Goal: Information Seeking & Learning: Learn about a topic

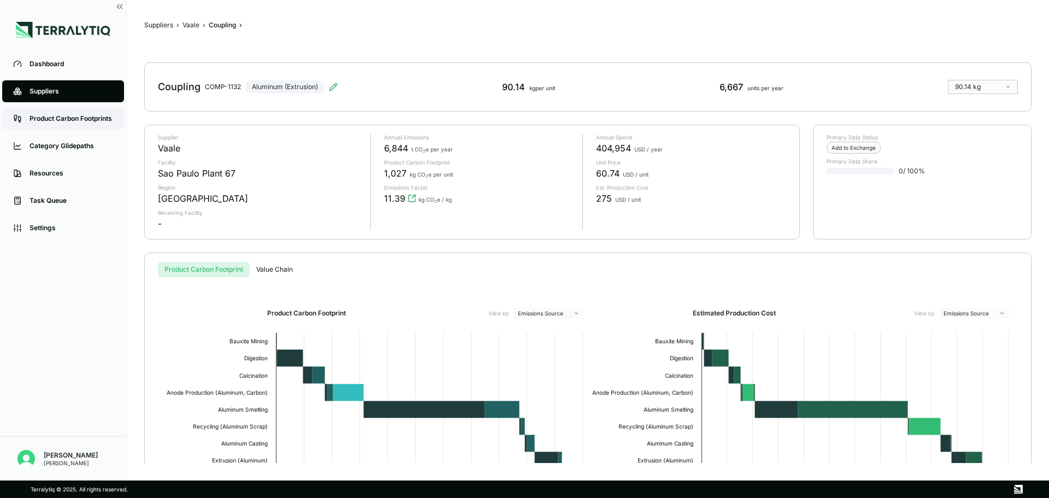
click at [93, 119] on div "Product Carbon Footprints" at bounding box center [71, 118] width 84 height 9
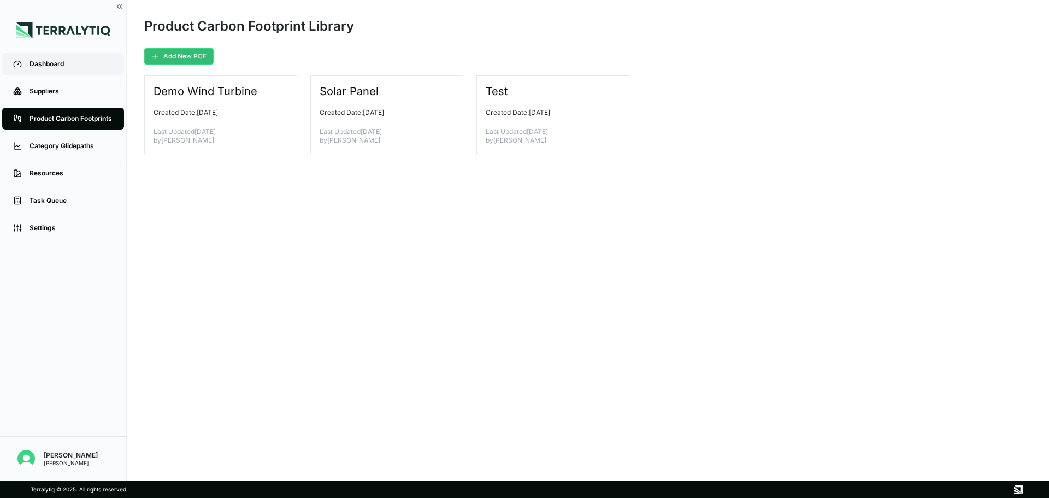
click at [79, 68] on div "Dashboard" at bounding box center [71, 64] width 84 height 9
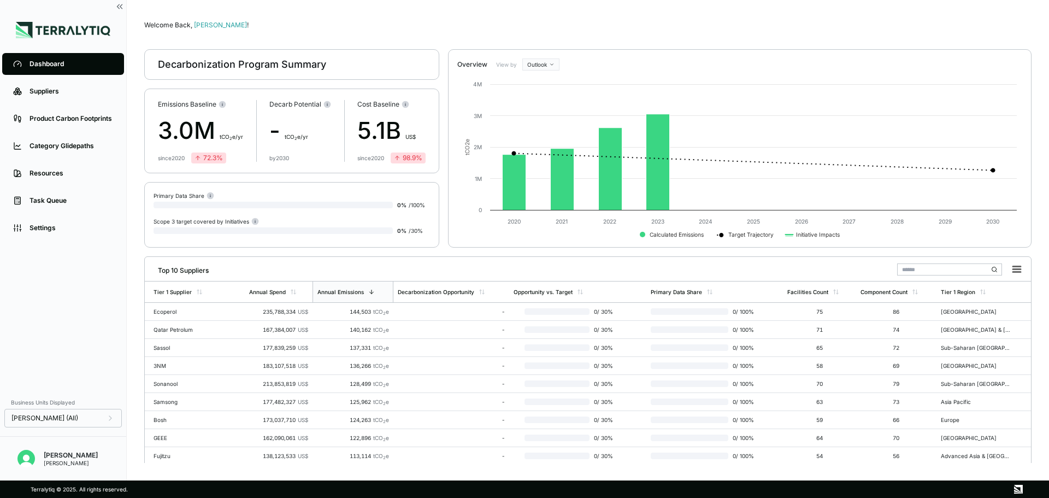
click at [217, 62] on div "Decarbonization Program Summary" at bounding box center [242, 64] width 168 height 13
click at [270, 71] on div "Decarbonization Program Summary" at bounding box center [291, 64] width 295 height 31
click at [232, 122] on div "3.0M t CO 2 e/yr" at bounding box center [200, 130] width 85 height 35
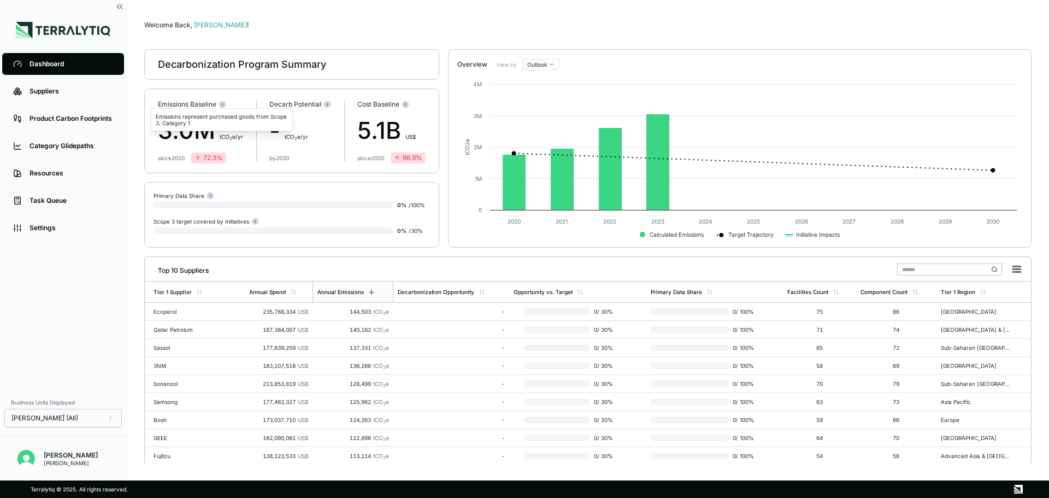
click at [224, 102] on circle at bounding box center [222, 103] width 7 height 7
click at [211, 155] on div "72.3 %" at bounding box center [208, 157] width 28 height 9
click at [323, 121] on div "- t CO 2 e/yr" at bounding box center [300, 130] width 62 height 35
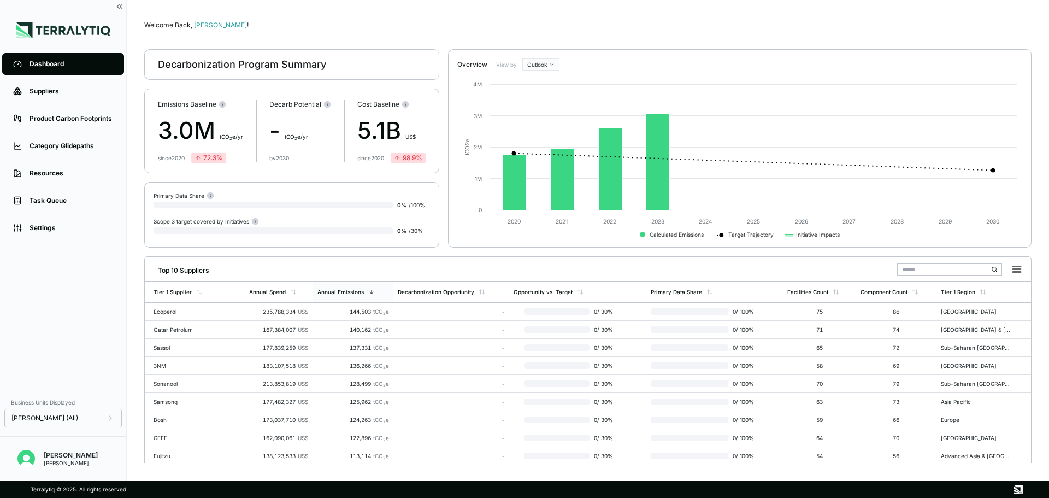
click at [323, 121] on div "- t CO 2 e/yr" at bounding box center [300, 130] width 62 height 35
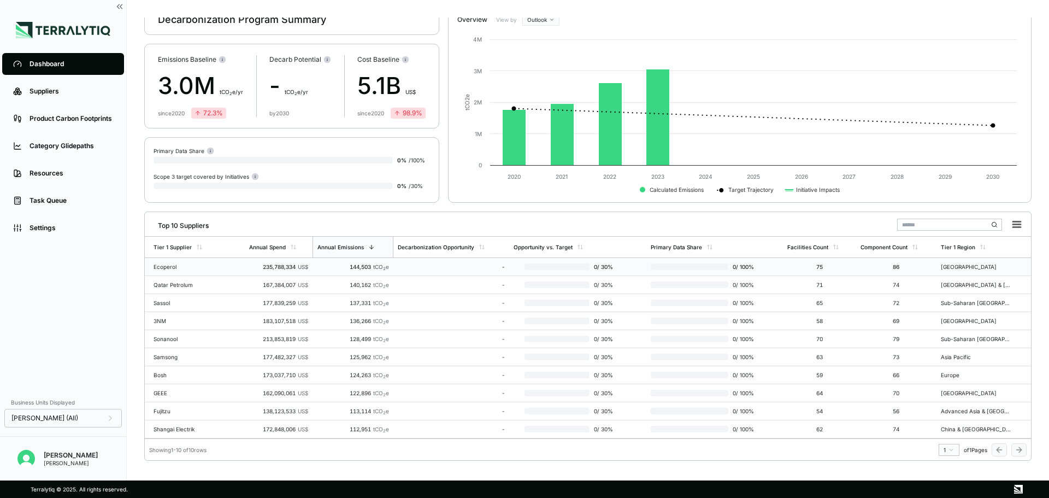
click at [264, 274] on td "235,788,334 US$" at bounding box center [279, 267] width 68 height 18
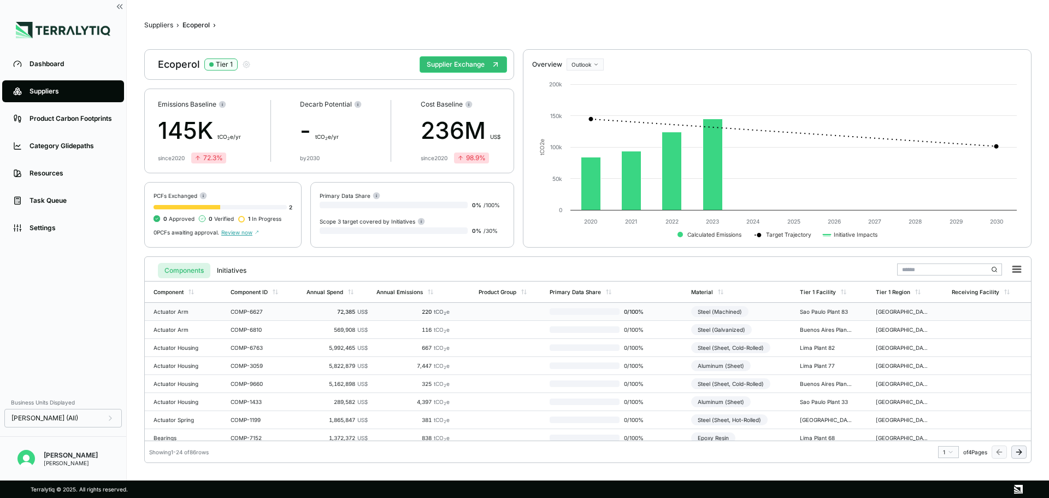
click at [209, 309] on td "Actuator Arm" at bounding box center [185, 312] width 81 height 18
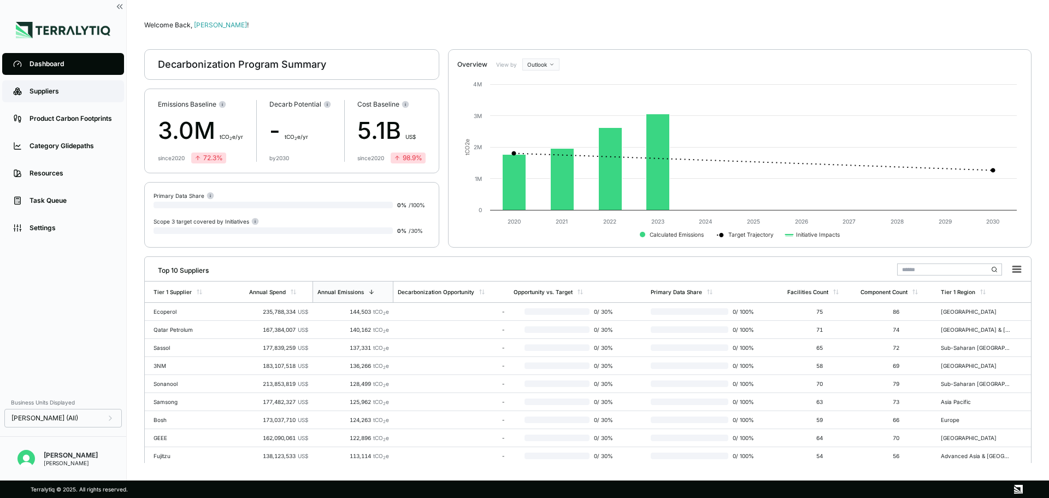
click at [55, 87] on div "Suppliers" at bounding box center [71, 91] width 84 height 9
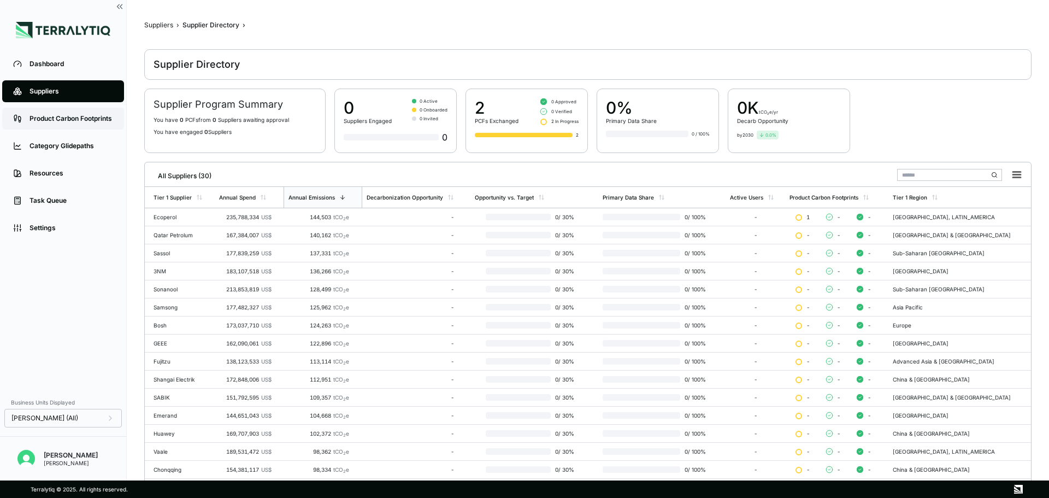
click at [57, 112] on link "Product Carbon Footprints" at bounding box center [63, 119] width 122 height 22
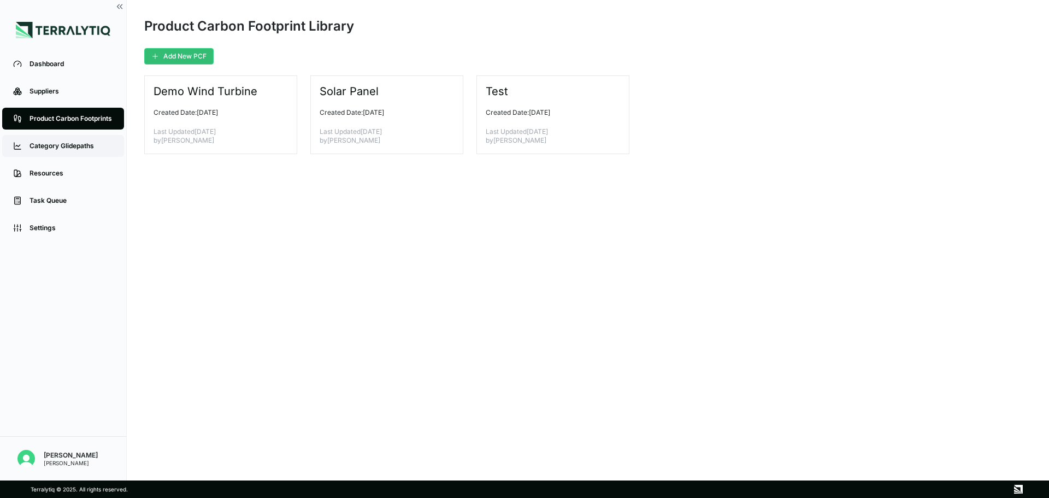
click at [45, 155] on link "Category Glidepaths" at bounding box center [63, 146] width 122 height 22
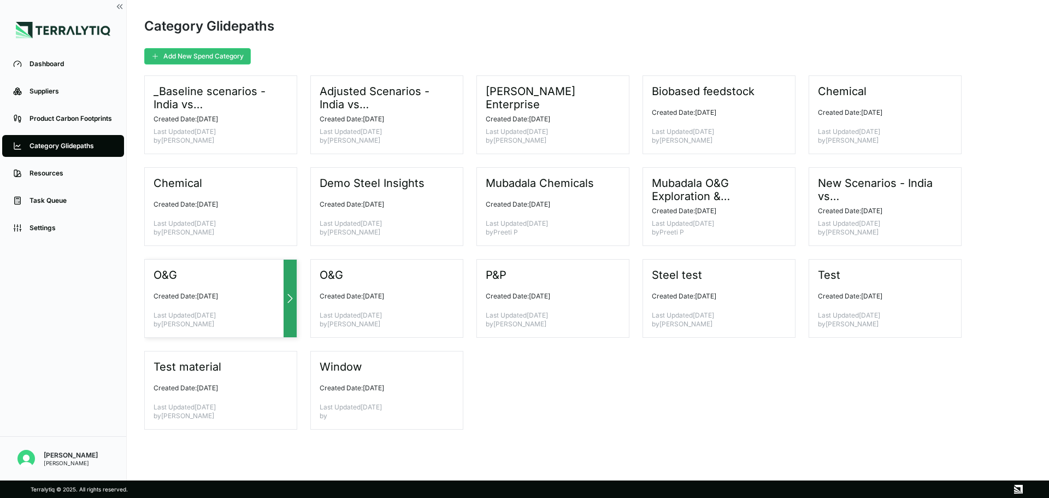
click at [262, 305] on div "O&G Created Date: [DATE] Last Updated [DATE] by [PERSON_NAME]" at bounding box center [220, 298] width 153 height 79
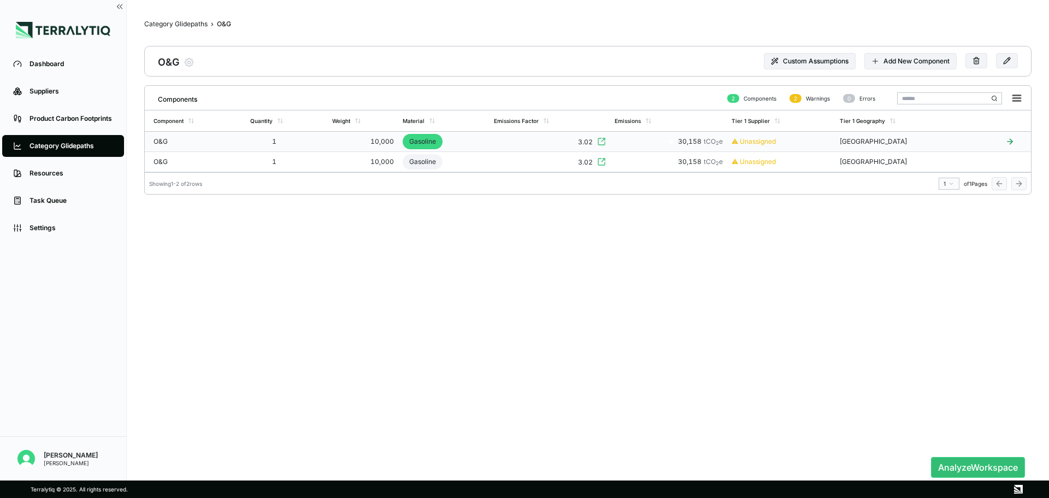
click at [433, 132] on td "Gasoline" at bounding box center [443, 142] width 91 height 20
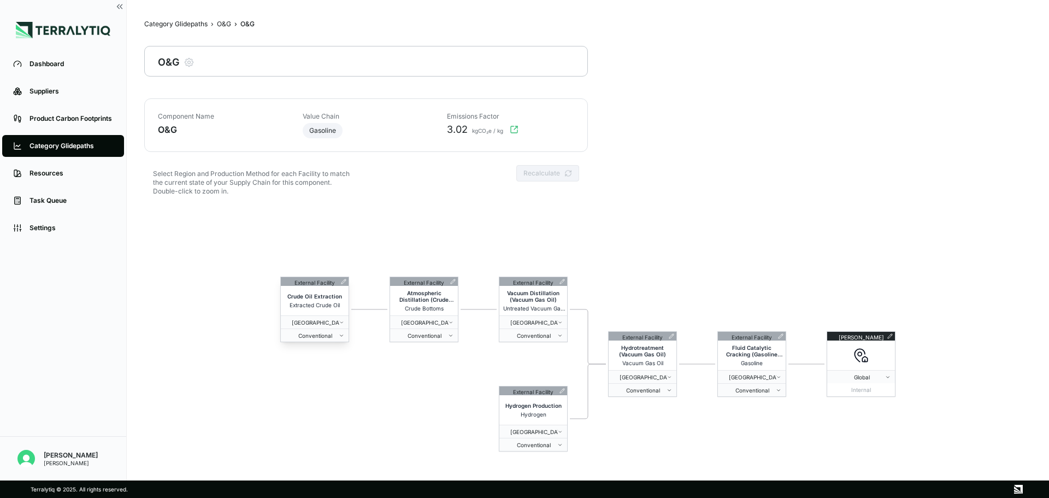
click at [324, 291] on div "Crude Oil Extraction Extracted Crude Oil" at bounding box center [315, 300] width 68 height 29
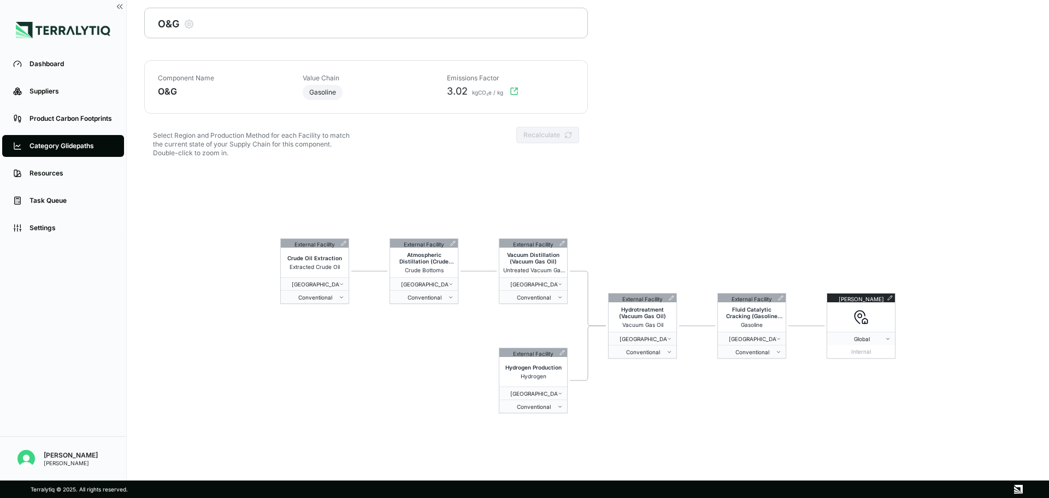
scroll to position [39, 0]
click at [889, 343] on button "Global" at bounding box center [861, 337] width 68 height 13
click at [872, 316] on div "[PERSON_NAME] Global Internal" at bounding box center [860, 325] width 69 height 66
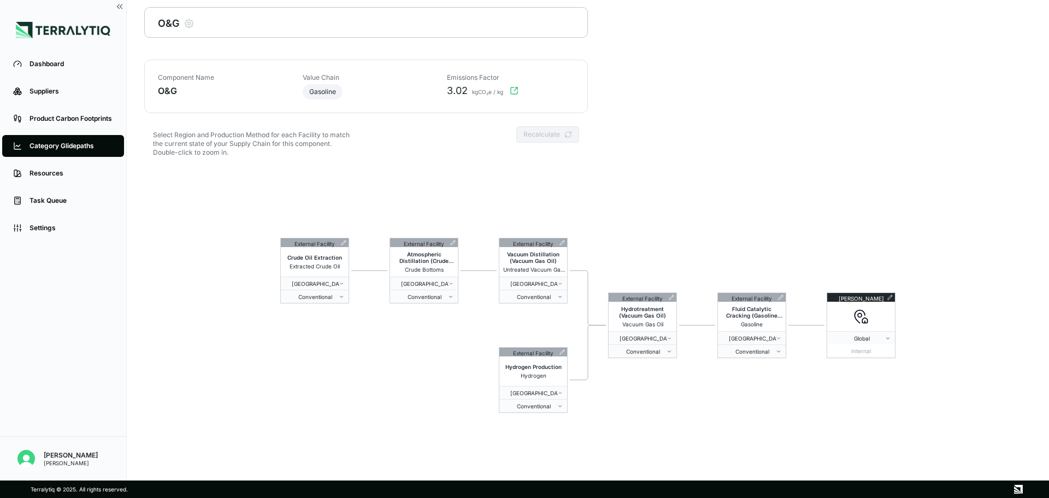
click at [812, 235] on div "External Facility Crude Oil Extraction Extracted Crude Oil North America Conven…" at bounding box center [587, 325] width 887 height 315
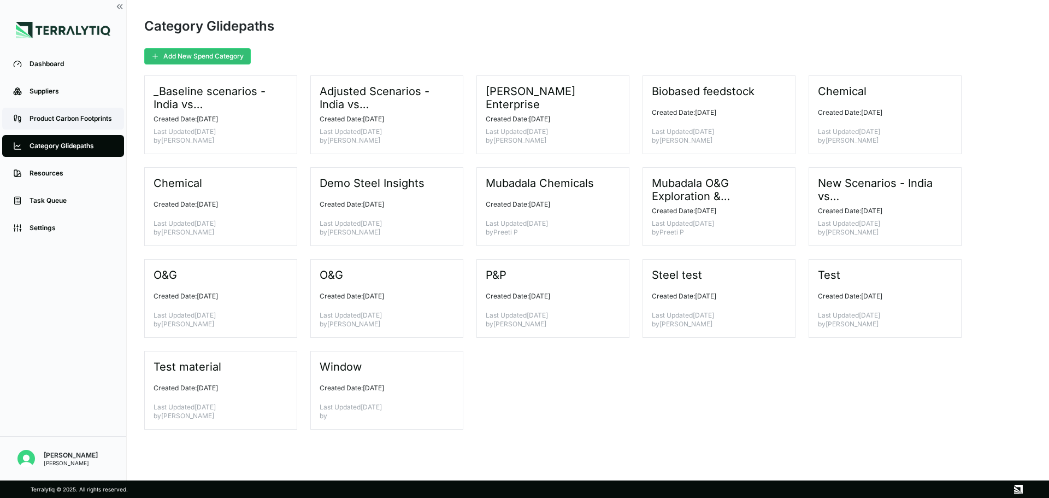
click at [76, 119] on div "Product Carbon Footprints" at bounding box center [71, 118] width 84 height 9
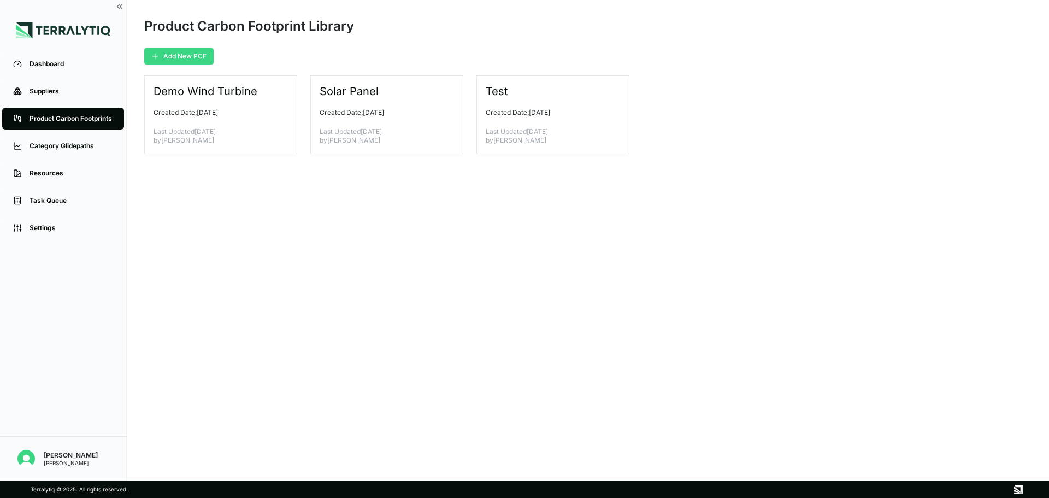
click at [173, 52] on button "Add New PCF" at bounding box center [178, 56] width 69 height 16
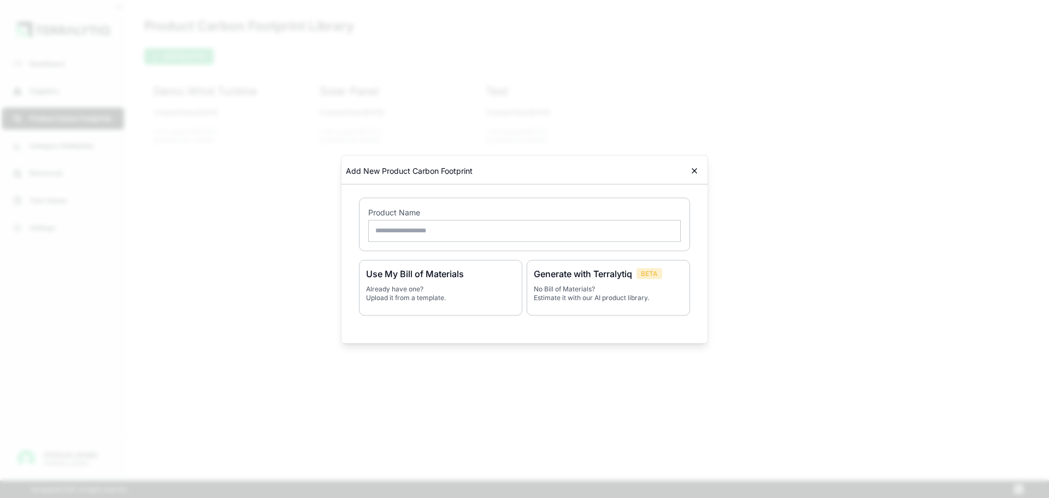
click at [406, 225] on input "text" at bounding box center [524, 231] width 312 height 22
click at [465, 290] on p "Already have one? Upload it from a template." at bounding box center [440, 292] width 149 height 17
click at [516, 286] on icon at bounding box center [514, 287] width 3 height 7
click at [458, 239] on input "text" at bounding box center [524, 231] width 312 height 22
type input "**********"
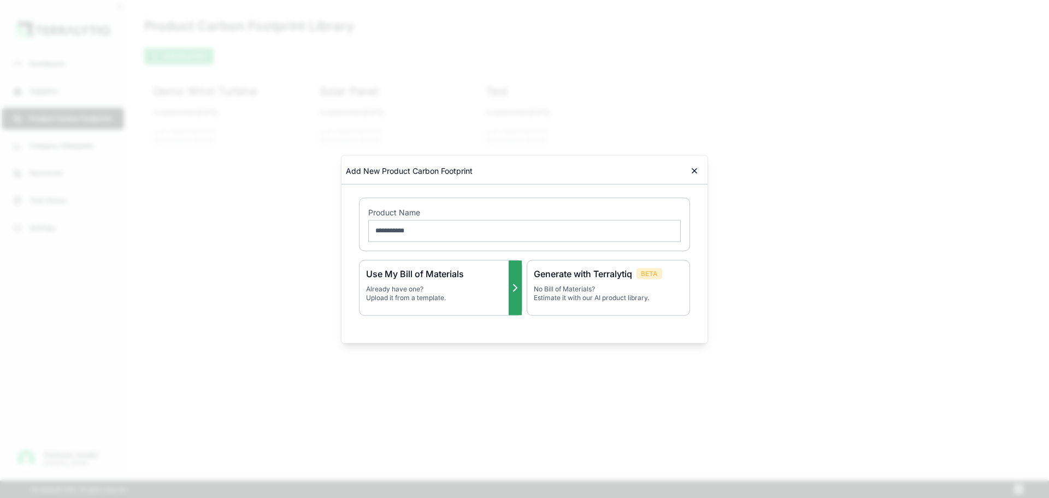
click at [406, 302] on div "Use My Bill of Materials Already have one? Upload it from a template." at bounding box center [440, 287] width 163 height 56
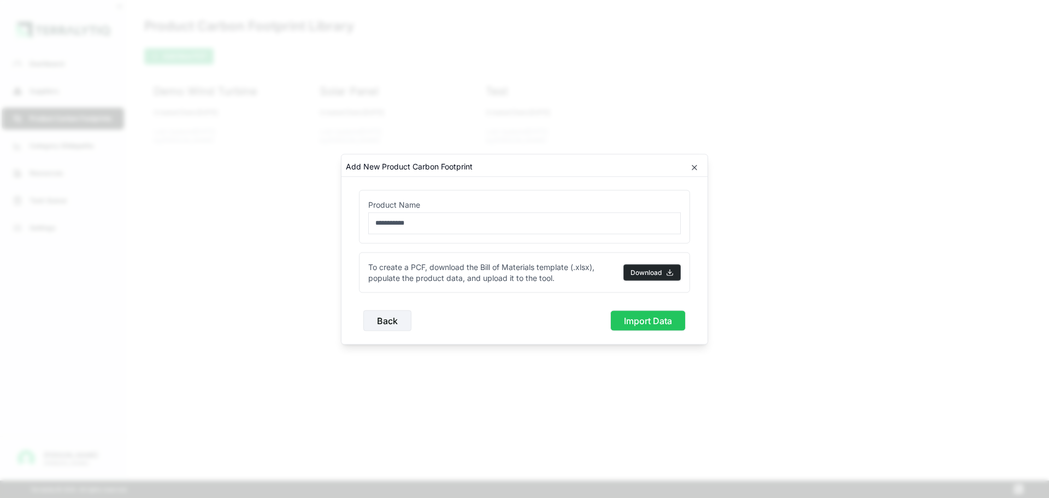
click at [640, 275] on button "Download" at bounding box center [651, 272] width 57 height 16
click at [690, 165] on icon "button" at bounding box center [694, 167] width 9 height 9
click at [372, 318] on button "Back" at bounding box center [387, 320] width 48 height 21
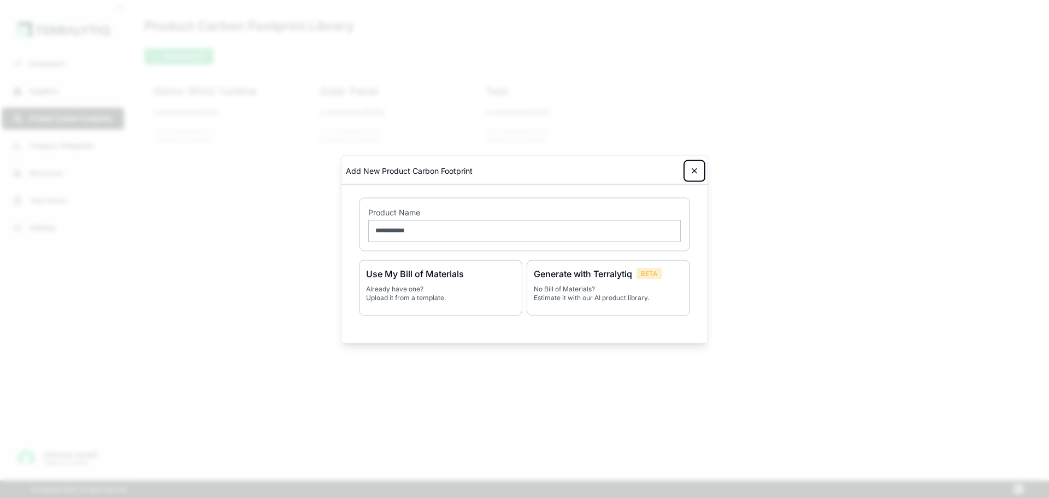
click at [691, 166] on icon at bounding box center [694, 170] width 9 height 9
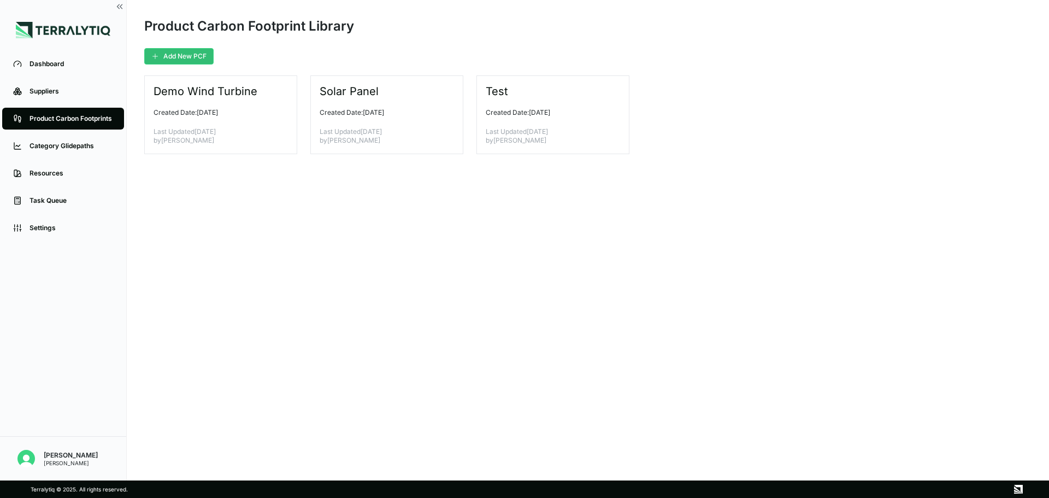
click at [691, 166] on main "Product Carbon Footprint Library Add New PCF Demo Wind Turbine Created Date: [D…" at bounding box center [588, 240] width 922 height 480
click at [166, 55] on button "Add New PCF" at bounding box center [178, 56] width 69 height 16
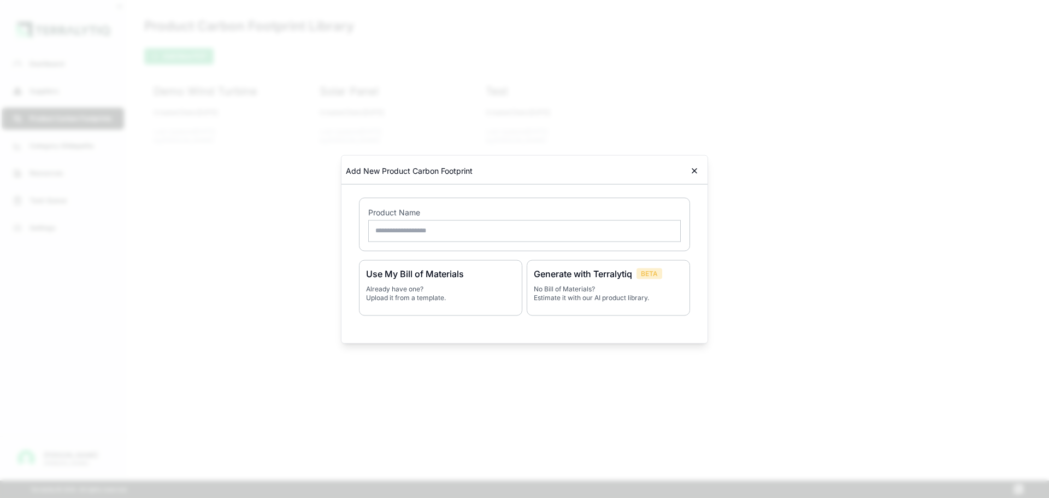
click at [480, 225] on input "text" at bounding box center [524, 231] width 312 height 22
type input "**********"
click at [517, 286] on icon at bounding box center [514, 287] width 13 height 13
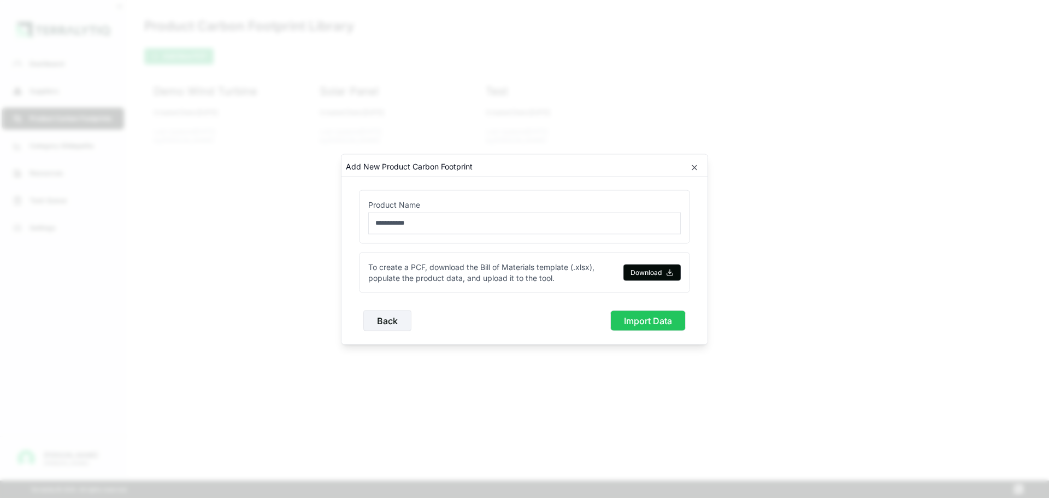
click at [702, 159] on div "**********" at bounding box center [524, 248] width 367 height 191
click at [695, 166] on icon "button" at bounding box center [694, 167] width 9 height 9
click at [380, 317] on button "Back" at bounding box center [387, 320] width 48 height 21
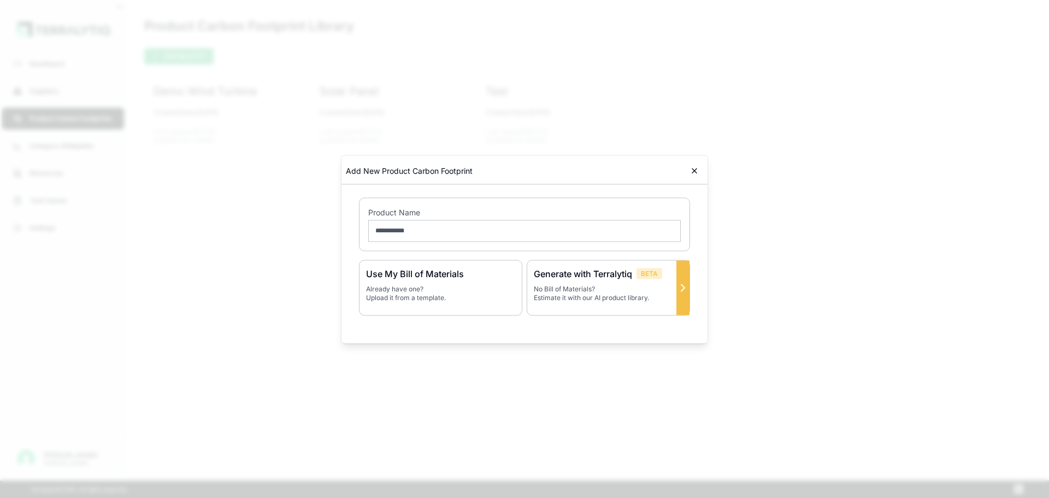
click at [627, 282] on div "Generate with Terralytiq BETA No Bill of Materials? Estimate it with our AI pro…" at bounding box center [607, 287] width 163 height 56
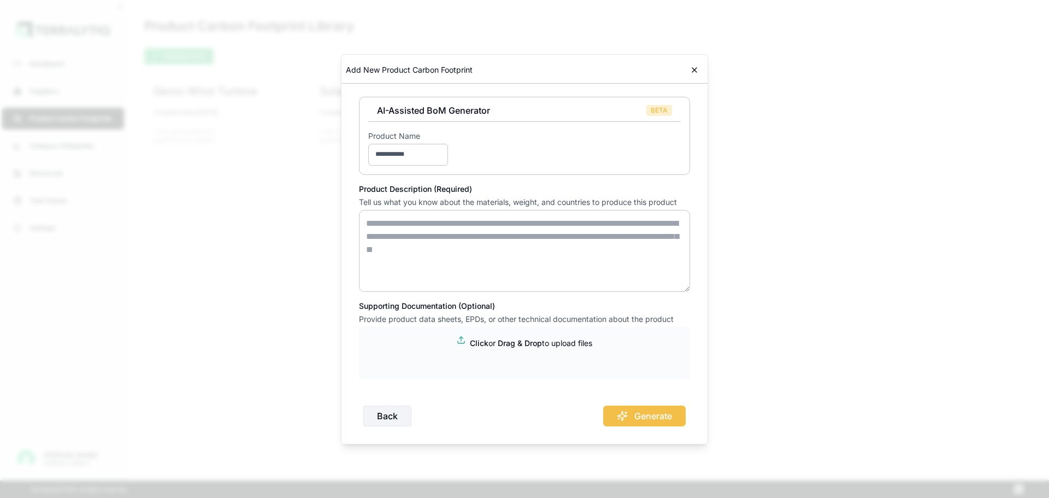
click at [537, 252] on textarea at bounding box center [524, 251] width 331 height 82
click at [441, 109] on h3 "AI-Assisted BoM Generator" at bounding box center [433, 110] width 113 height 13
click at [583, 108] on div "AI-Assisted BoM Generator BETA" at bounding box center [524, 113] width 312 height 18
click at [417, 159] on input "**********" at bounding box center [408, 155] width 80 height 22
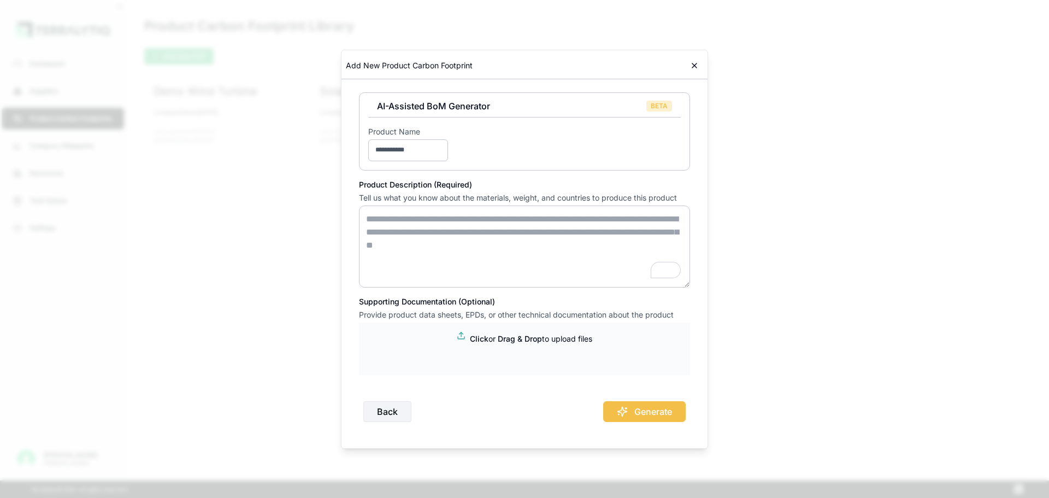
click at [607, 177] on div "**********" at bounding box center [524, 252] width 340 height 347
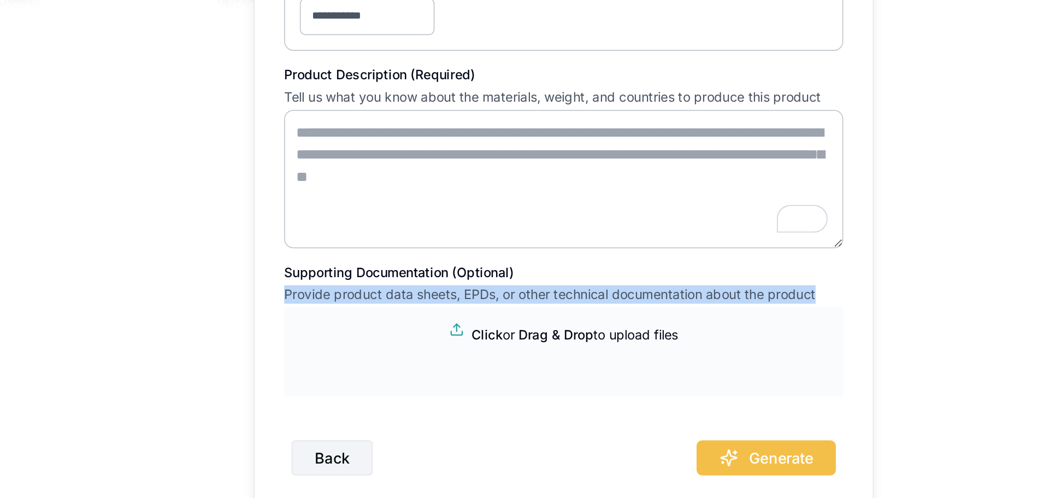
drag, startPoint x: 354, startPoint y: 319, endPoint x: 684, endPoint y: 315, distance: 330.4
click at [684, 315] on div "**********" at bounding box center [524, 252] width 340 height 347
click at [683, 314] on p "Provide product data sheets, EPDs, or other technical documentation about the p…" at bounding box center [524, 314] width 331 height 11
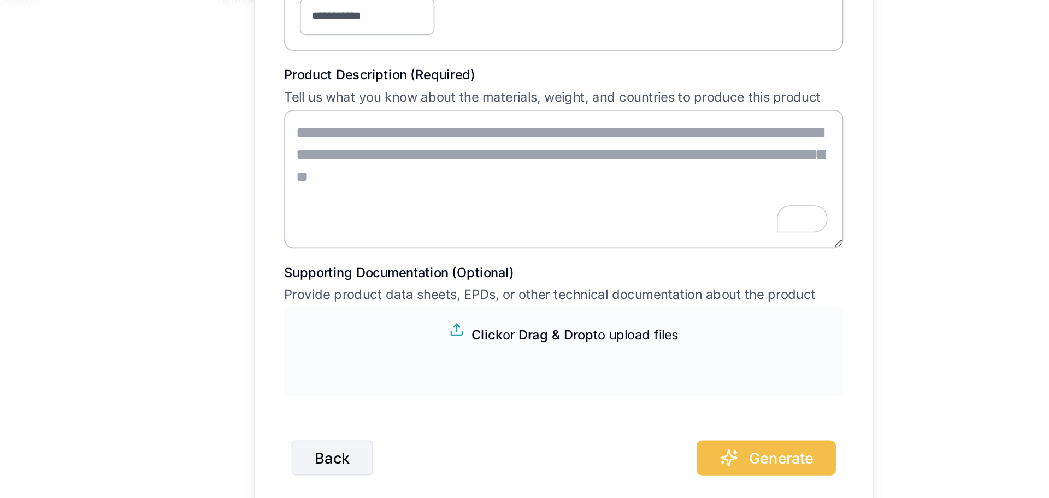
click at [683, 314] on p "Provide product data sheets, EPDs, or other technical documentation about the p…" at bounding box center [524, 314] width 331 height 11
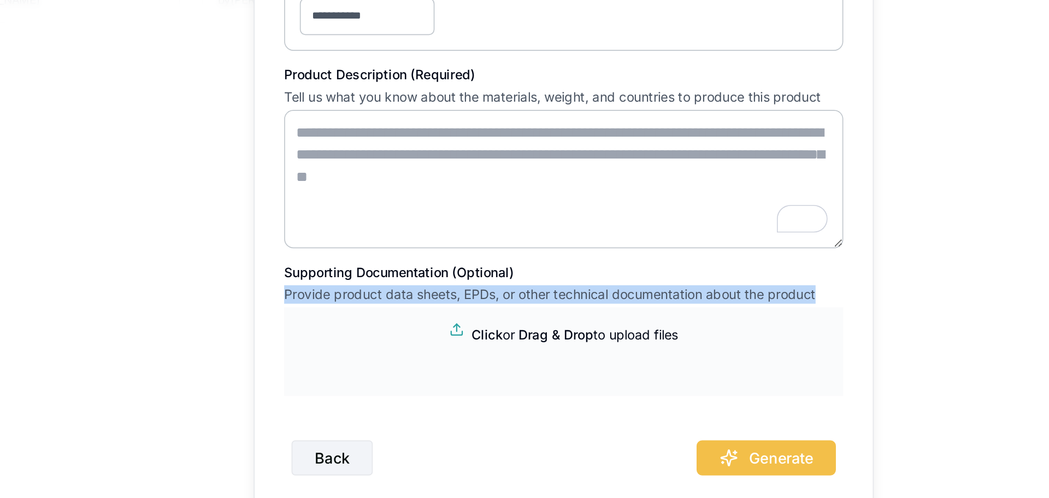
drag, startPoint x: 683, startPoint y: 314, endPoint x: 433, endPoint y: 321, distance: 250.2
click at [433, 322] on div "Supporting Documentation (Optional) Provide product data sheets, EPDs, or other…" at bounding box center [524, 339] width 331 height 87
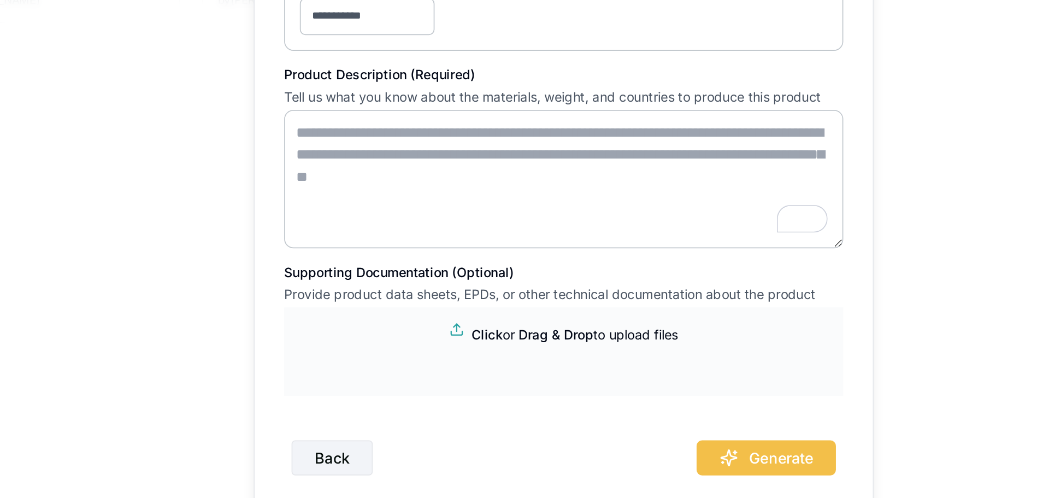
click at [402, 306] on div "Supporting Documentation (Optional) Provide product data sheets, EPDs, or other…" at bounding box center [524, 339] width 331 height 87
click at [659, 322] on div "Supporting Documentation (Optional) Provide product data sheets, EPDs, or other…" at bounding box center [524, 339] width 331 height 87
click at [659, 322] on div at bounding box center [524, 328] width 331 height 13
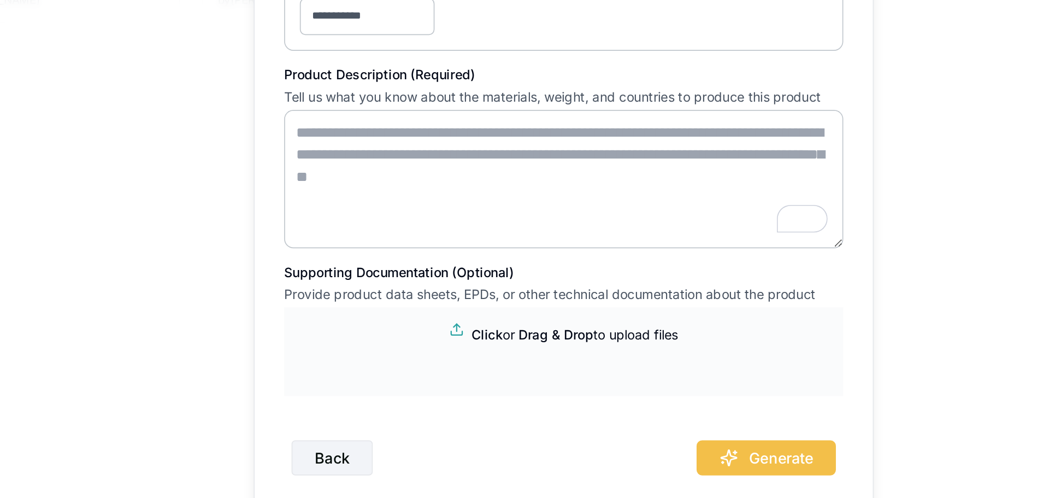
click at [659, 322] on div at bounding box center [524, 328] width 331 height 13
click at [658, 317] on p "Provide product data sheets, EPDs, or other technical documentation about the p…" at bounding box center [524, 314] width 331 height 11
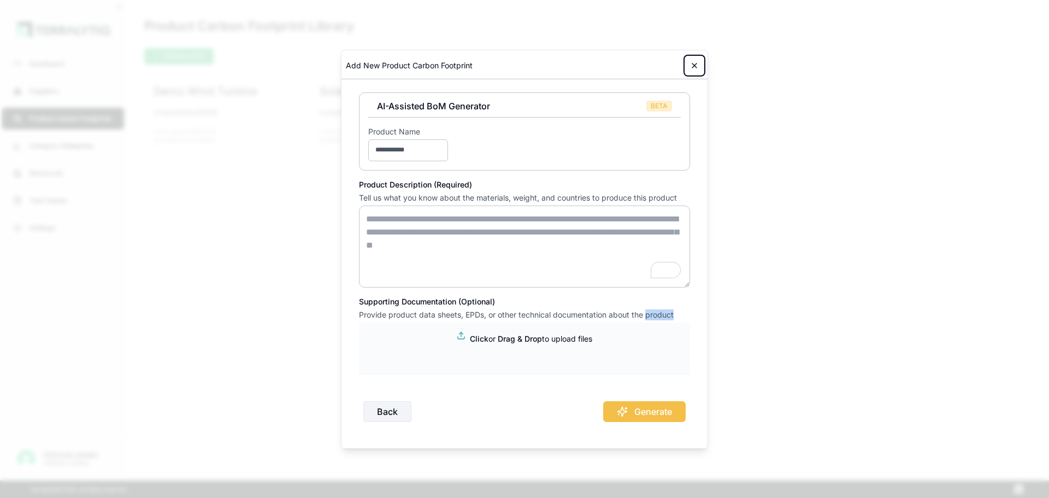
click at [694, 67] on icon at bounding box center [694, 65] width 9 height 9
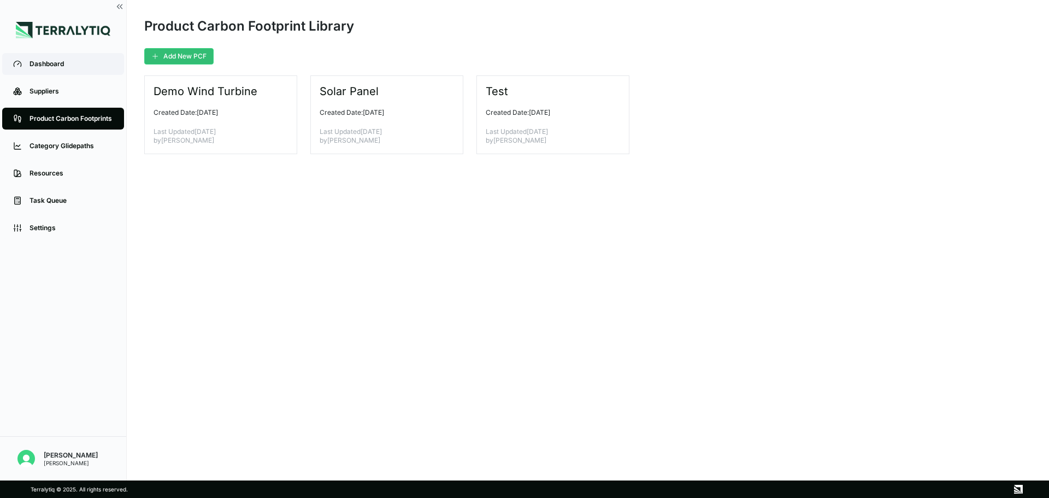
click at [71, 58] on link "Dashboard" at bounding box center [63, 64] width 122 height 22
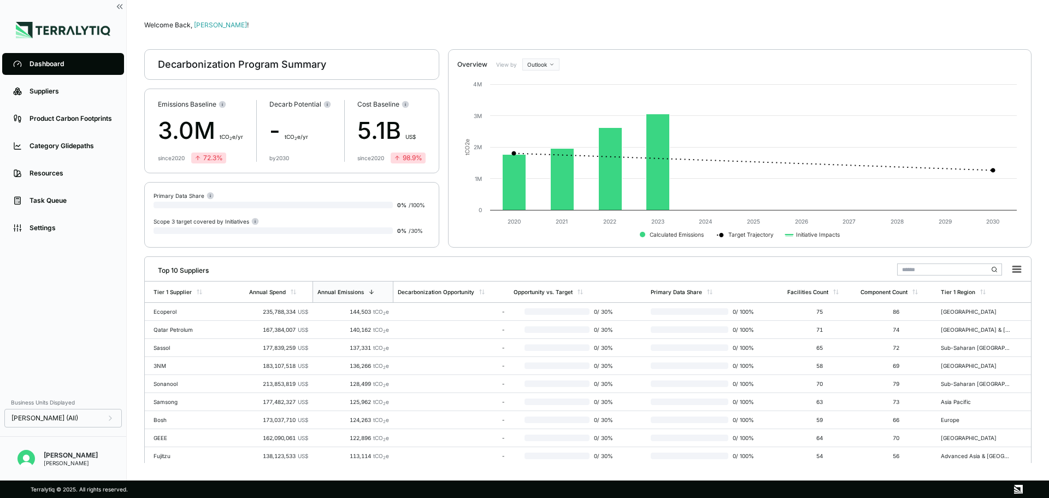
click at [208, 67] on div "Decarbonization Program Summary" at bounding box center [242, 64] width 168 height 13
click at [236, 23] on div "Welcome Back, [PERSON_NAME] !" at bounding box center [587, 25] width 887 height 9
click at [80, 85] on link "Suppliers" at bounding box center [63, 91] width 122 height 22
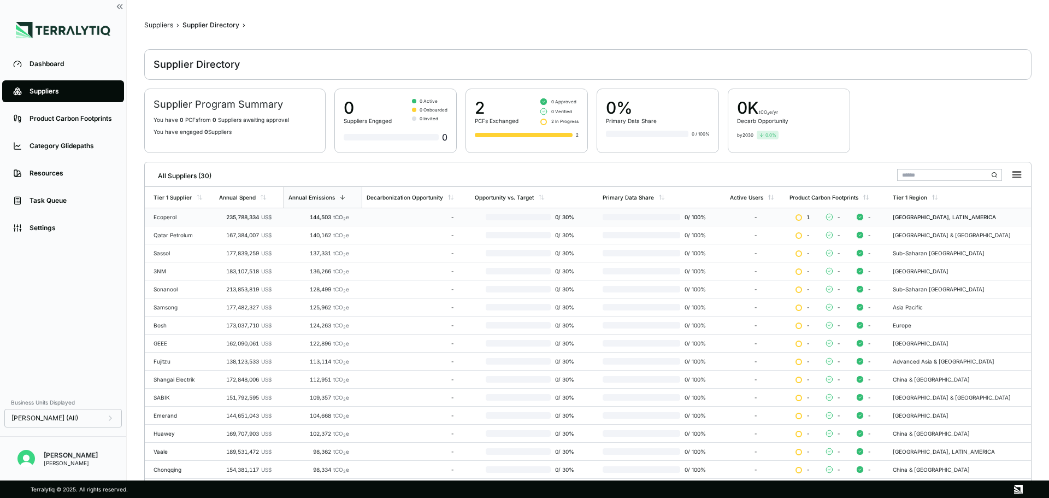
click at [196, 221] on td "Ecoperol" at bounding box center [180, 217] width 70 height 18
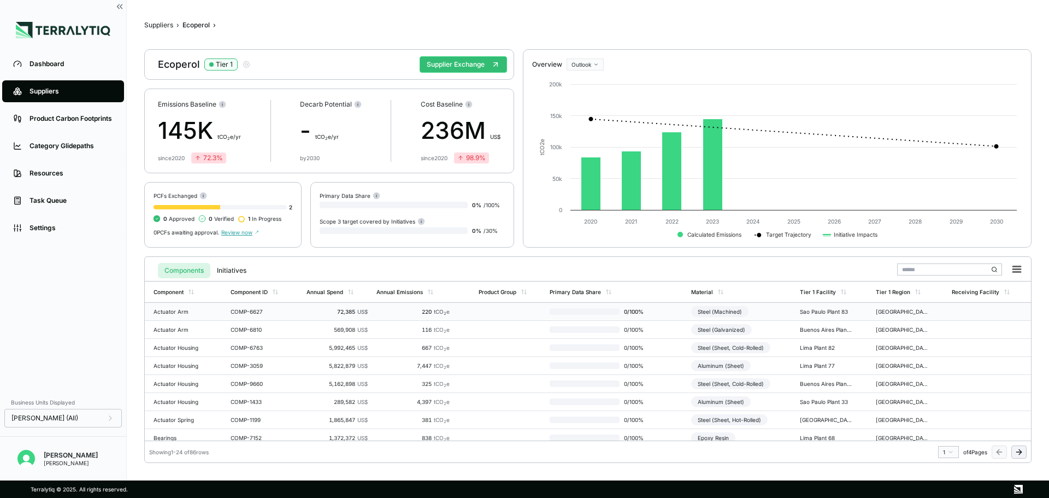
click at [326, 313] on div "72,385 US$" at bounding box center [336, 311] width 61 height 7
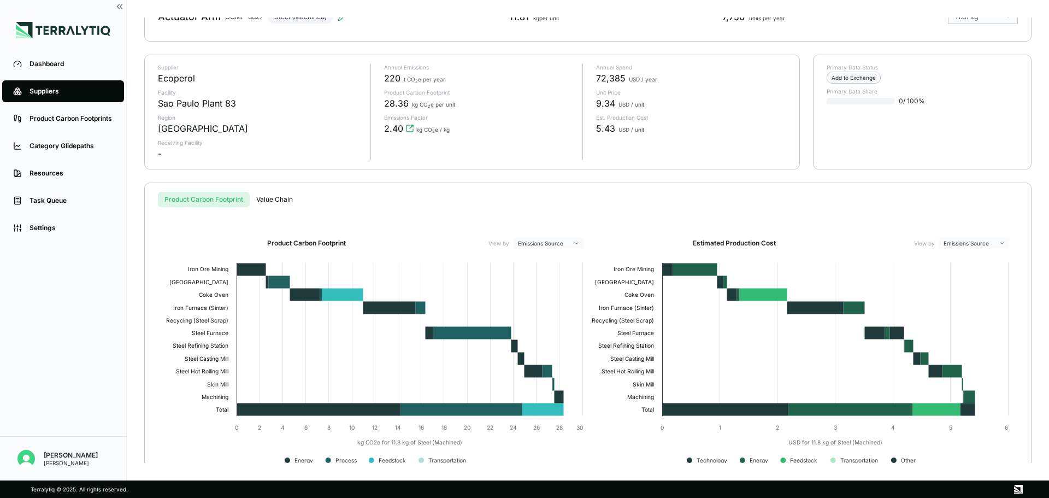
scroll to position [69, 0]
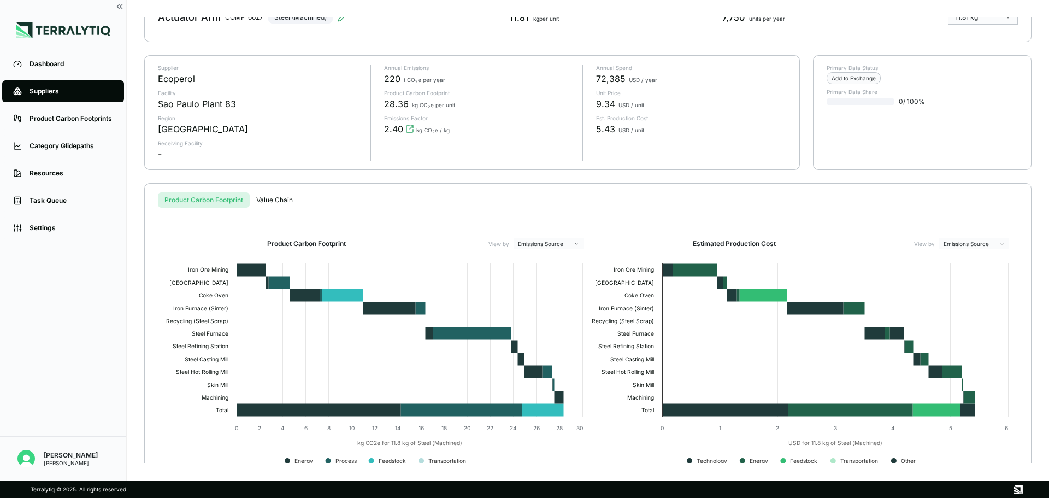
click at [266, 200] on div "Suppliers › Ecoperol › Actuator Arm › Actuator Arm COMP-6627 Steel (Machined) 1…" at bounding box center [587, 239] width 887 height 445
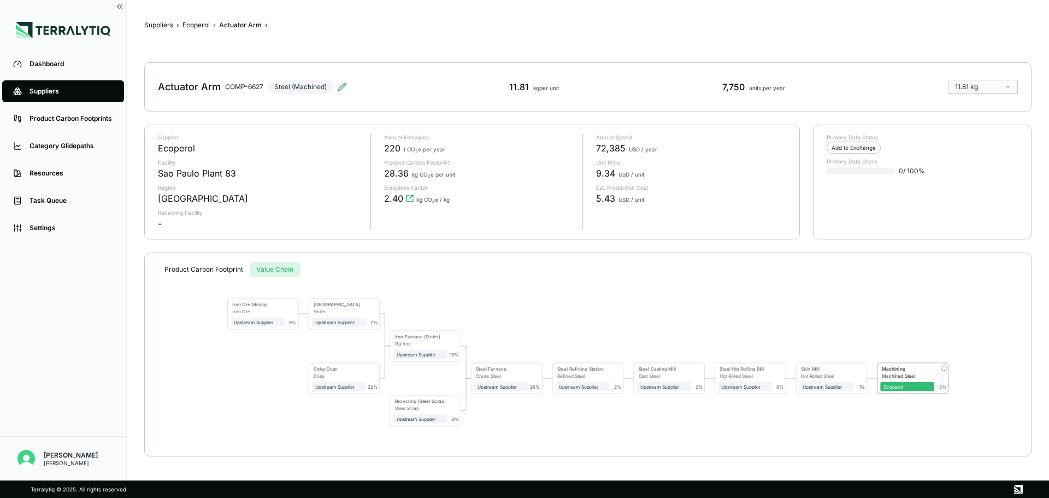
click at [223, 268] on button "Product Carbon Footprint" at bounding box center [204, 269] width 92 height 15
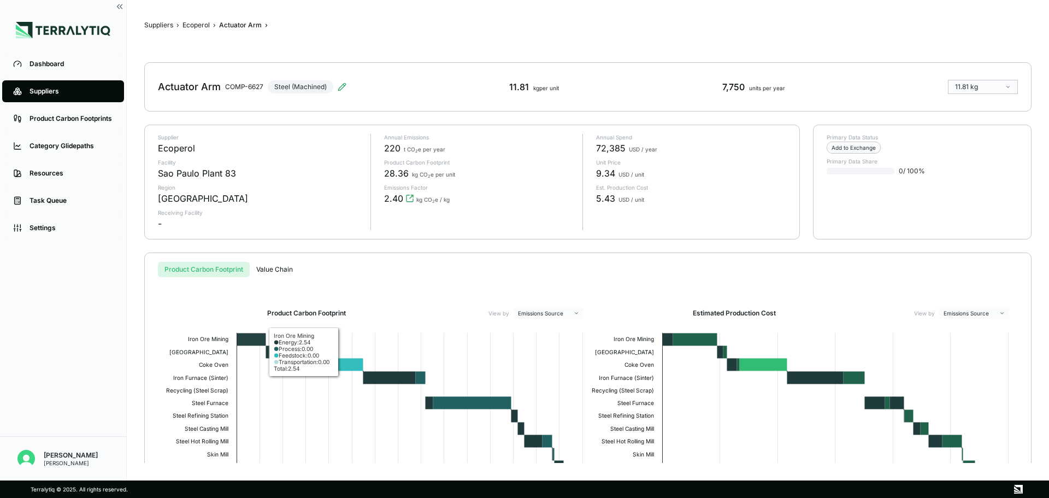
click at [270, 270] on button "Value Chain" at bounding box center [275, 269] width 50 height 15
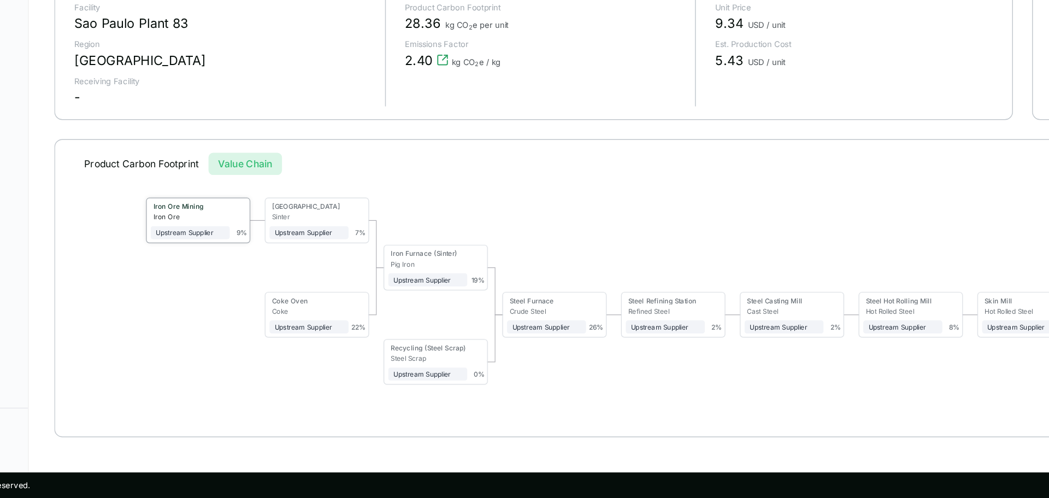
click at [259, 317] on div "Upstream Supplier" at bounding box center [237, 315] width 47 height 5
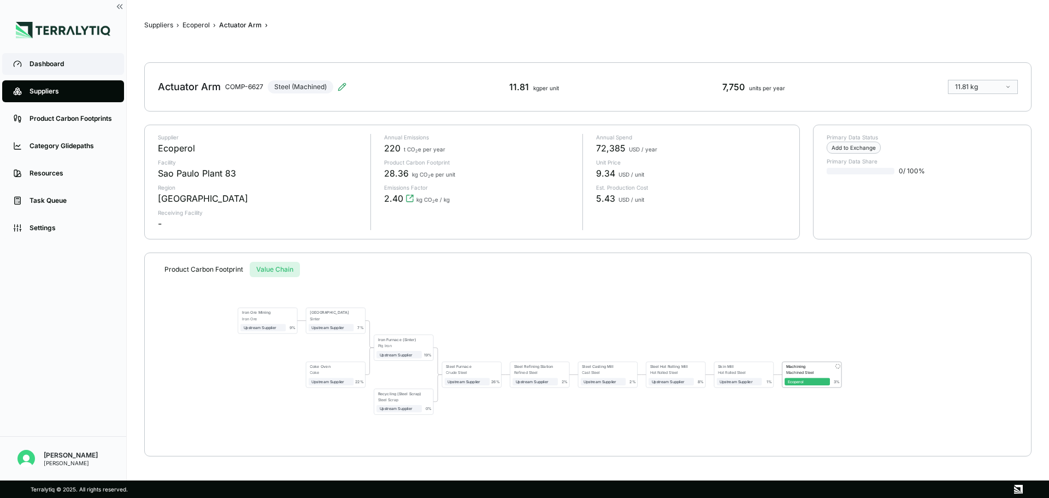
click at [92, 60] on div "Dashboard" at bounding box center [71, 64] width 84 height 9
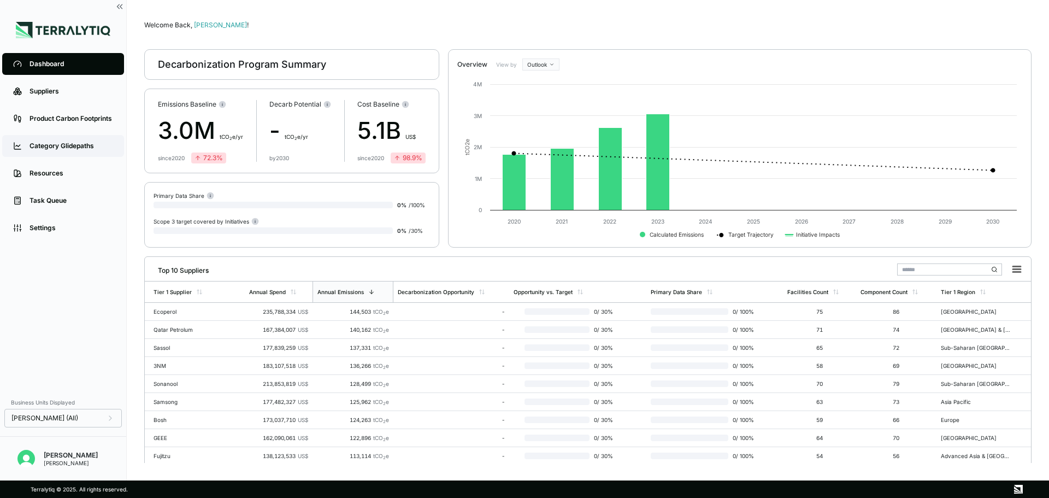
click at [76, 146] on div "Category Glidepaths" at bounding box center [71, 145] width 84 height 9
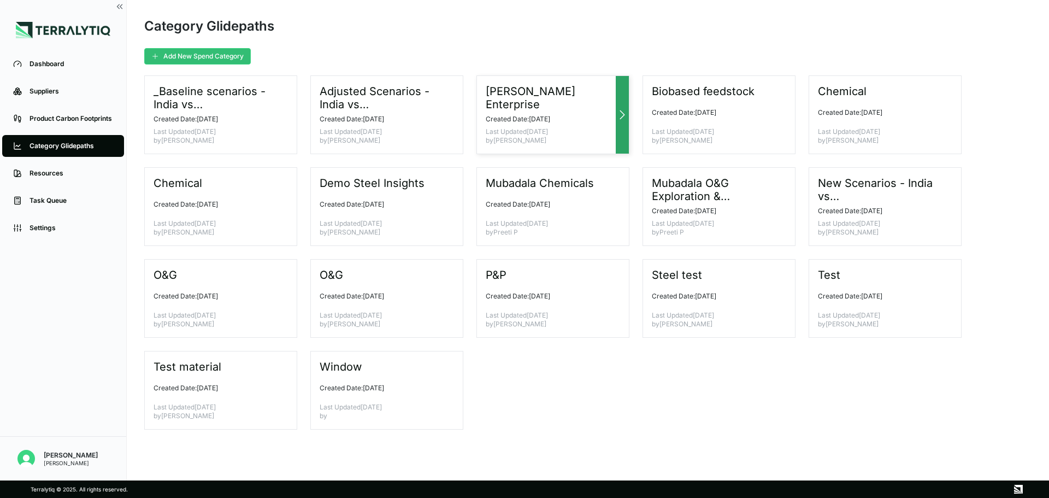
click at [542, 133] on p "Last Updated [DATE] by [PERSON_NAME]" at bounding box center [549, 135] width 126 height 17
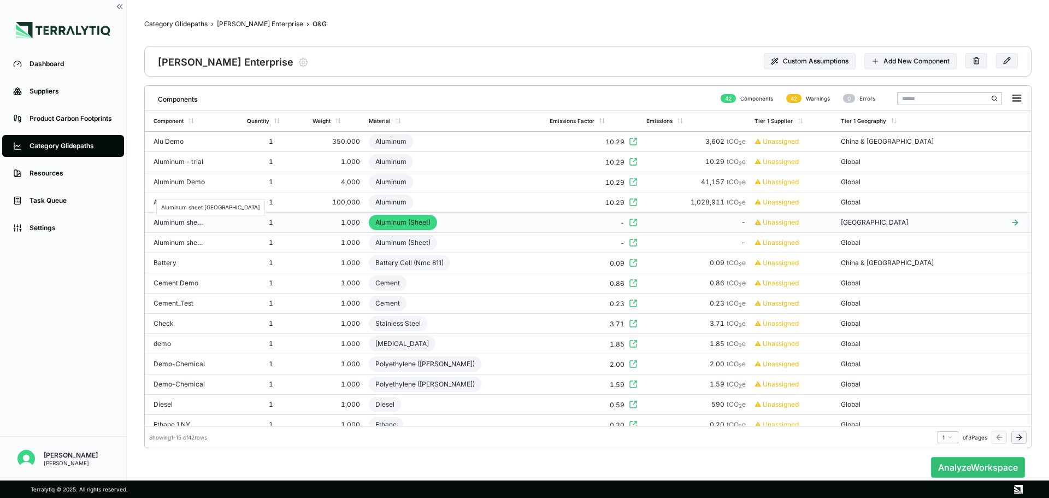
click at [198, 223] on div "Aluminum sheet [GEOGRAPHIC_DATA]" at bounding box center [179, 222] width 52 height 9
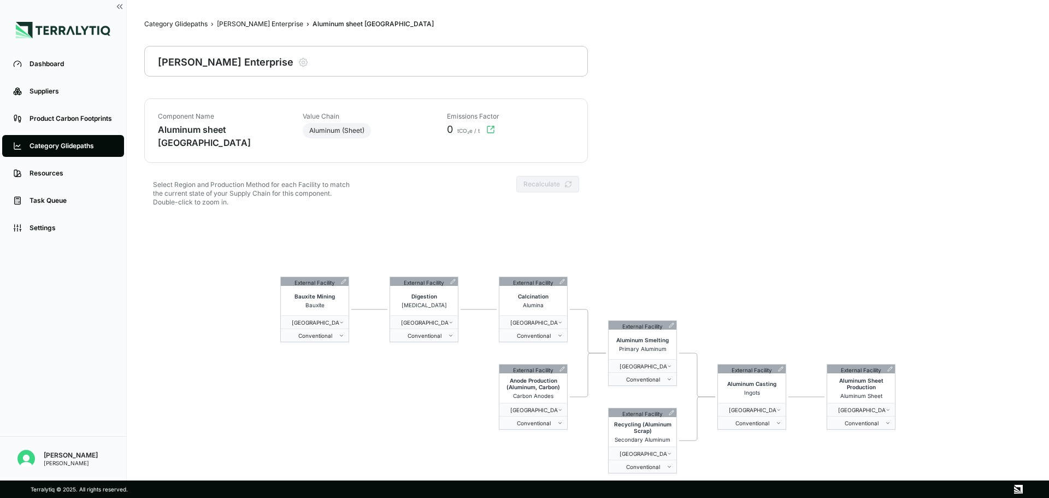
click at [198, 223] on div "External Facility Bauxite Mining Bauxite Poland Conventional External Facility …" at bounding box center [587, 374] width 887 height 315
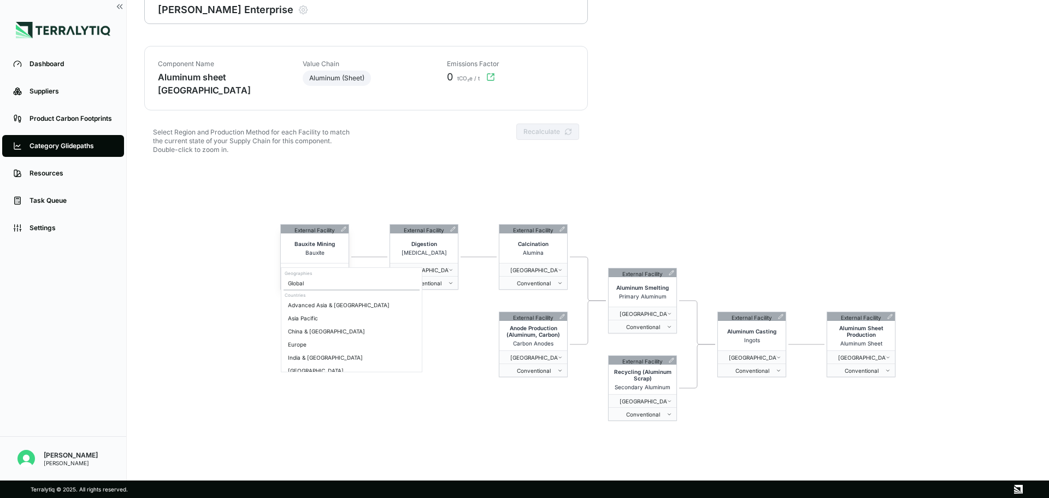
click at [340, 267] on div "[GEOGRAPHIC_DATA]" at bounding box center [315, 270] width 68 height 7
click at [225, 294] on html "Dashboard Suppliers Product Carbon Footprints Category Glidepaths Resources Tas…" at bounding box center [524, 249] width 1049 height 498
click at [308, 277] on button "Conventional" at bounding box center [315, 282] width 68 height 13
click at [427, 382] on html "Dashboard Suppliers Product Carbon Footprints Category Glidepaths Resources Tas…" at bounding box center [524, 249] width 1049 height 498
click at [336, 280] on span "Conventional" at bounding box center [312, 283] width 54 height 7
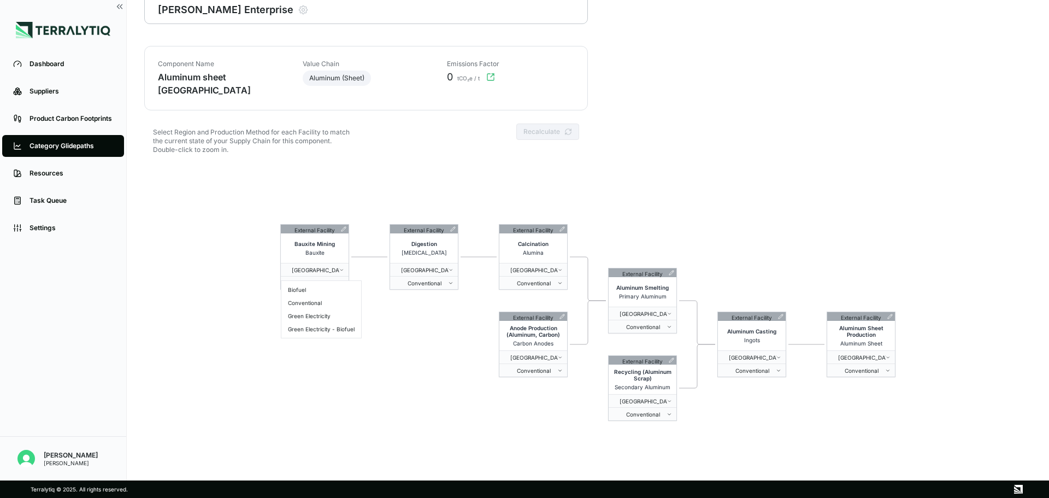
click at [292, 174] on html "Dashboard Suppliers Product Carbon Footprints Category Glidepaths Resources Tas…" at bounding box center [524, 249] width 1049 height 498
click at [341, 276] on button "Conventional" at bounding box center [315, 282] width 68 height 13
click at [405, 327] on html "Dashboard Suppliers Product Carbon Footprints Category Glidepaths Resources Tas…" at bounding box center [524, 249] width 1049 height 498
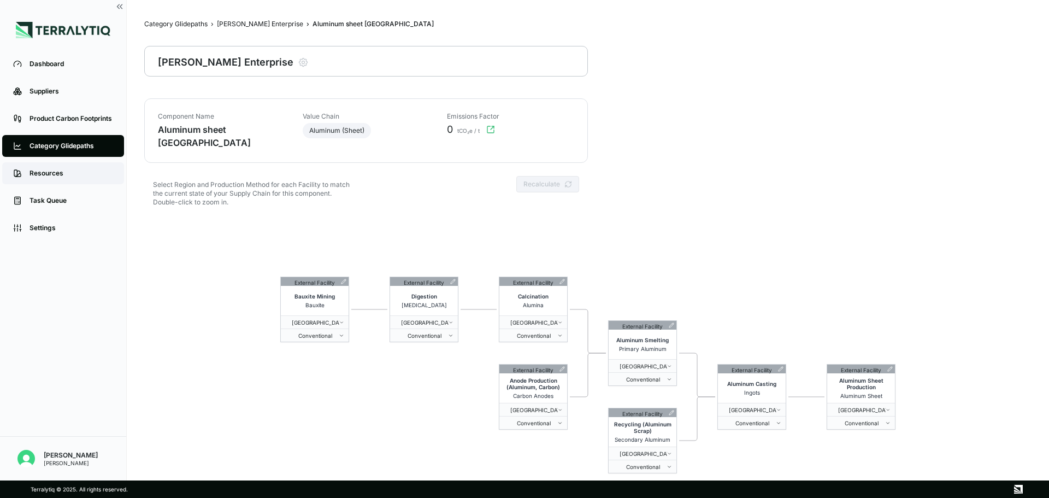
click at [82, 171] on div "Resources" at bounding box center [71, 173] width 84 height 9
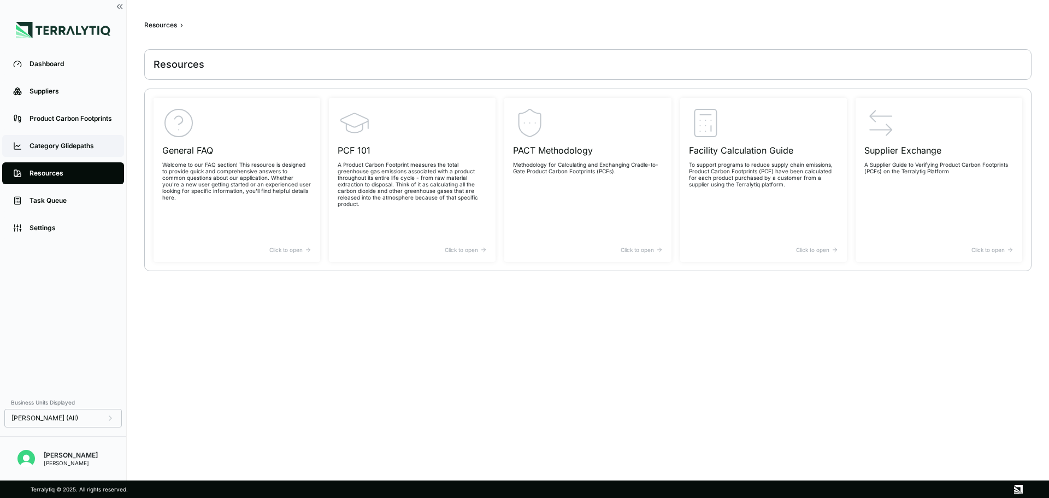
click at [86, 143] on div "Category Glidepaths" at bounding box center [71, 145] width 84 height 9
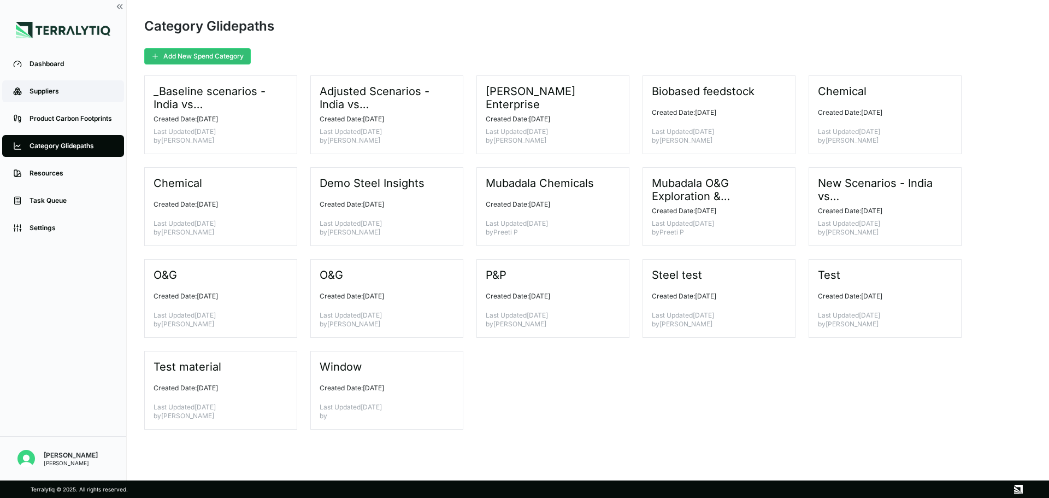
click at [80, 96] on div "Suppliers" at bounding box center [71, 91] width 84 height 9
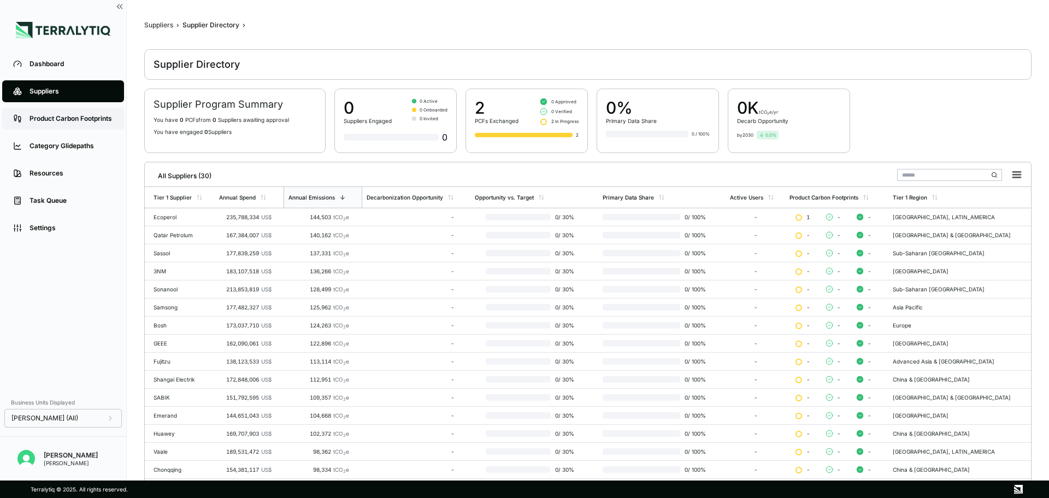
click at [77, 120] on div "Product Carbon Footprints" at bounding box center [71, 118] width 84 height 9
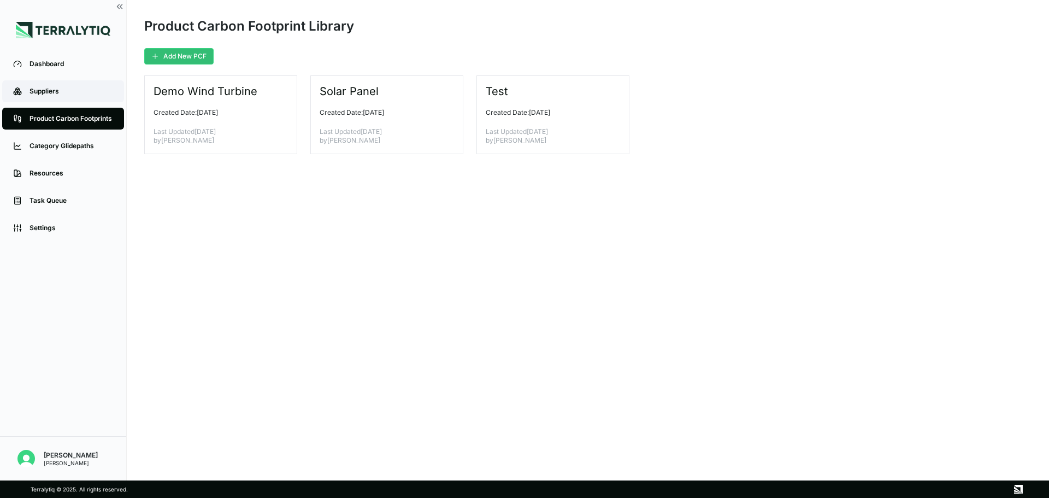
click at [81, 100] on link "Suppliers" at bounding box center [63, 91] width 122 height 22
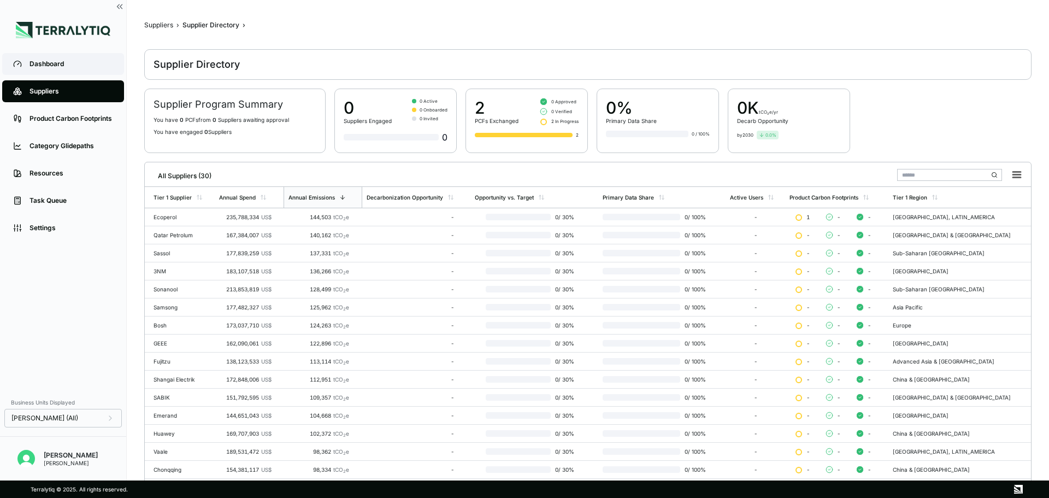
click at [85, 72] on link "Dashboard" at bounding box center [63, 64] width 122 height 22
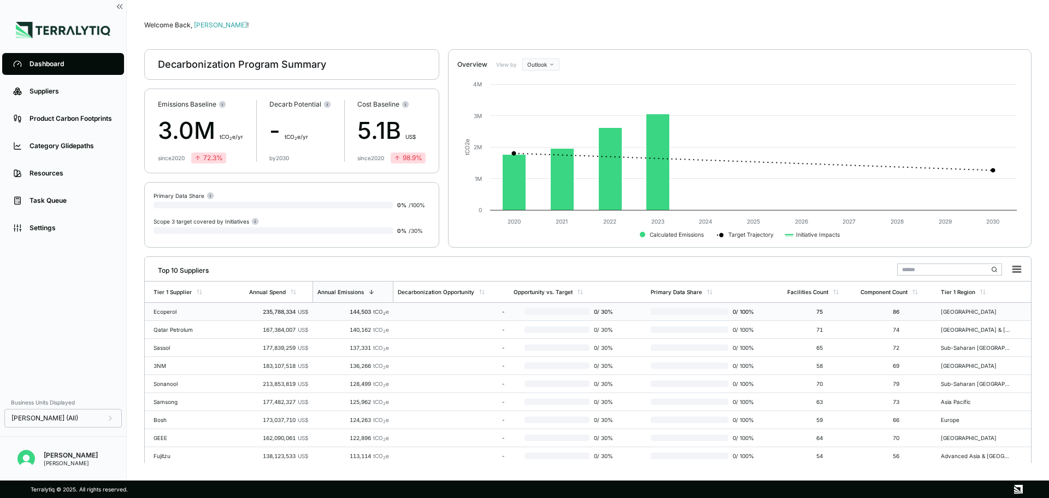
scroll to position [45, 0]
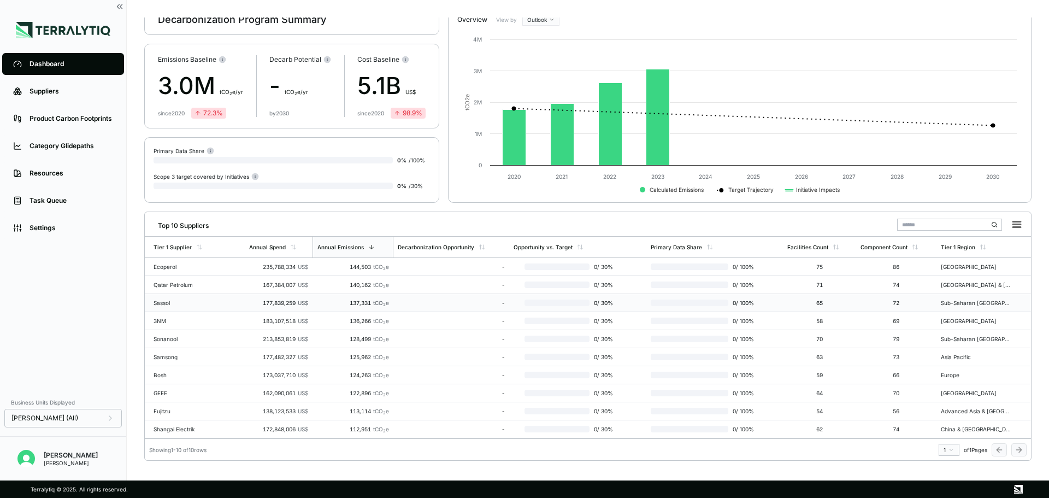
click at [221, 310] on td "Sassol" at bounding box center [195, 303] width 100 height 18
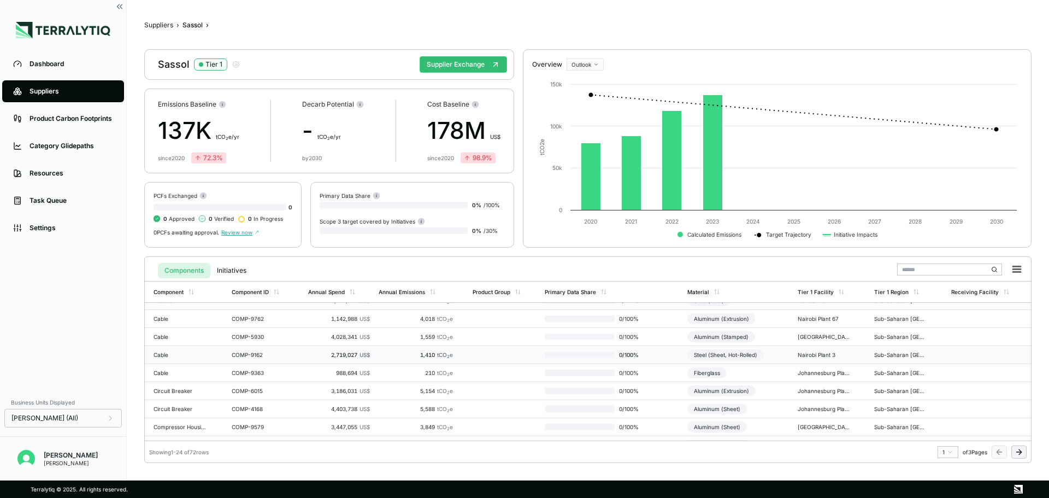
scroll to position [88, 0]
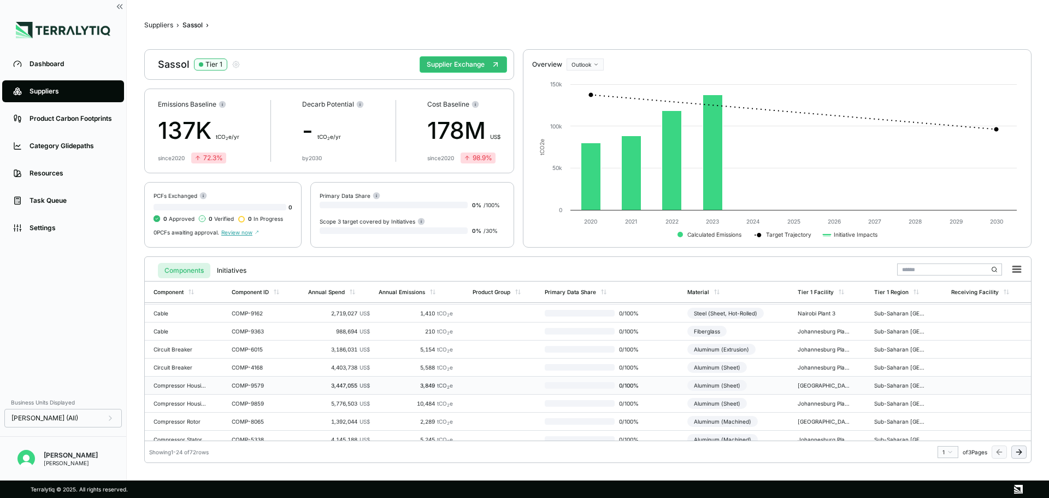
click at [191, 384] on div "Compressor Housing" at bounding box center [179, 385] width 52 height 7
click at [227, 270] on button "Initiatives" at bounding box center [231, 270] width 43 height 15
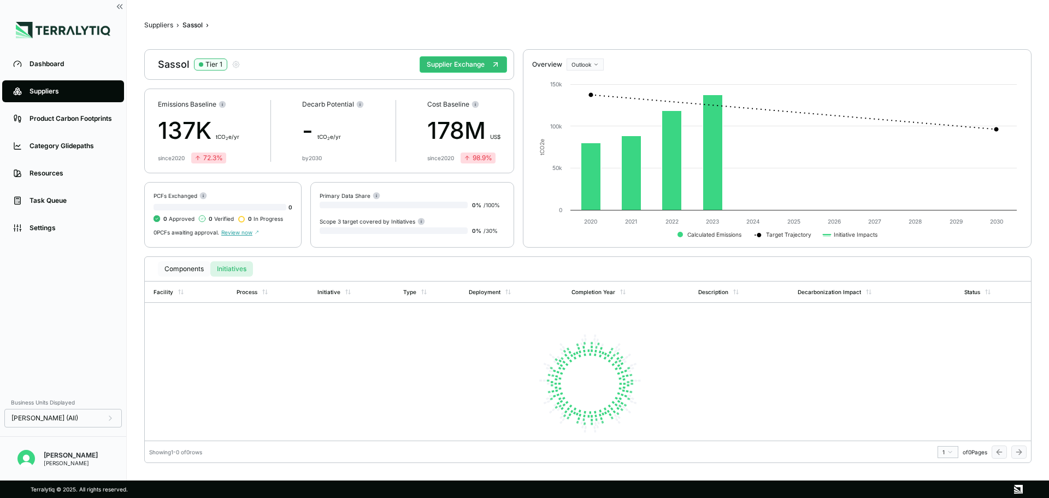
click at [180, 271] on button "Components" at bounding box center [184, 268] width 52 height 15
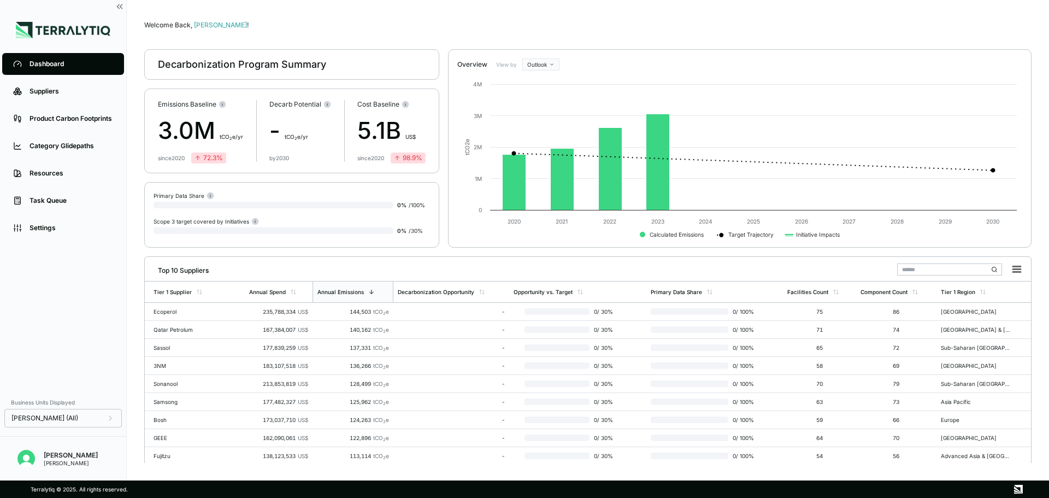
click at [176, 268] on div "Top 10 Suppliers" at bounding box center [179, 268] width 60 height 13
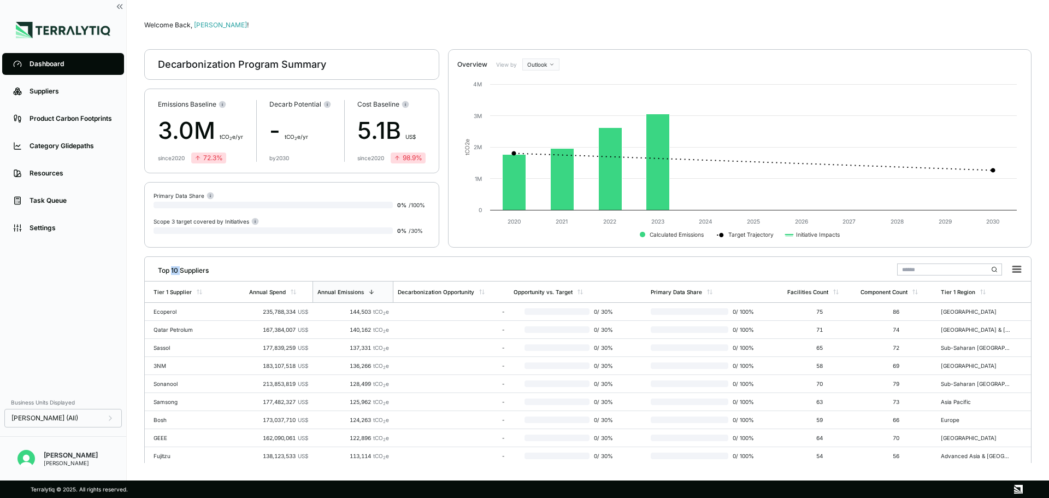
click at [176, 268] on div "Top 10 Suppliers" at bounding box center [179, 268] width 60 height 13
click at [317, 246] on div "Primary Data Share 0 % / 100 % Scope 3 target covered by Initiatives 0 % / 30 %" at bounding box center [291, 215] width 295 height 66
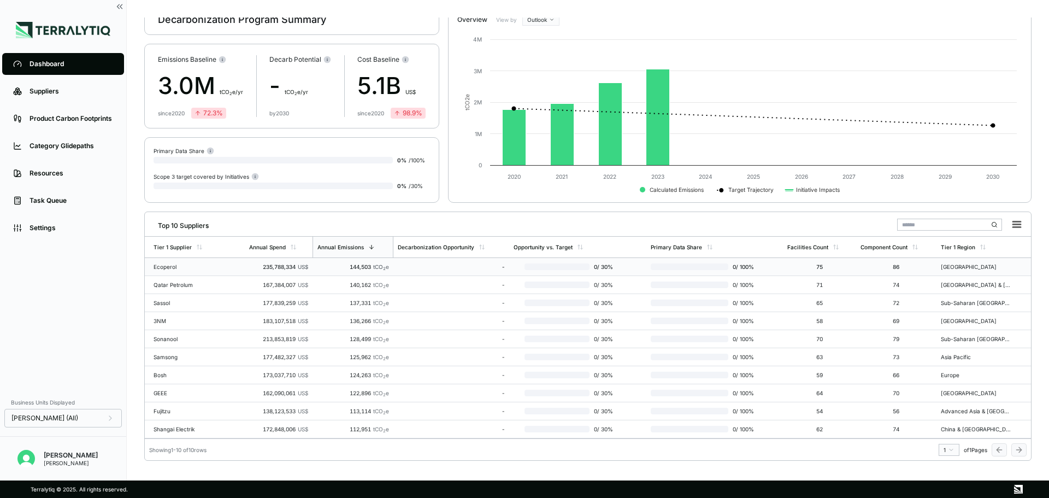
click at [168, 275] on td "Ecoperol" at bounding box center [195, 267] width 100 height 18
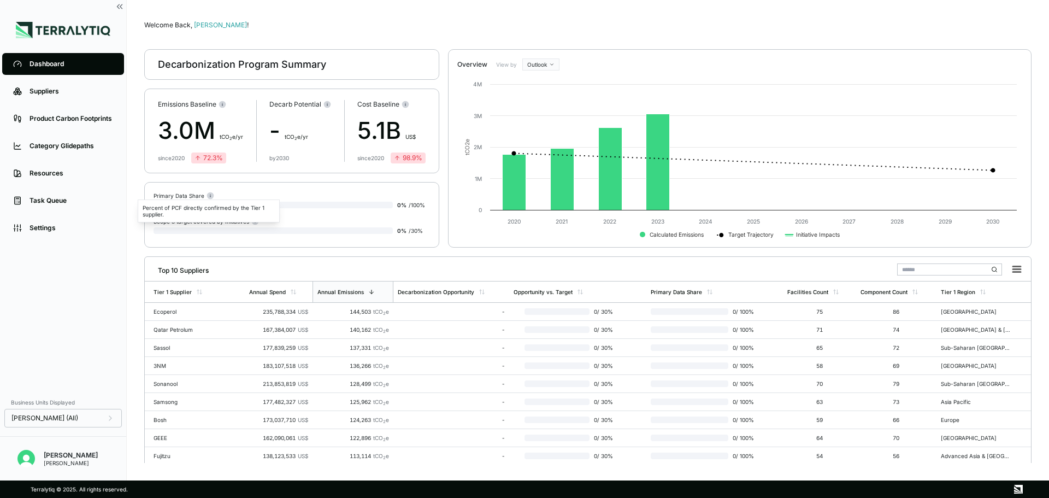
click at [207, 196] on circle at bounding box center [210, 195] width 7 height 7
click at [589, 157] on icon at bounding box center [753, 161] width 478 height 17
click at [593, 157] on icon at bounding box center [753, 161] width 478 height 17
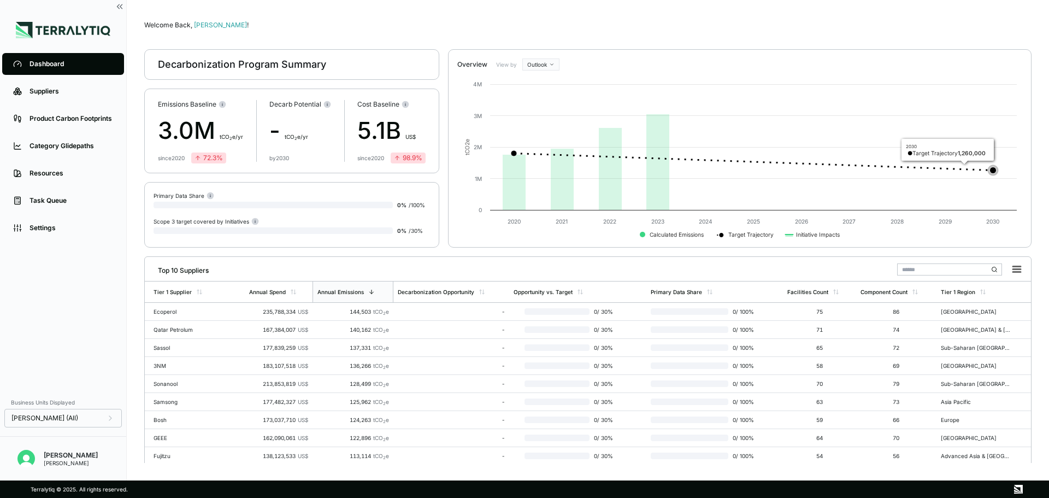
click at [811, 127] on rect at bounding box center [739, 157] width 565 height 174
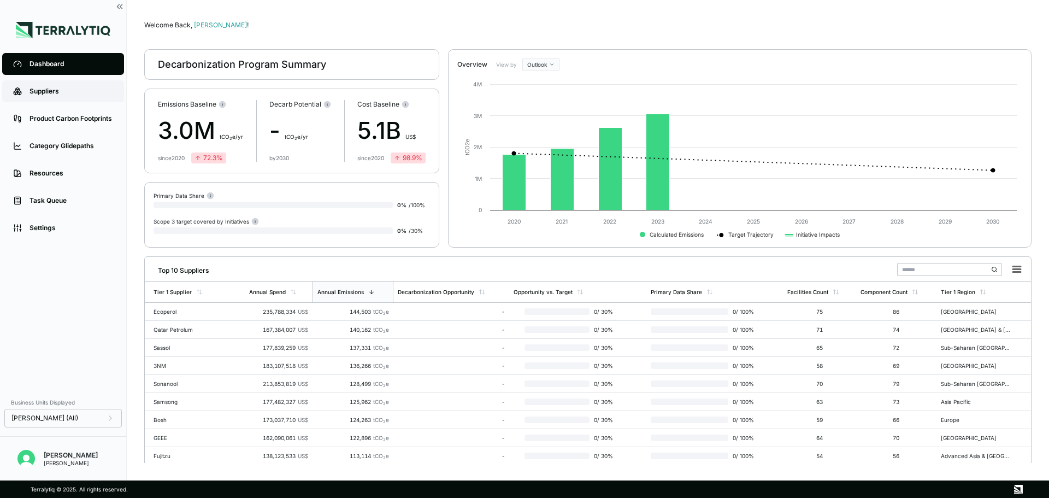
click at [99, 95] on div "Suppliers" at bounding box center [71, 91] width 84 height 9
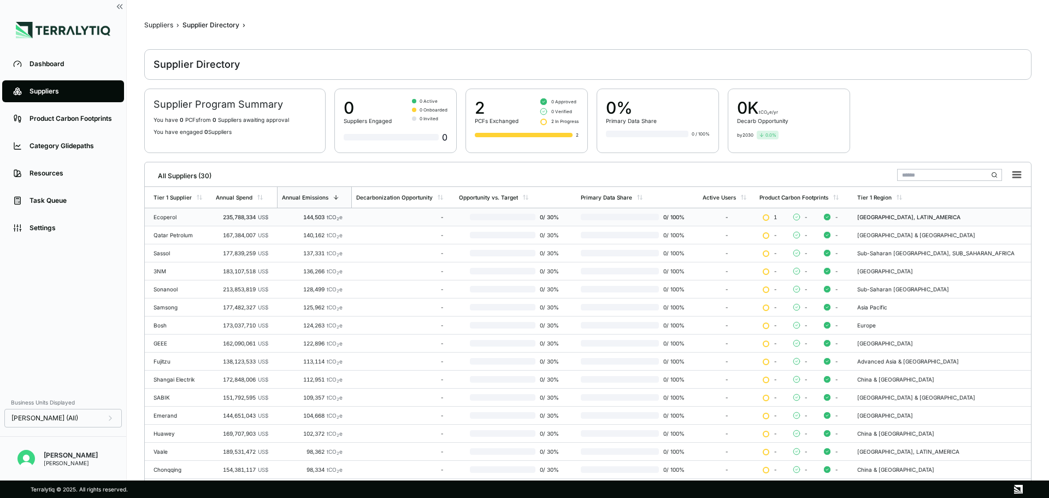
click at [245, 214] on div "235,788,334 US$" at bounding box center [242, 217] width 52 height 7
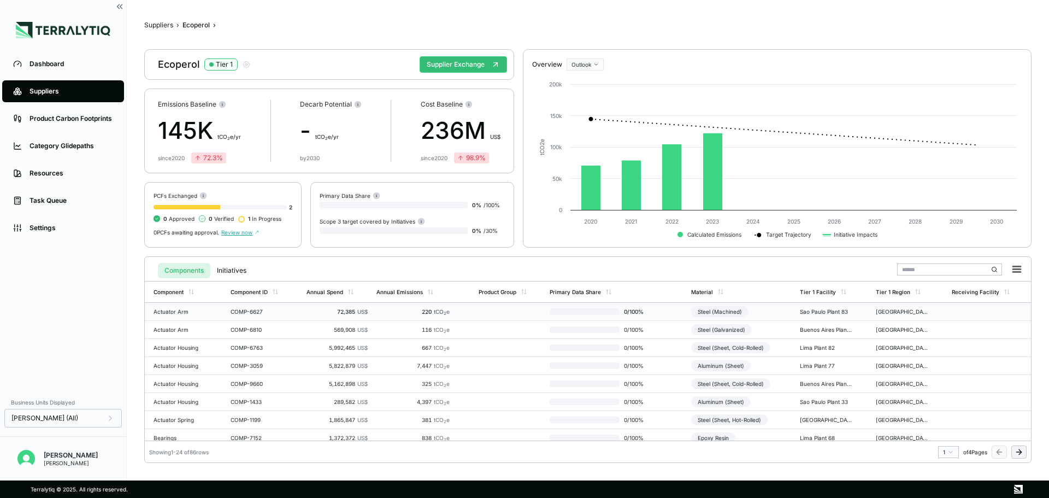
click at [224, 310] on td "Actuator Arm" at bounding box center [185, 312] width 81 height 18
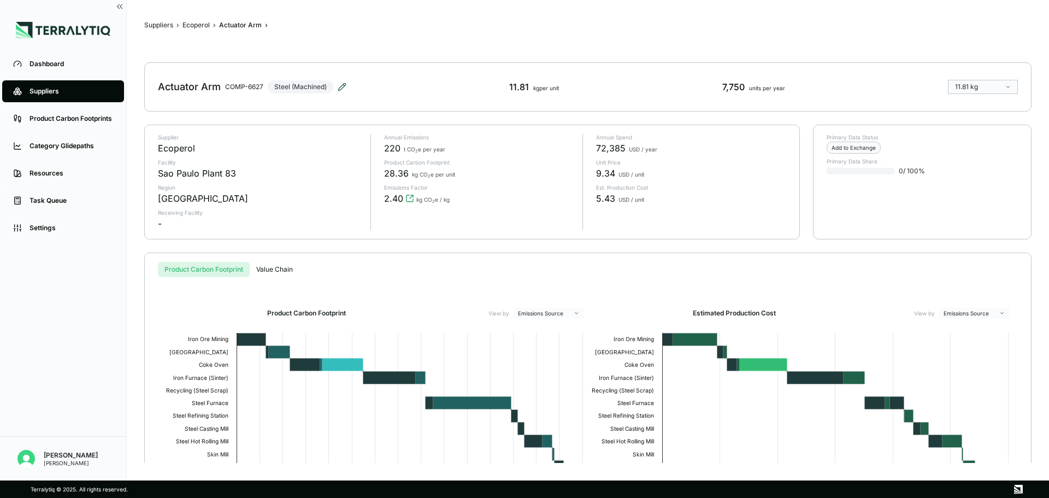
click at [344, 88] on icon at bounding box center [342, 86] width 9 height 9
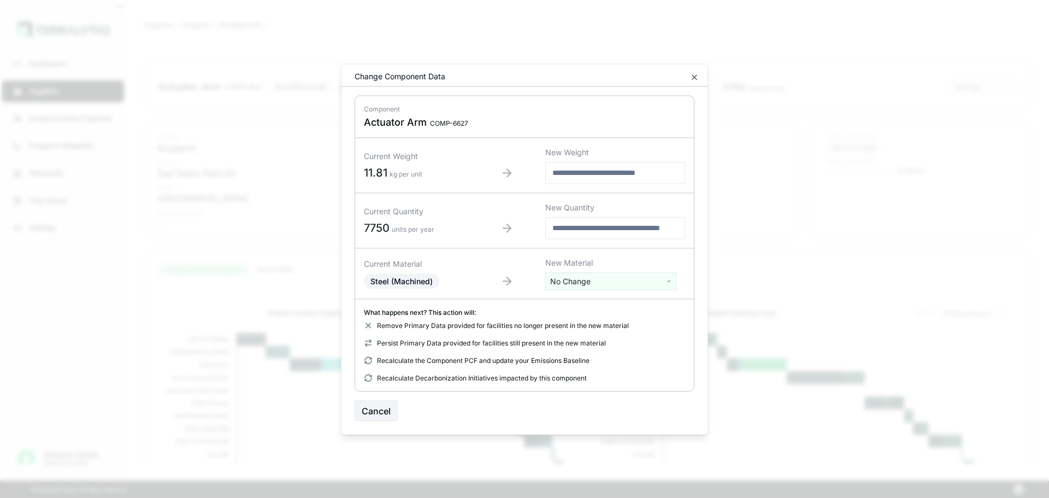
click at [394, 174] on span "kg per unit" at bounding box center [405, 174] width 33 height 8
click at [411, 176] on span "kg per unit" at bounding box center [405, 174] width 33 height 8
click at [429, 172] on div "Current Weight 11.81 kg per unit" at bounding box center [416, 165] width 105 height 29
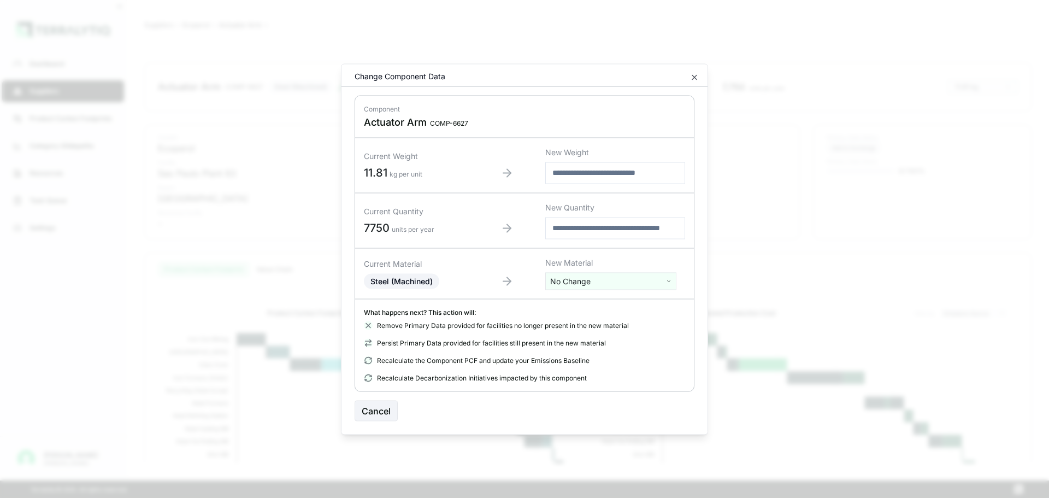
click at [429, 172] on div "Current Weight 11.81 kg per unit" at bounding box center [416, 165] width 105 height 29
click at [674, 76] on div "Change Component Data" at bounding box center [524, 78] width 366 height 16
click at [696, 75] on icon "button" at bounding box center [694, 77] width 9 height 9
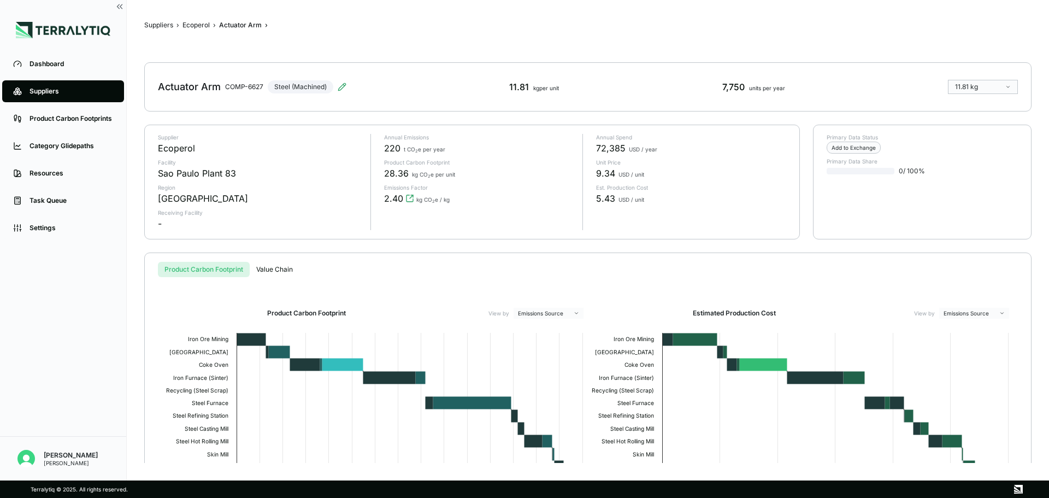
click at [433, 168] on div "28.36 kg CO 2 e per unit" at bounding box center [479, 173] width 190 height 13
click at [362, 173] on div "Supplier Ecoperol Facility [GEOGRAPHIC_DATA] 83 Region [GEOGRAPHIC_DATA] Receiv…" at bounding box center [472, 182] width 654 height 114
click at [453, 176] on div "28.36 kg CO 2 e per unit" at bounding box center [479, 173] width 190 height 13
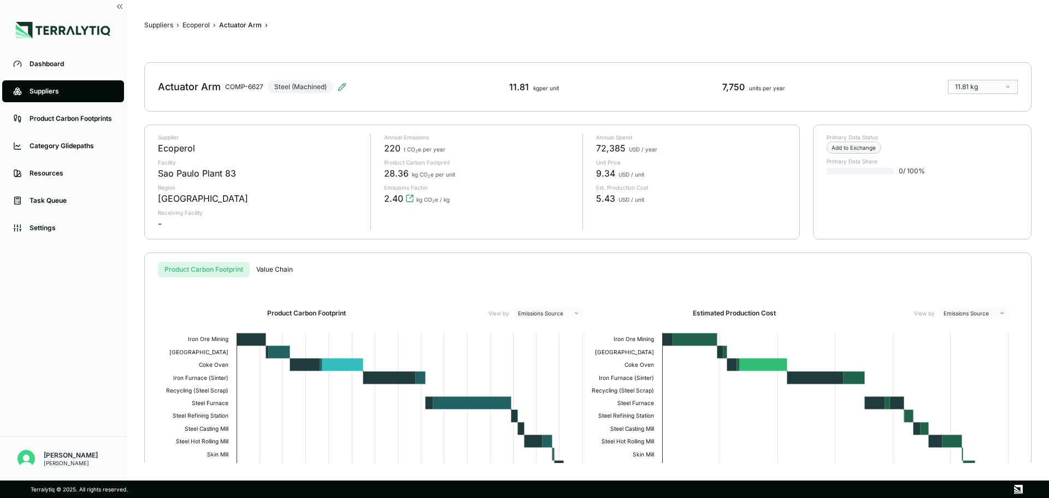
click at [412, 164] on p "Product Carbon Footprint" at bounding box center [479, 162] width 190 height 7
click at [436, 180] on div "Annual Emissions 220 t CO 2 e per year Product Carbon Footprint 28.36 kg CO 2 e…" at bounding box center [472, 182] width 204 height 96
click at [437, 176] on span "kg CO 2 e per unit" at bounding box center [433, 174] width 43 height 7
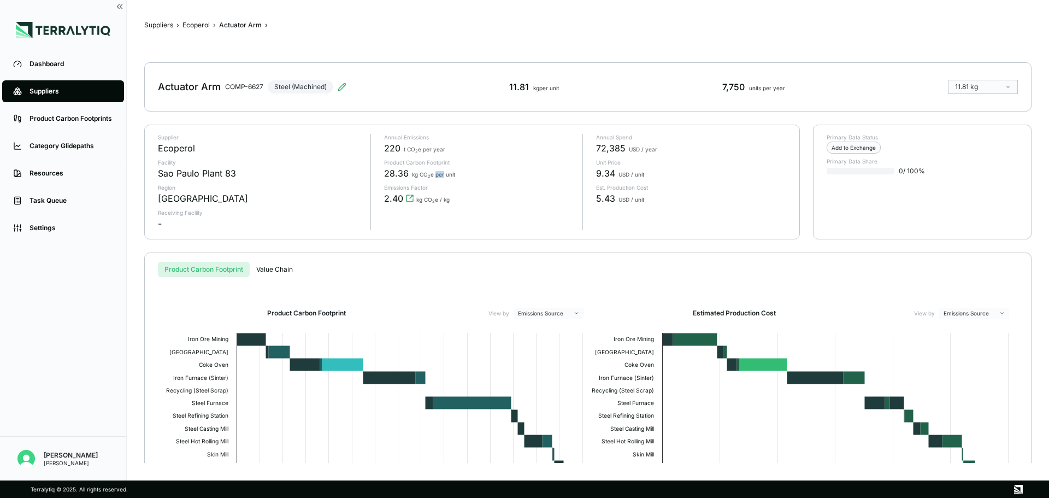
click at [437, 176] on span "kg CO 2 e per unit" at bounding box center [433, 174] width 43 height 7
click at [447, 176] on span "kg CO 2 e per unit" at bounding box center [433, 174] width 43 height 7
click at [454, 200] on div "2.40 kg CO 2 e / kg" at bounding box center [479, 198] width 190 height 13
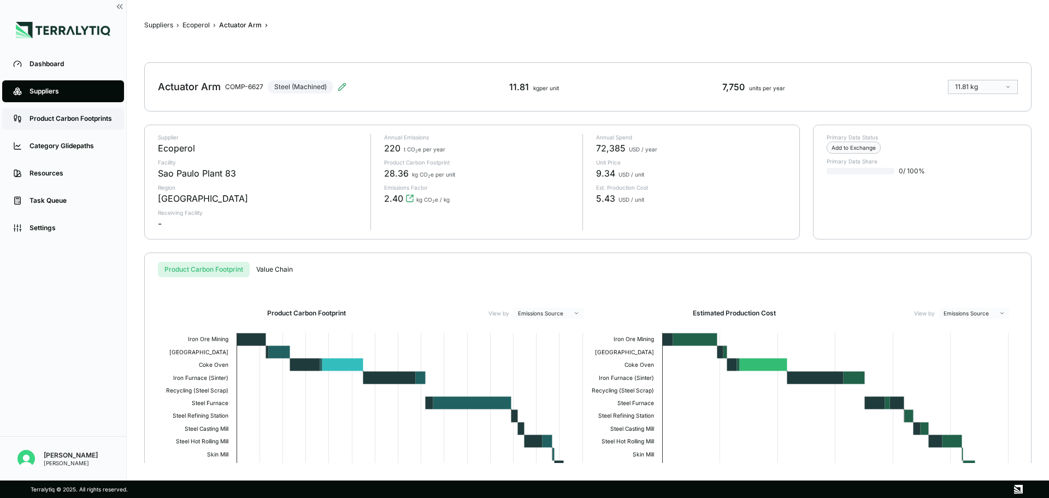
click at [93, 114] on link "Product Carbon Footprints" at bounding box center [63, 119] width 122 height 22
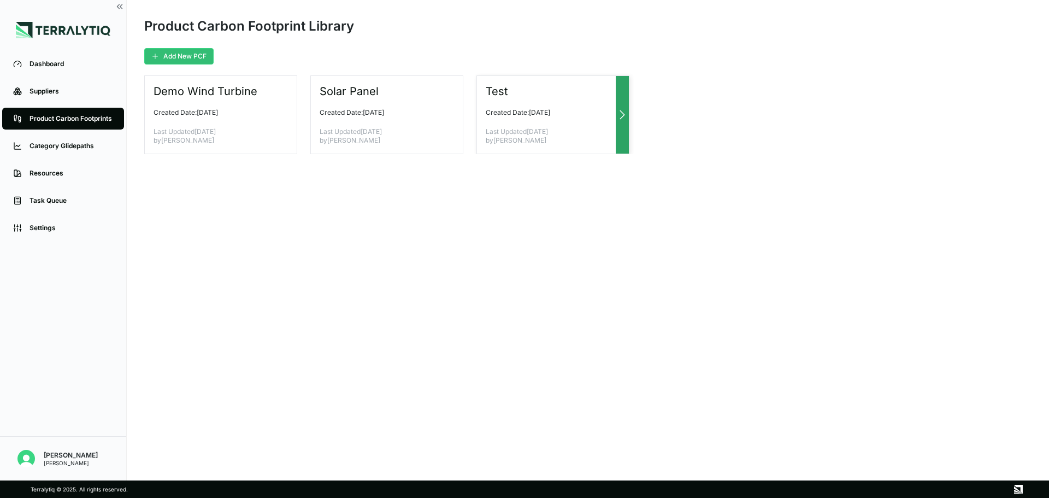
click at [534, 119] on div "Test Created Date: [DATE] Last Updated [DATE] by [PERSON_NAME]" at bounding box center [552, 114] width 153 height 79
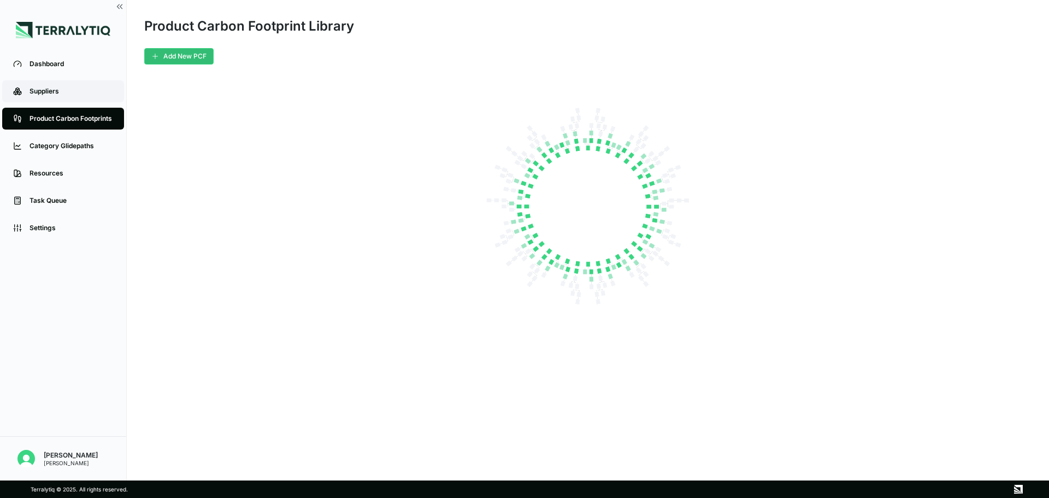
click at [68, 91] on div "Suppliers" at bounding box center [71, 91] width 84 height 9
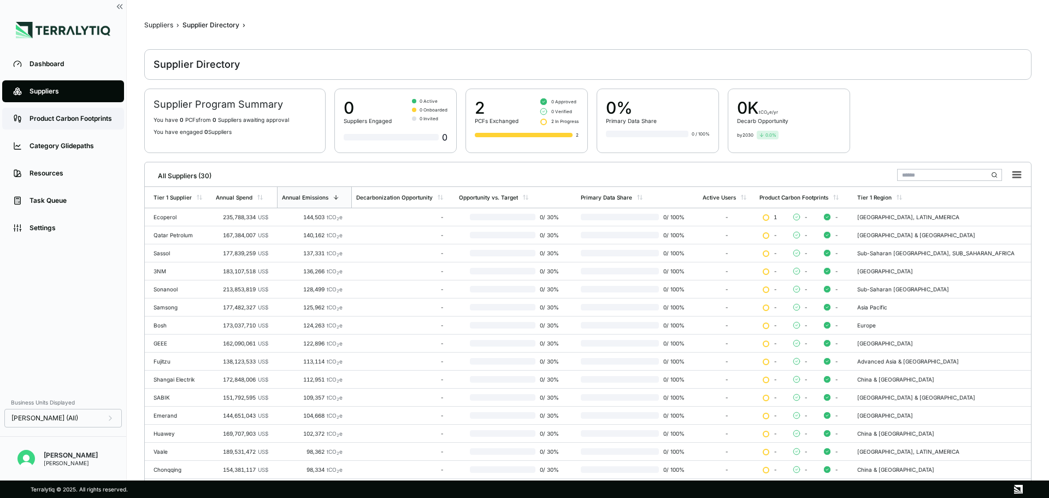
click at [68, 110] on link "Product Carbon Footprints" at bounding box center [63, 119] width 122 height 22
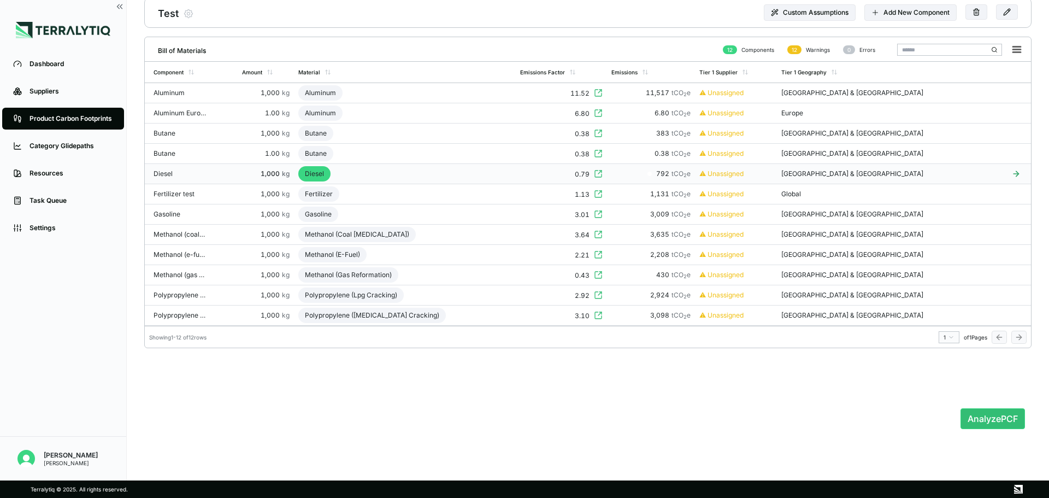
scroll to position [52, 0]
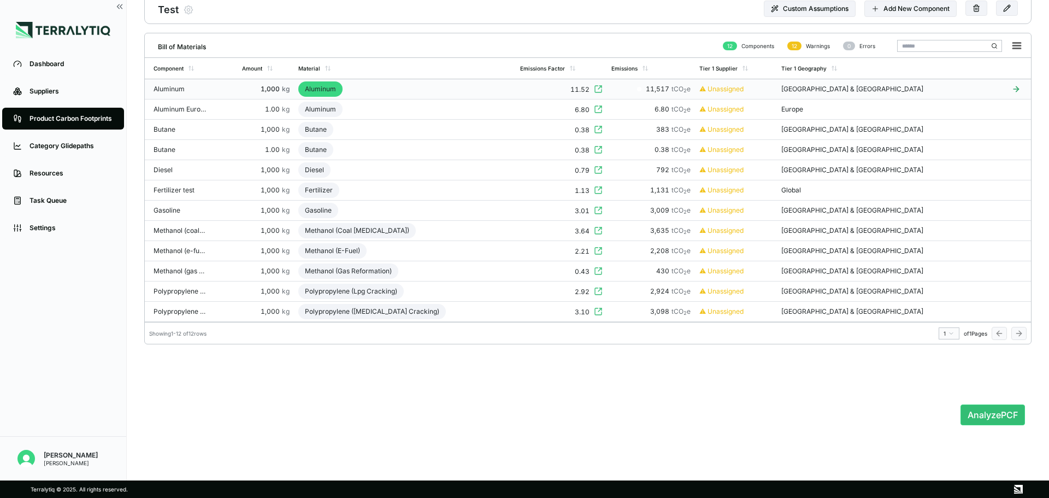
click at [601, 88] on icon at bounding box center [598, 89] width 7 height 7
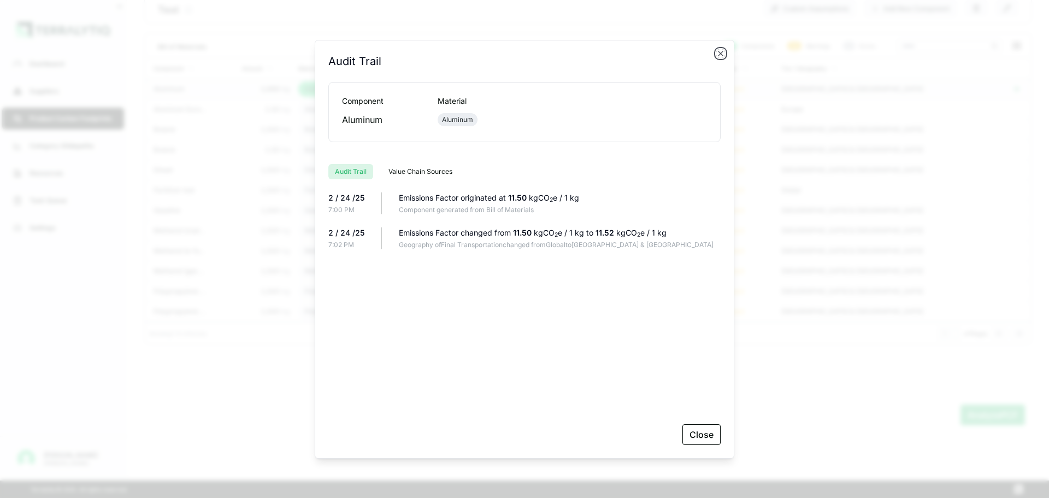
click at [720, 56] on icon "button" at bounding box center [720, 53] width 9 height 9
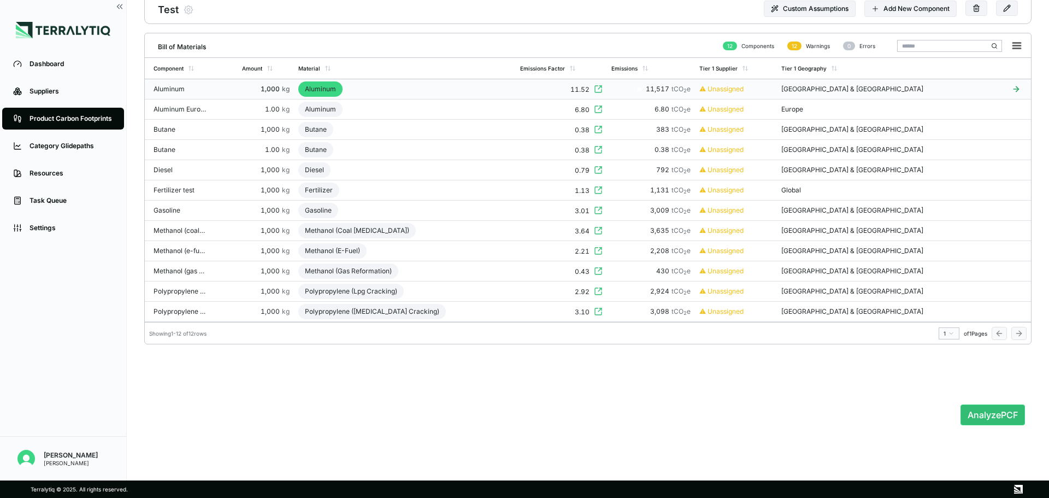
click at [796, 47] on div "12" at bounding box center [794, 46] width 14 height 9
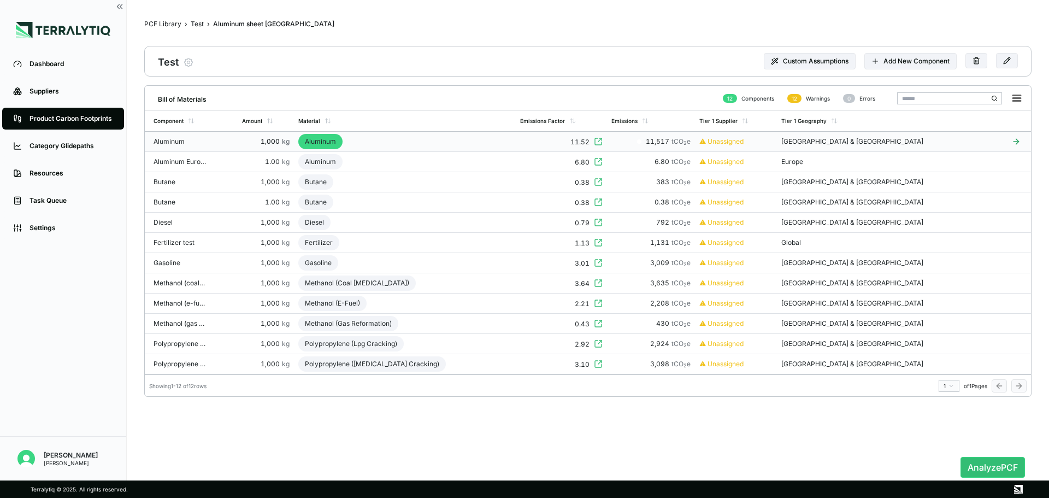
click at [1013, 141] on icon at bounding box center [1015, 141] width 5 height 0
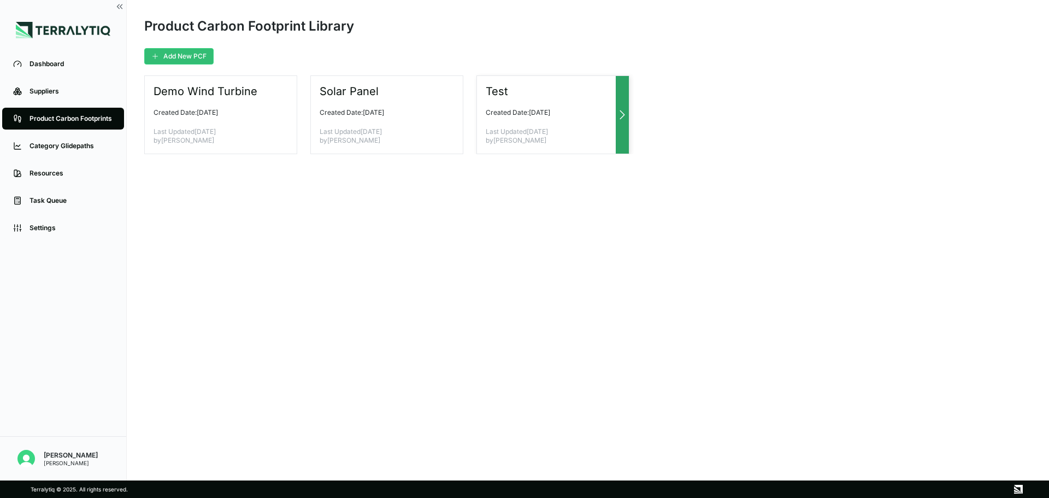
click at [477, 126] on div "Test Created Date: [DATE] Last Updated [DATE] by [PERSON_NAME]" at bounding box center [552, 114] width 153 height 79
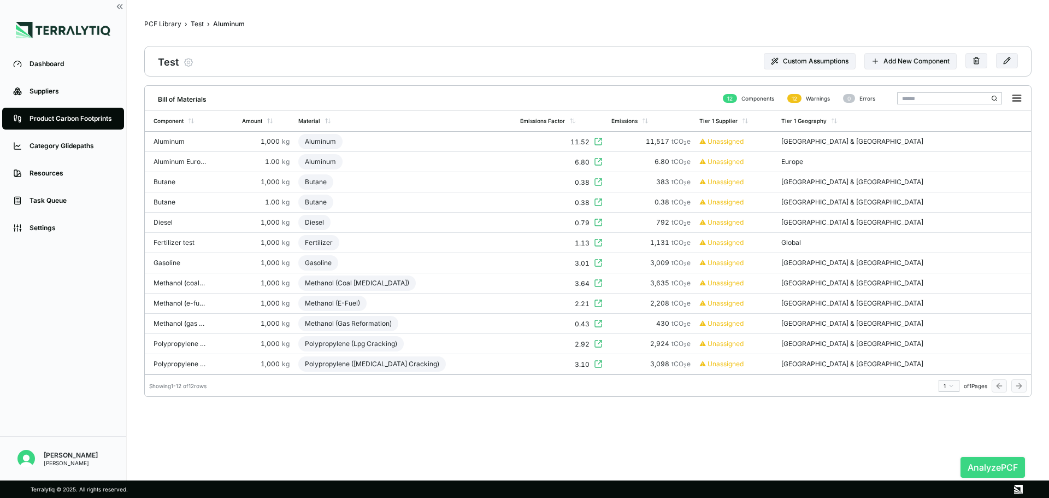
click at [986, 467] on button "Analyze PCF" at bounding box center [992, 467] width 64 height 21
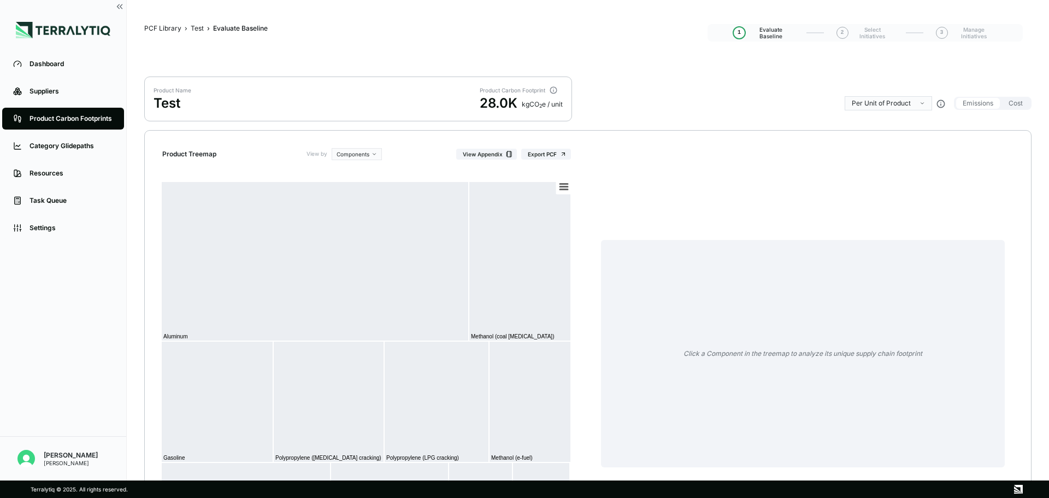
click at [502, 98] on div "28.0K" at bounding box center [499, 102] width 38 height 17
click at [536, 106] on div "kg CO 2 e / unit" at bounding box center [542, 104] width 41 height 9
click at [570, 105] on div "Product Name Test Product Carbon Footprint 28.0K kg CO 2 e / unit" at bounding box center [358, 98] width 428 height 45
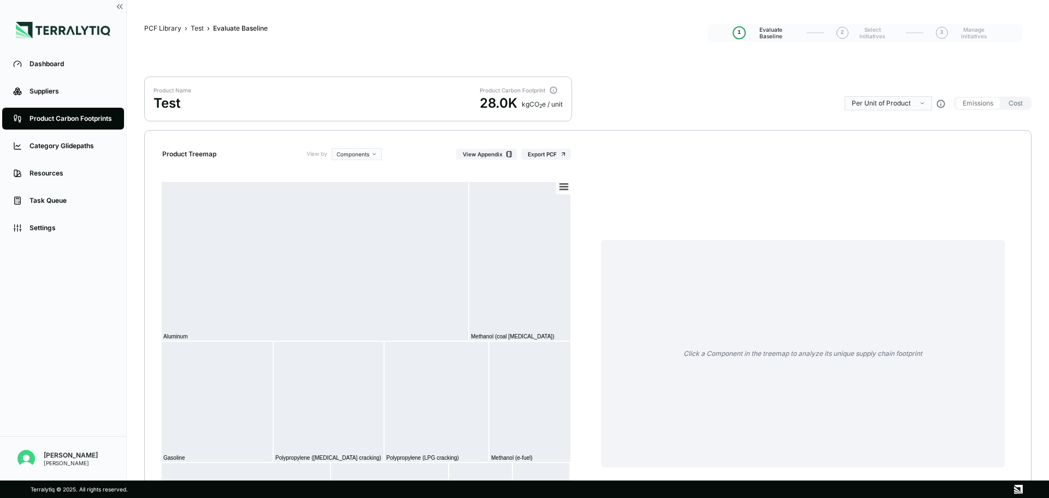
click at [560, 105] on div "kg CO 2 e / unit" at bounding box center [542, 104] width 41 height 9
click at [559, 105] on div "kg CO 2 e / unit" at bounding box center [542, 104] width 41 height 9
click at [607, 153] on div "Click a Component in the treemap to analyze its unique supply chain footprint" at bounding box center [802, 312] width 421 height 328
click at [532, 105] on div "kg CO 2 e / unit" at bounding box center [542, 104] width 41 height 9
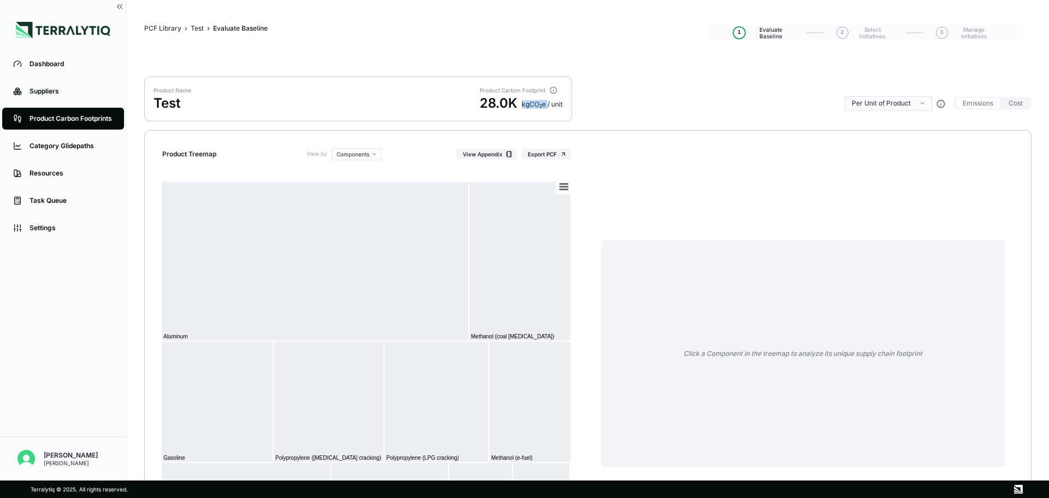
click at [531, 105] on div "kg CO 2 e / unit" at bounding box center [542, 104] width 41 height 9
click at [528, 90] on div "Product Carbon Footprint" at bounding box center [514, 90] width 68 height 7
click at [553, 90] on icon at bounding box center [553, 90] width 0 height 1
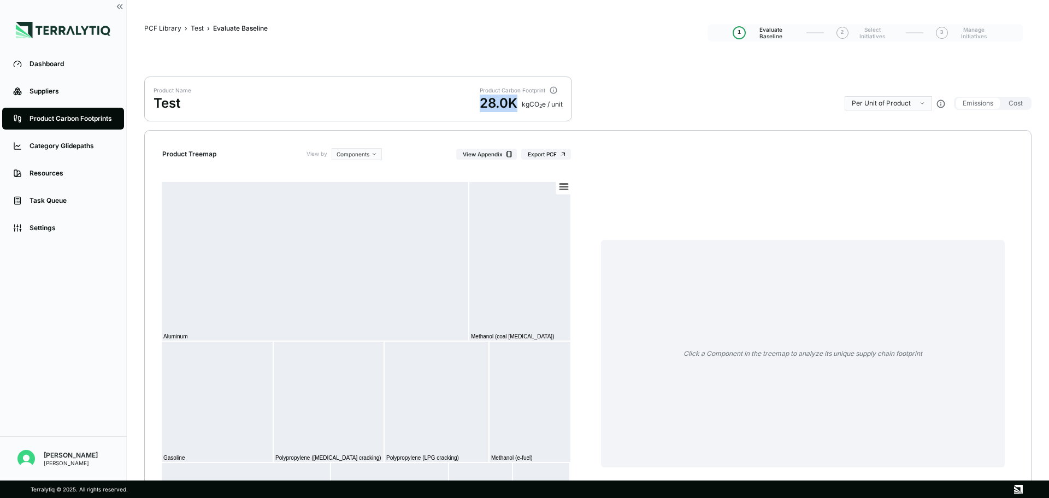
click at [553, 90] on icon at bounding box center [553, 90] width 0 height 1
click at [375, 106] on div "Product Name Test Product Carbon Footprint 28.0K kg CO 2 e / unit" at bounding box center [358, 98] width 428 height 45
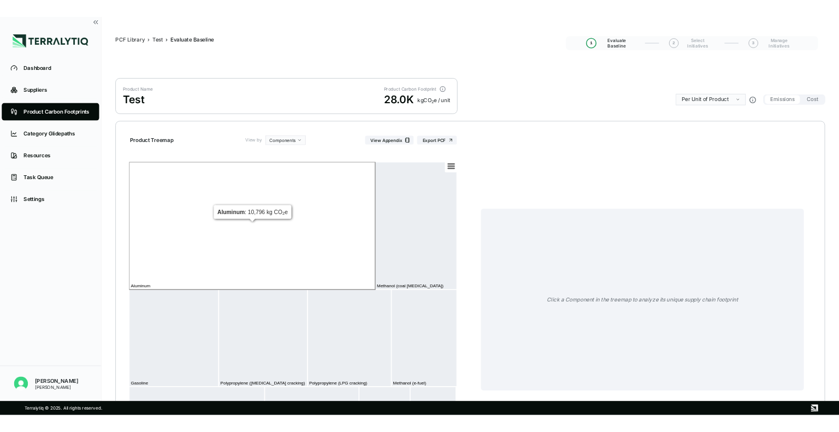
scroll to position [73, 0]
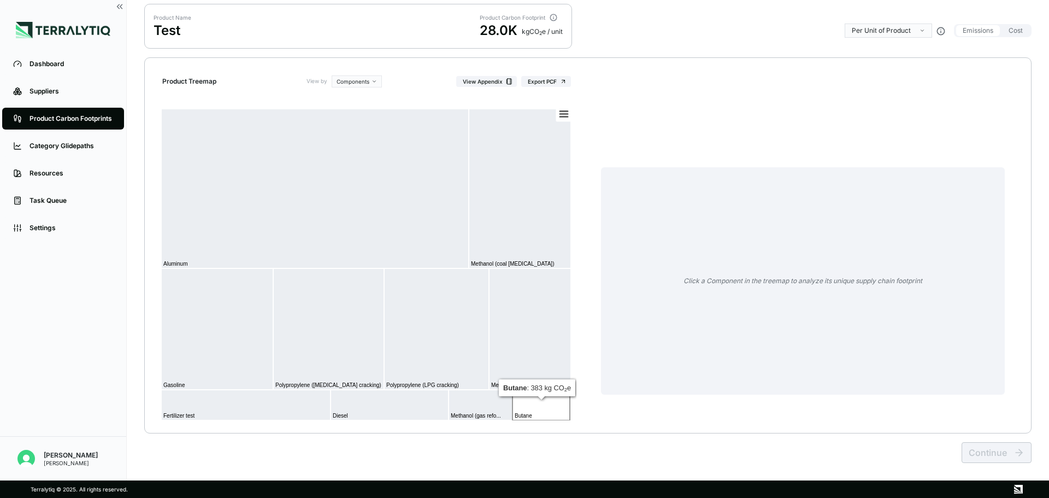
click at [548, 410] on rect at bounding box center [540, 404] width 57 height 31
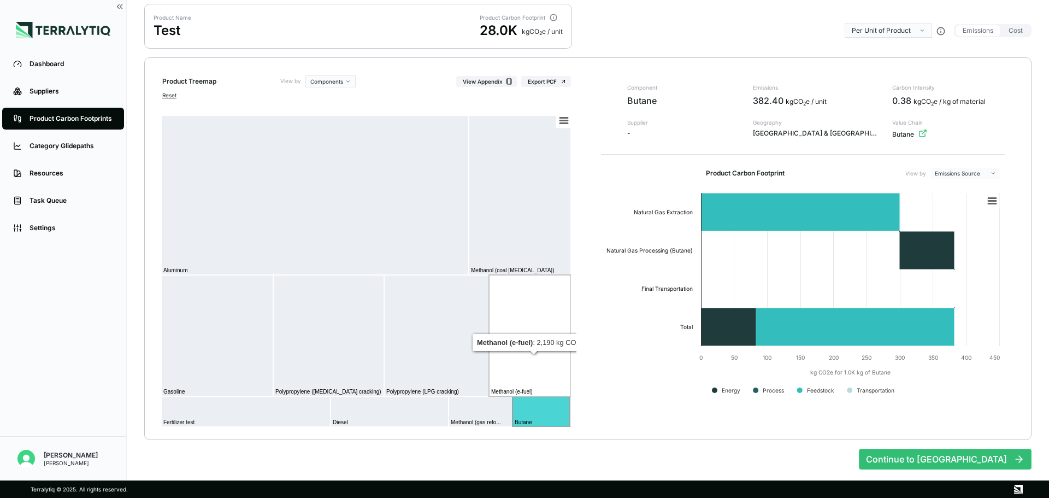
click at [562, 357] on rect at bounding box center [530, 335] width 82 height 121
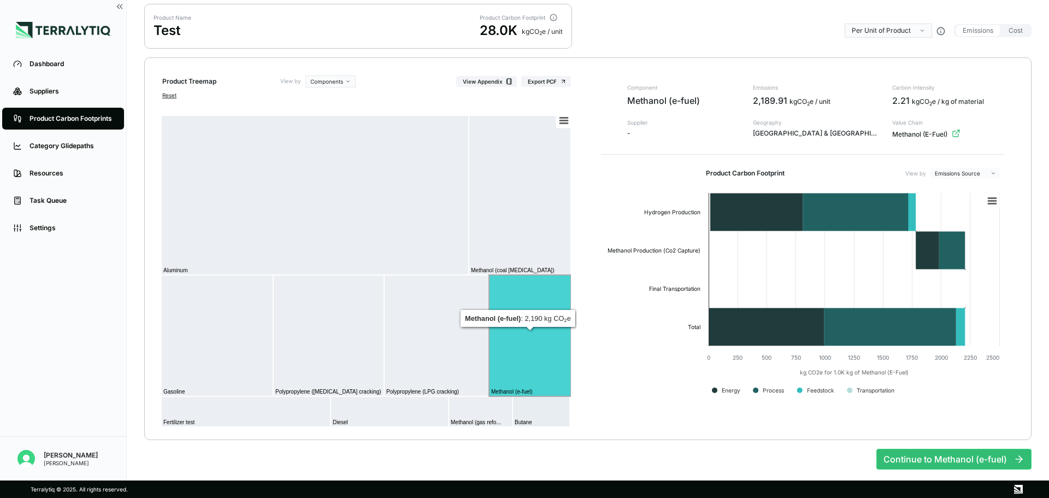
click at [555, 221] on rect at bounding box center [520, 194] width 102 height 159
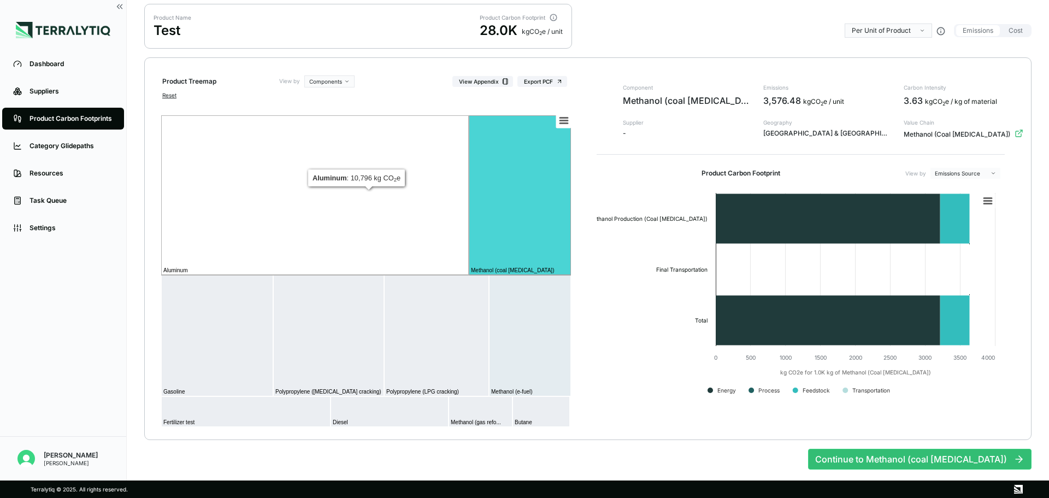
click at [374, 238] on rect at bounding box center [314, 194] width 307 height 159
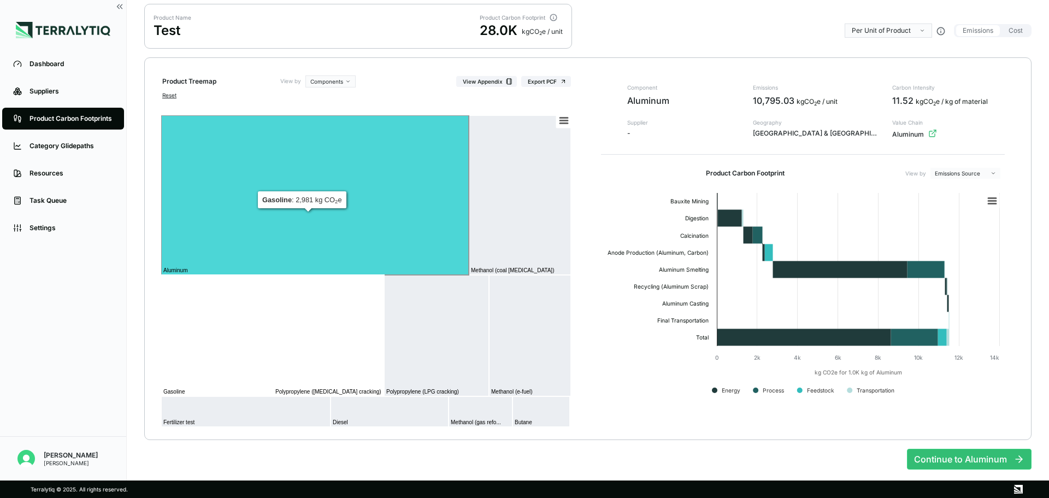
drag, startPoint x: 225, startPoint y: 346, endPoint x: 230, endPoint y: 346, distance: 5.5
click at [229, 346] on rect at bounding box center [217, 335] width 112 height 121
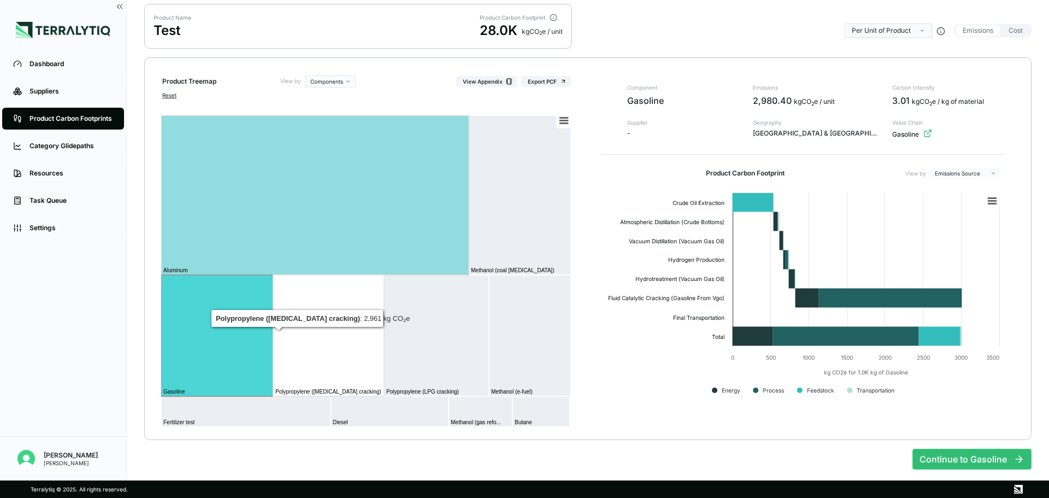
click at [354, 338] on rect at bounding box center [328, 335] width 111 height 121
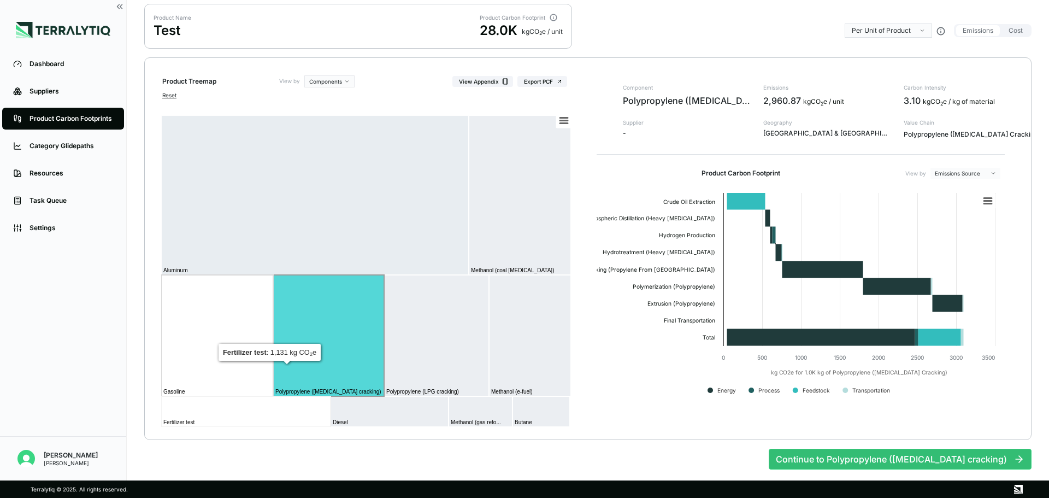
click at [221, 423] on rect at bounding box center [245, 411] width 169 height 31
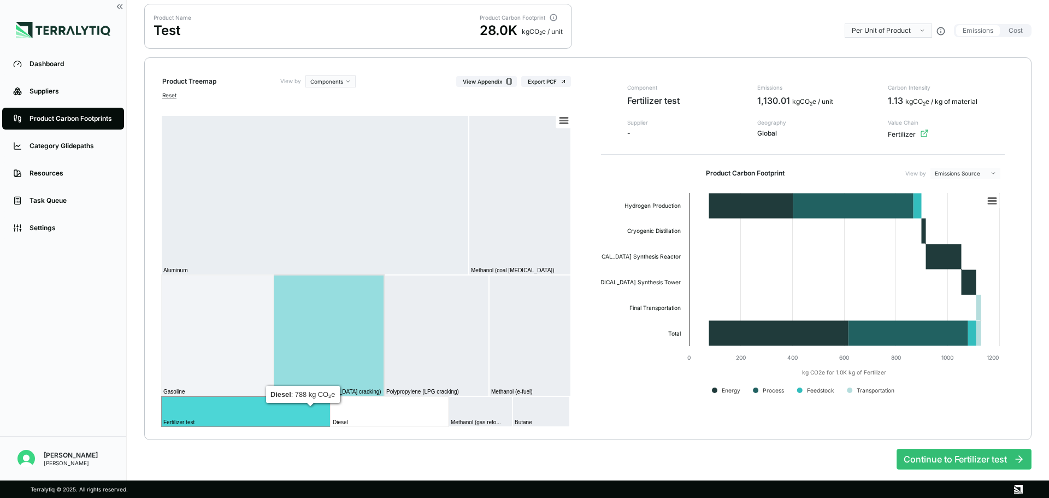
click at [364, 425] on rect at bounding box center [389, 411] width 118 height 31
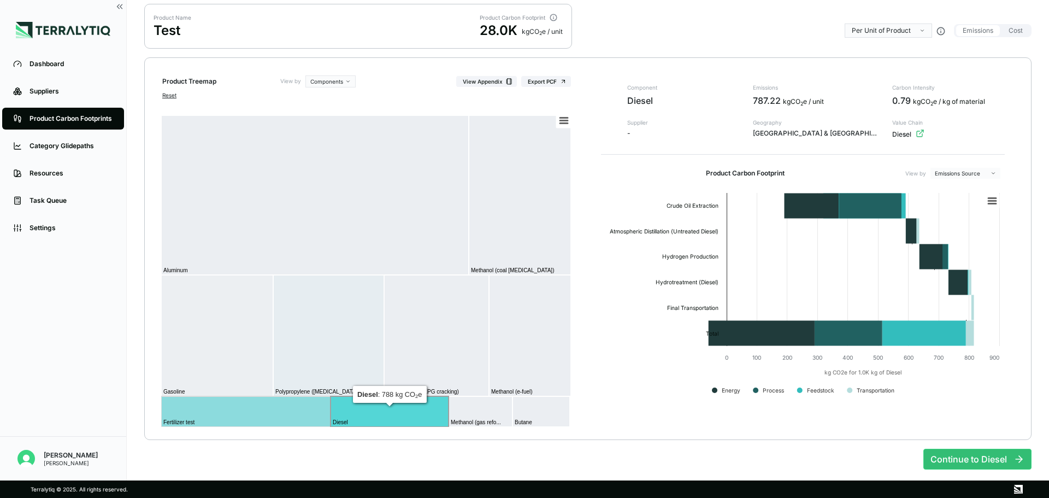
click at [111, 439] on div "[PERSON_NAME] [PERSON_NAME]" at bounding box center [63, 453] width 126 height 35
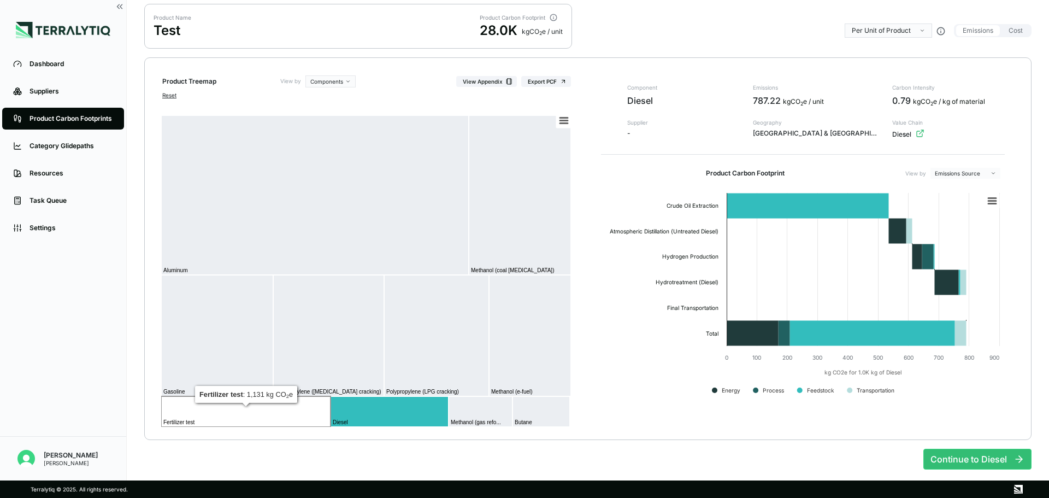
click at [261, 418] on rect at bounding box center [245, 411] width 169 height 31
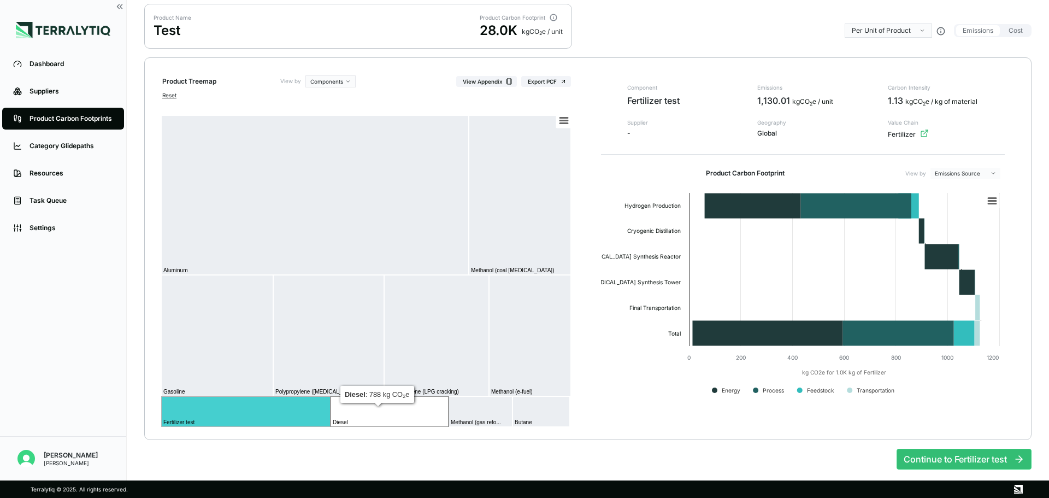
click at [358, 422] on rect at bounding box center [389, 411] width 118 height 31
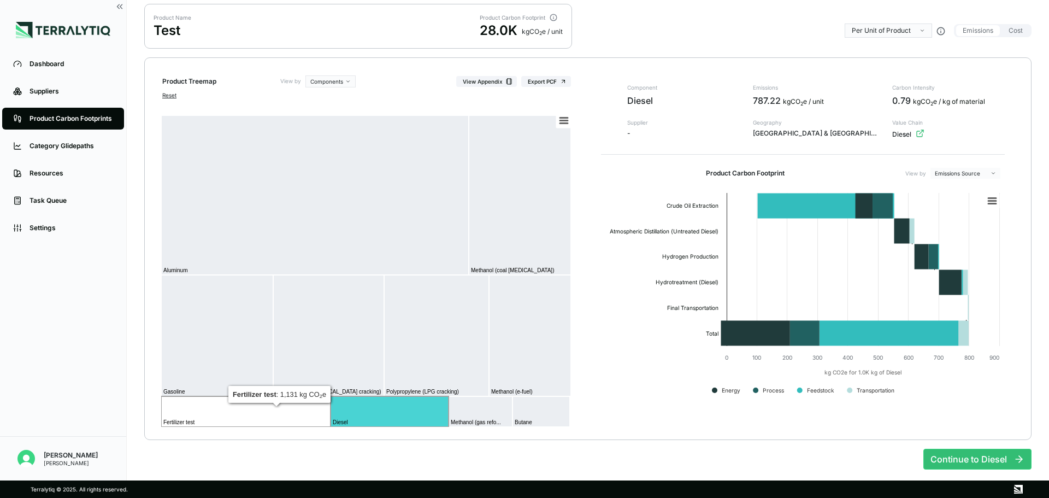
click at [300, 418] on rect at bounding box center [245, 411] width 169 height 31
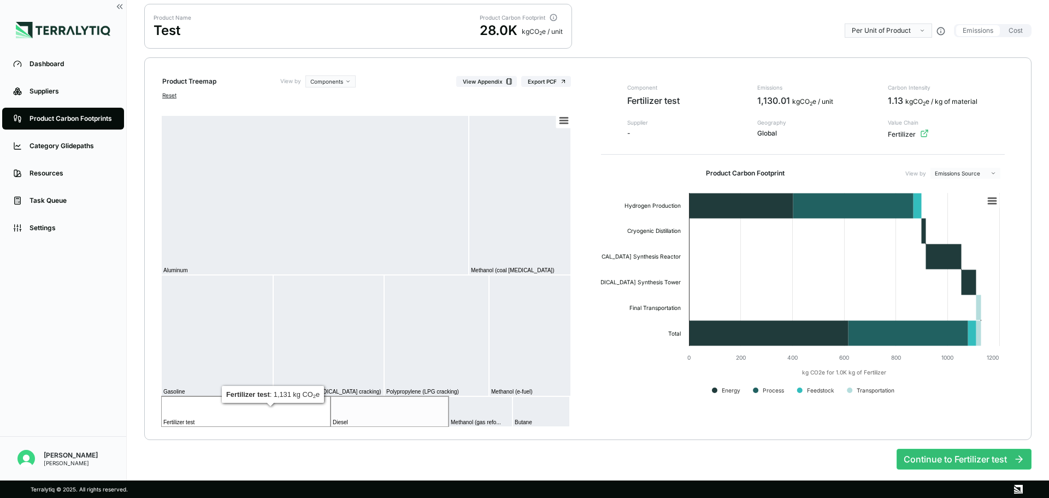
click at [260, 416] on rect at bounding box center [245, 411] width 169 height 31
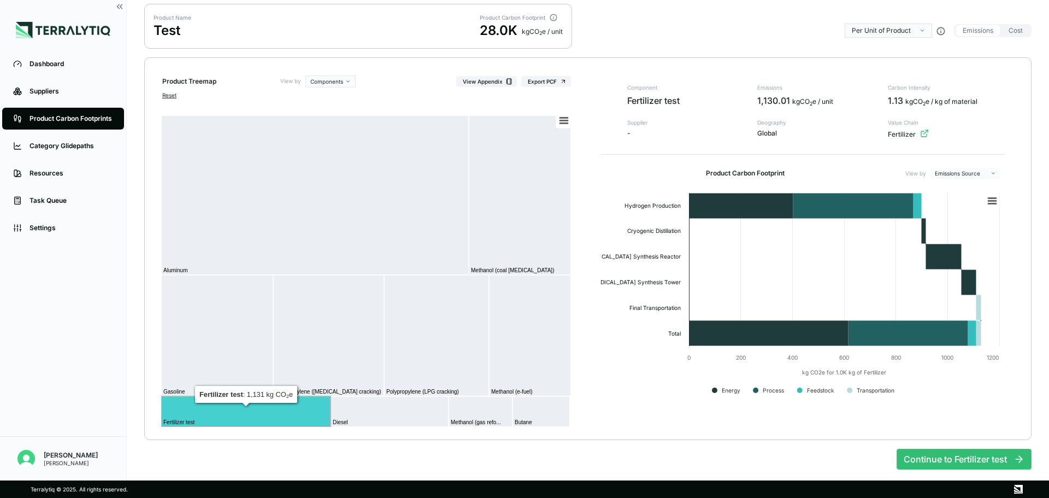
click at [115, 424] on div "Dashboard Suppliers Product Carbon Footprints Category Glidepaths Resources Tas…" at bounding box center [63, 238] width 126 height 377
click at [159, 430] on rect at bounding box center [366, 271] width 421 height 328
click at [186, 423] on text "Fertilizer test" at bounding box center [178, 422] width 31 height 6
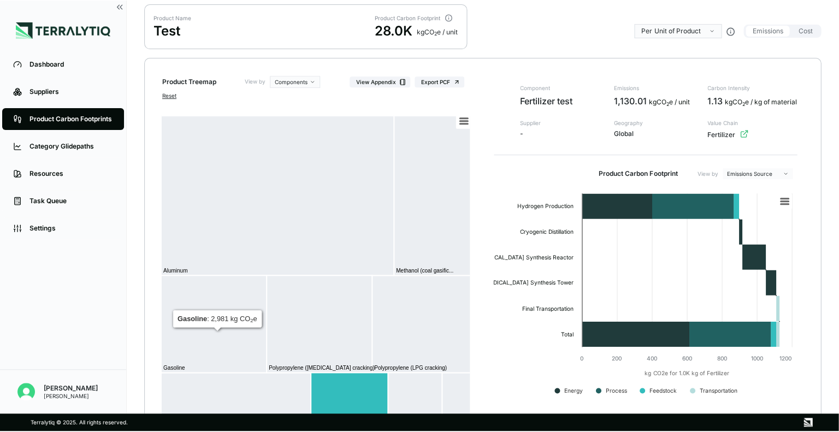
scroll to position [72, 0]
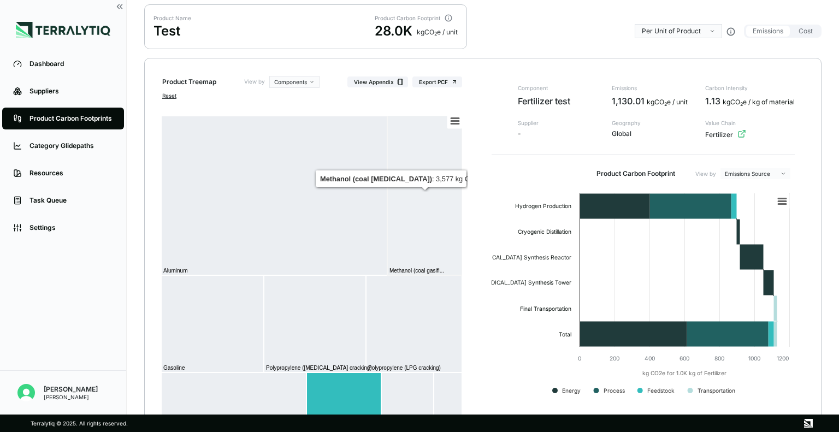
click at [465, 50] on div "Product Name Test Product Carbon Footprint 28.0K kg CO 2 e / unit Per Unit of P…" at bounding box center [482, 31] width 677 height 54
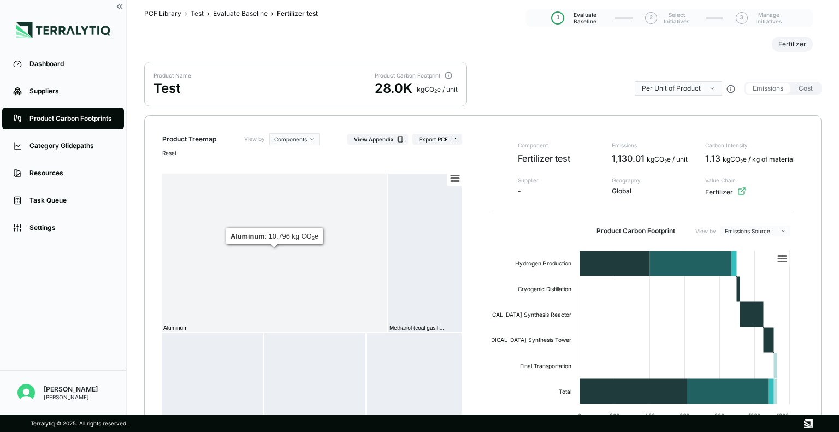
scroll to position [0, 0]
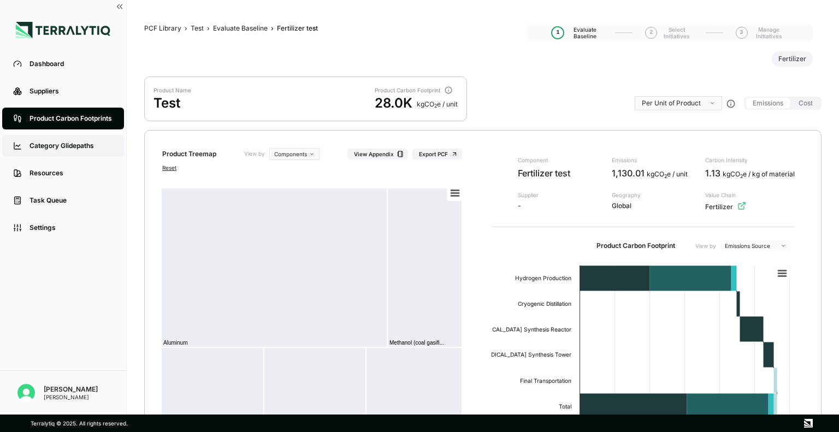
click at [61, 137] on link "Category Glidepaths" at bounding box center [63, 146] width 122 height 22
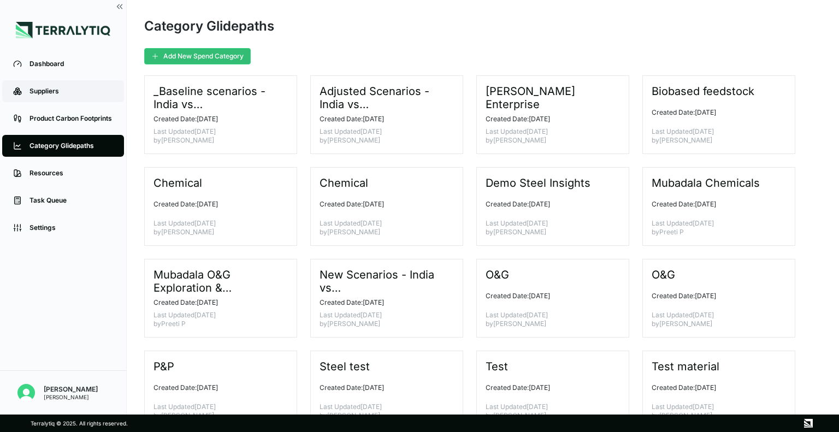
click at [57, 88] on div "Suppliers" at bounding box center [71, 91] width 84 height 9
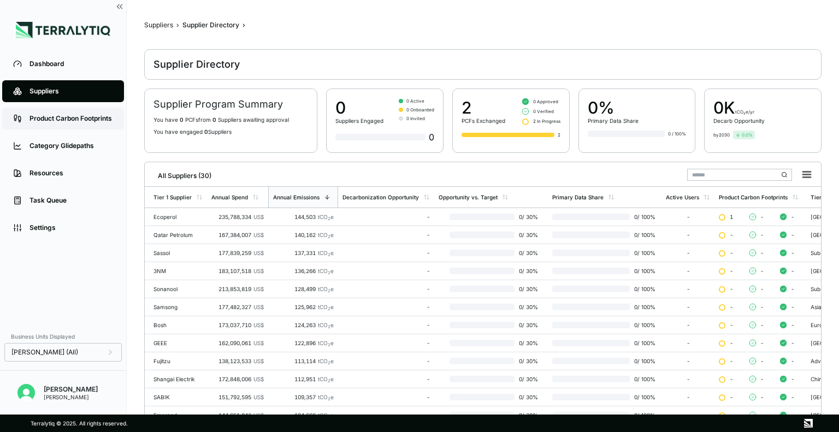
click at [29, 116] on div "Product Carbon Footprints" at bounding box center [71, 118] width 84 height 9
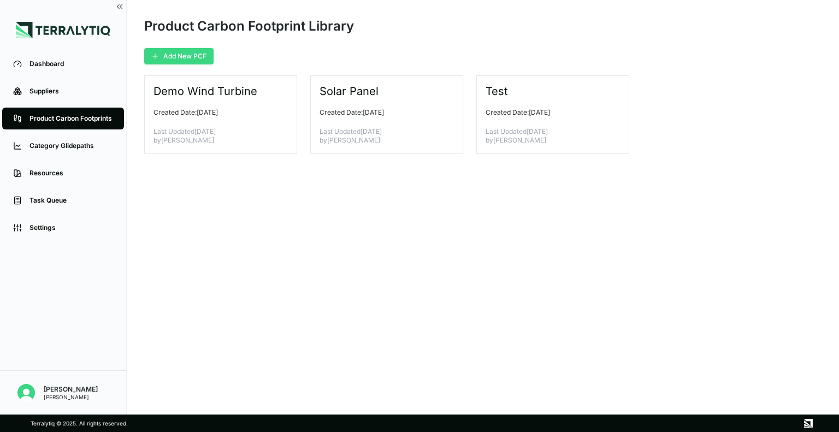
click at [184, 59] on button "Add New PCF" at bounding box center [178, 56] width 69 height 16
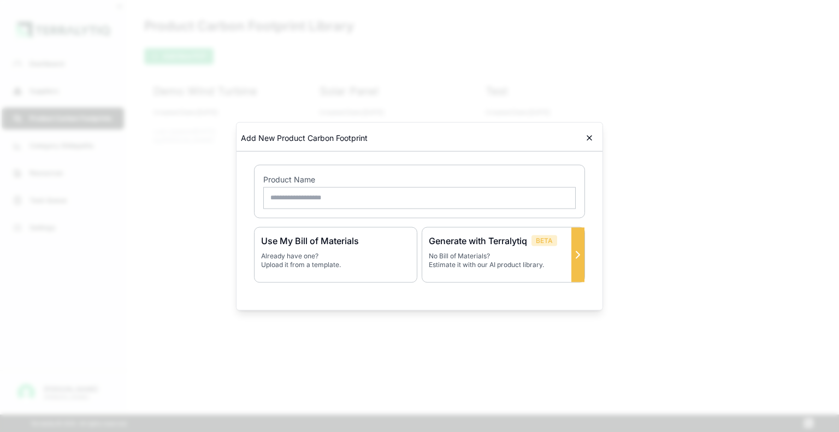
click at [494, 257] on p "No Bill of Materials? Estimate it with our AI product library." at bounding box center [503, 259] width 149 height 17
click at [451, 205] on input "text" at bounding box center [419, 198] width 312 height 22
type input "******"
click at [579, 259] on icon at bounding box center [577, 254] width 13 height 13
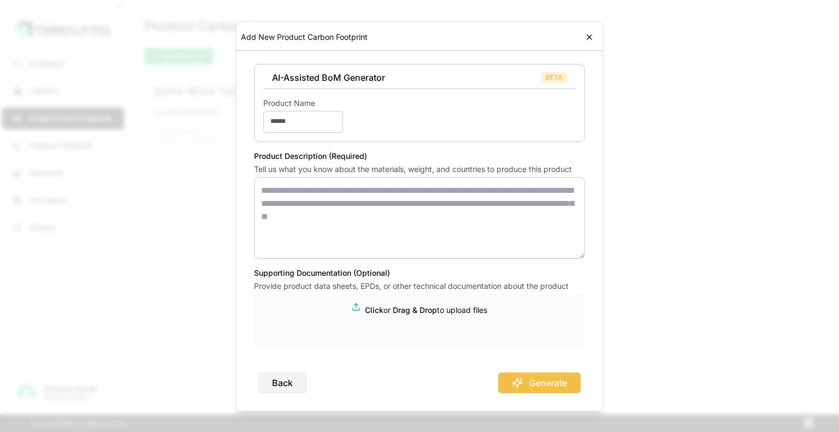
click at [310, 179] on textarea at bounding box center [419, 218] width 331 height 82
click at [433, 214] on textarea "To enrich screen reader interactions, please activate Accessibility in Grammarl…" at bounding box center [419, 218] width 331 height 82
drag, startPoint x: 437, startPoint y: 218, endPoint x: 332, endPoint y: 197, distance: 107.0
click at [339, 198] on textarea "To enrich screen reader interactions, please activate Accessibility in Grammarl…" at bounding box center [419, 218] width 331 height 82
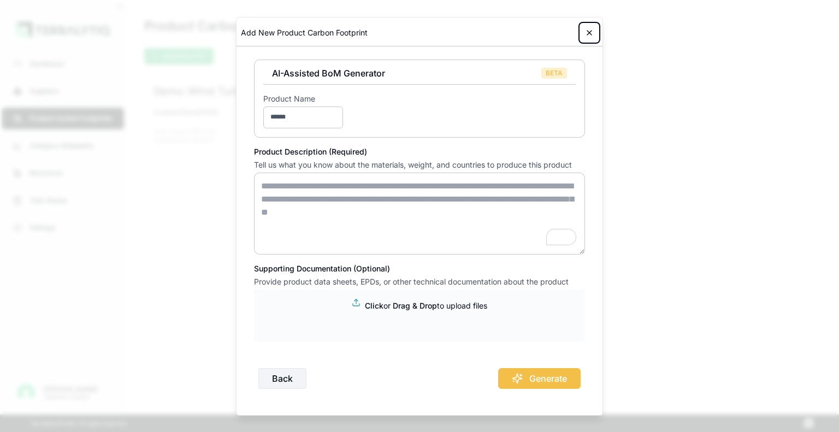
click at [596, 31] on button at bounding box center [589, 32] width 17 height 17
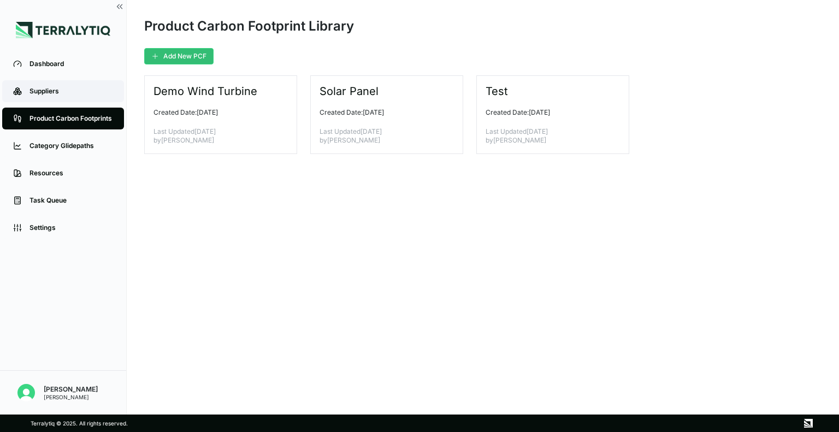
click at [91, 97] on link "Suppliers" at bounding box center [63, 91] width 122 height 22
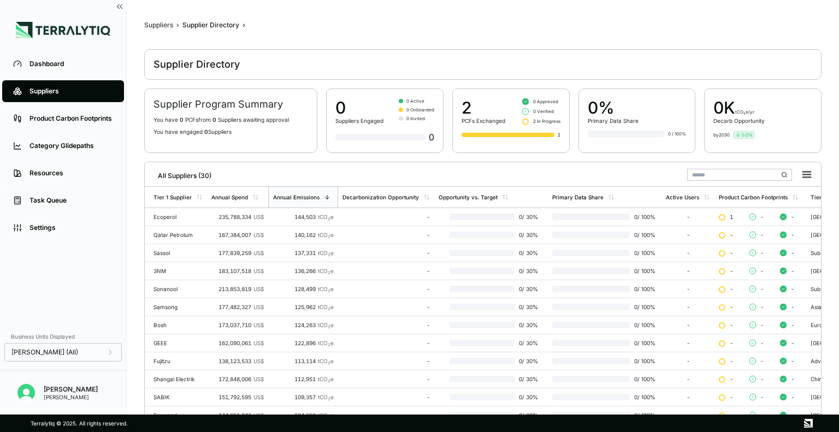
click at [174, 215] on div "Ecoperol" at bounding box center [177, 217] width 49 height 7
click at [179, 221] on td "Ecoperol" at bounding box center [176, 217] width 62 height 18
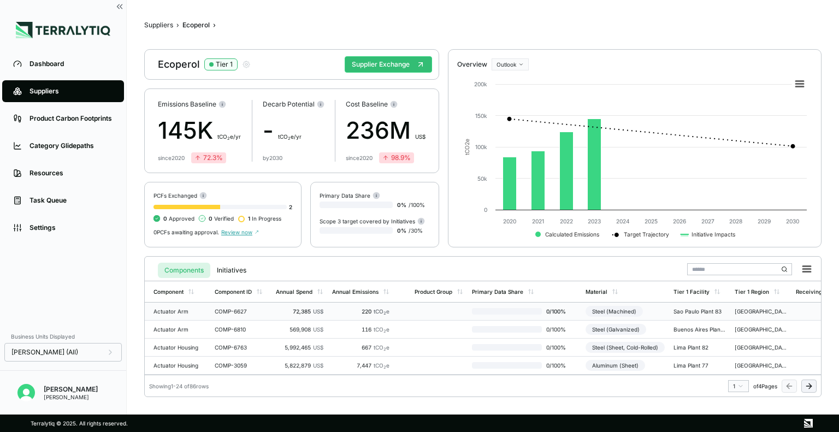
click at [184, 312] on div "Actuator Arm" at bounding box center [179, 311] width 52 height 7
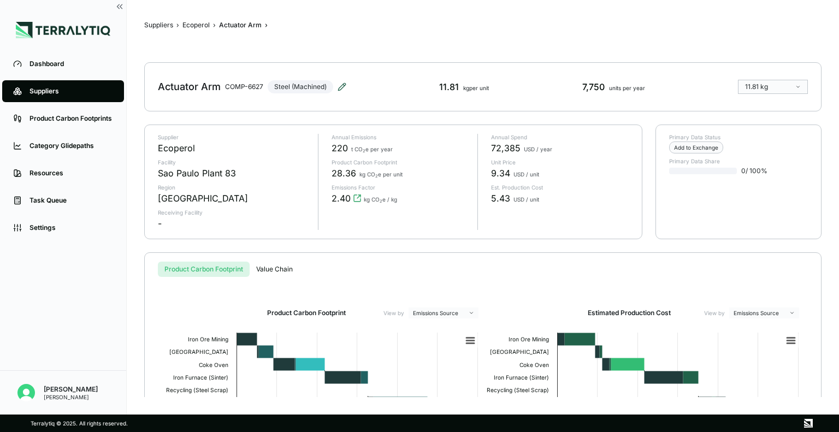
click at [338, 85] on icon at bounding box center [342, 86] width 9 height 9
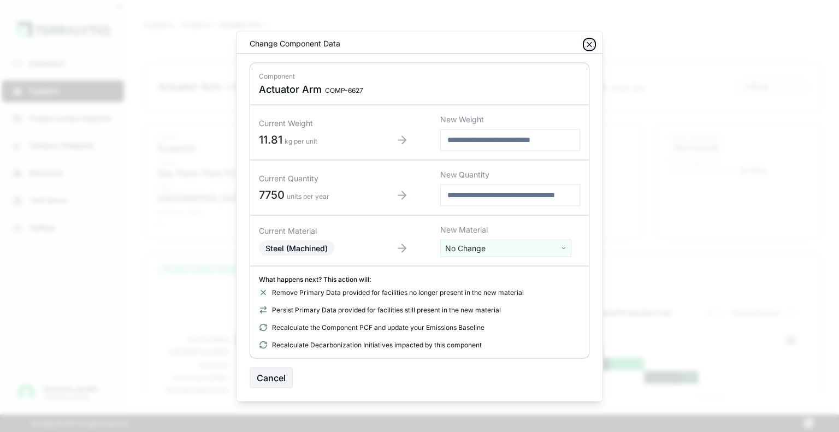
click at [589, 48] on icon "button" at bounding box center [589, 44] width 9 height 9
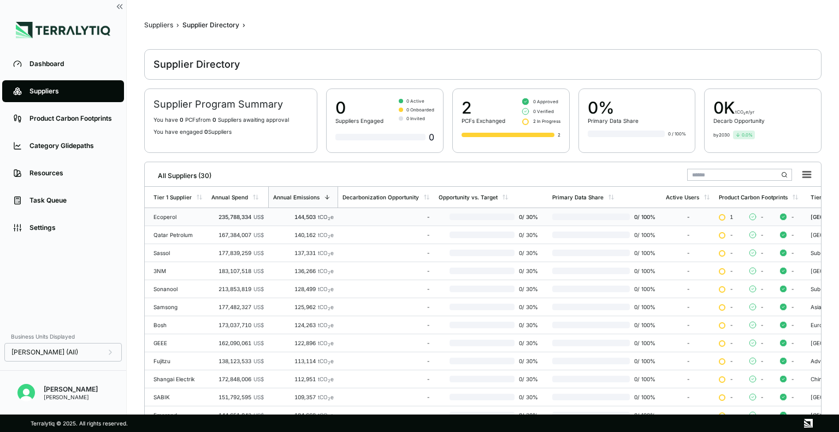
click at [188, 214] on div "Ecoperol" at bounding box center [177, 217] width 49 height 7
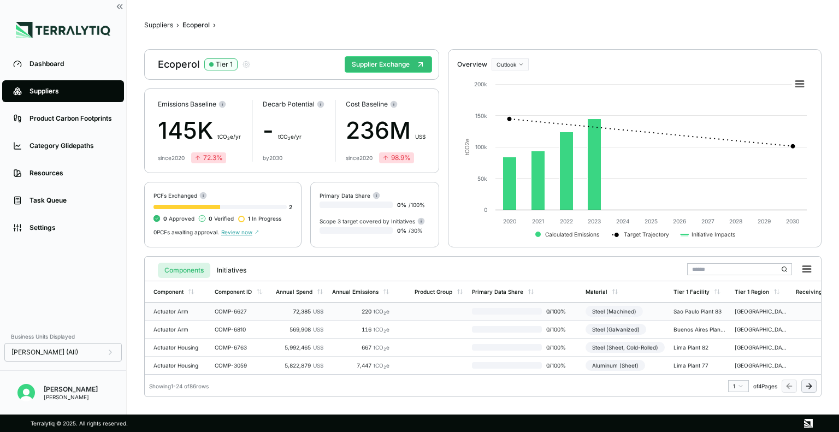
click at [301, 312] on div "72,385 US$" at bounding box center [300, 311] width 48 height 7
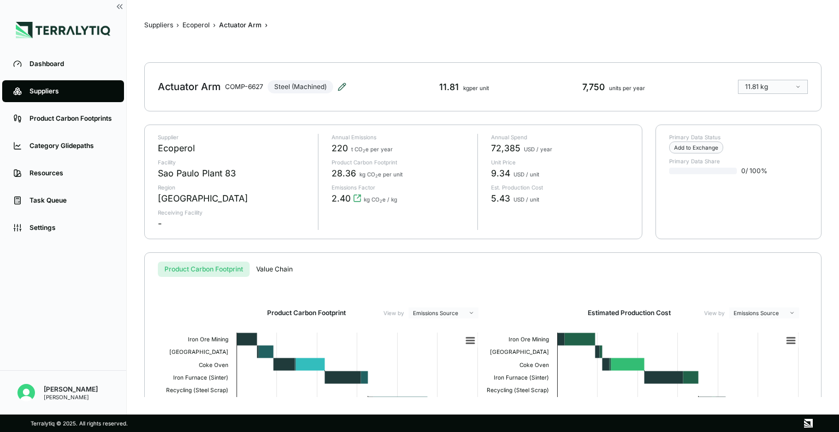
click at [343, 87] on icon at bounding box center [341, 86] width 7 height 7
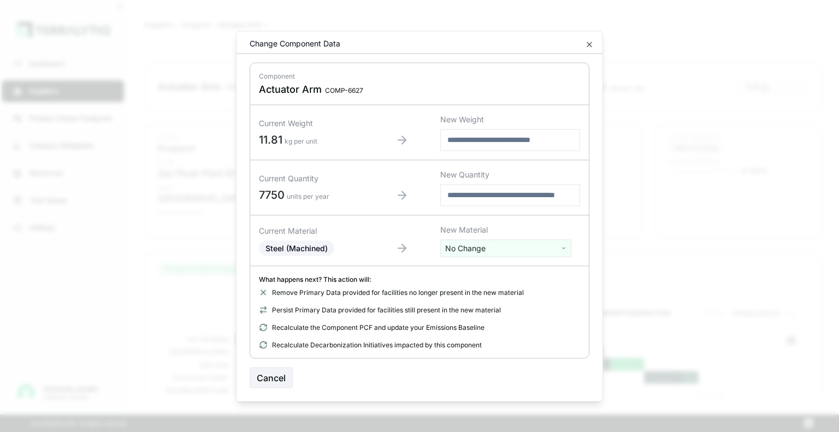
click at [583, 47] on div "Change Component Data" at bounding box center [419, 46] width 366 height 16
click at [271, 383] on button "Cancel" at bounding box center [271, 377] width 43 height 21
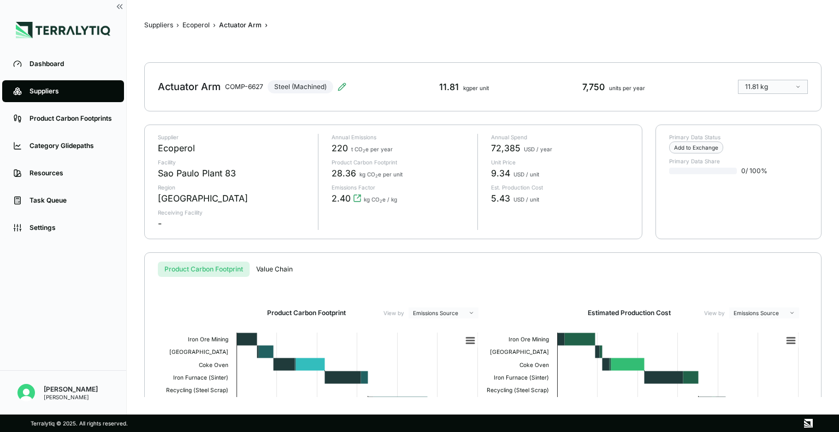
click at [503, 175] on span "9.34" at bounding box center [500, 173] width 19 height 13
click at [503, 176] on span "9.34" at bounding box center [500, 173] width 19 height 13
click at [504, 176] on span "9.34" at bounding box center [500, 173] width 19 height 13
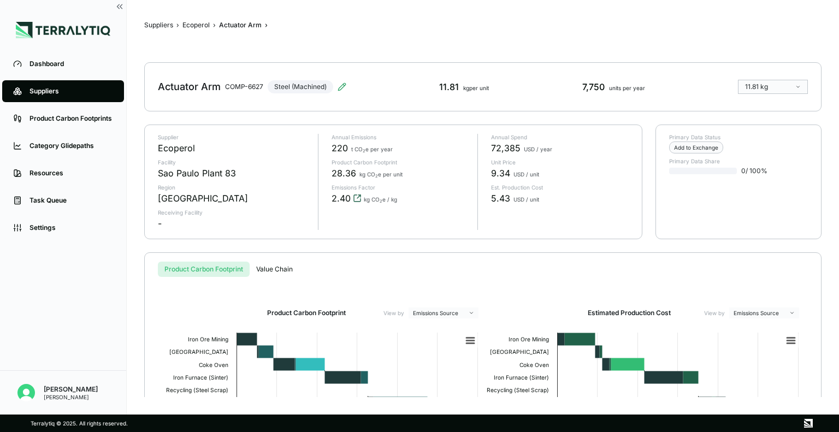
click at [356, 200] on icon "View audit trail" at bounding box center [357, 198] width 9 height 9
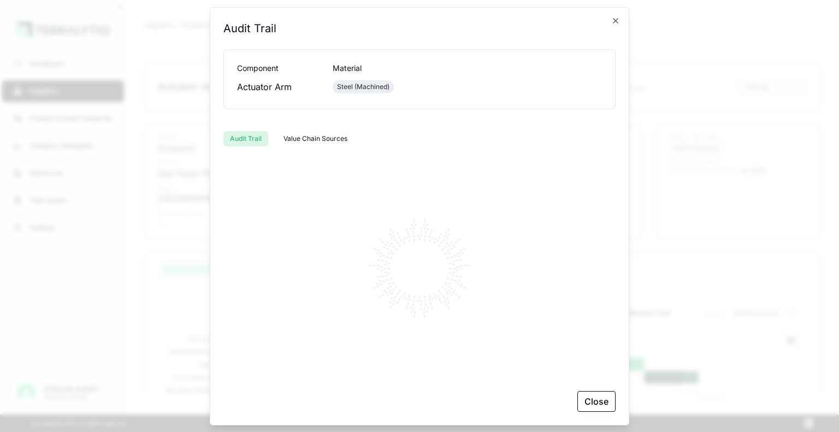
click at [360, 91] on div "Steel (Machined)" at bounding box center [363, 86] width 61 height 13
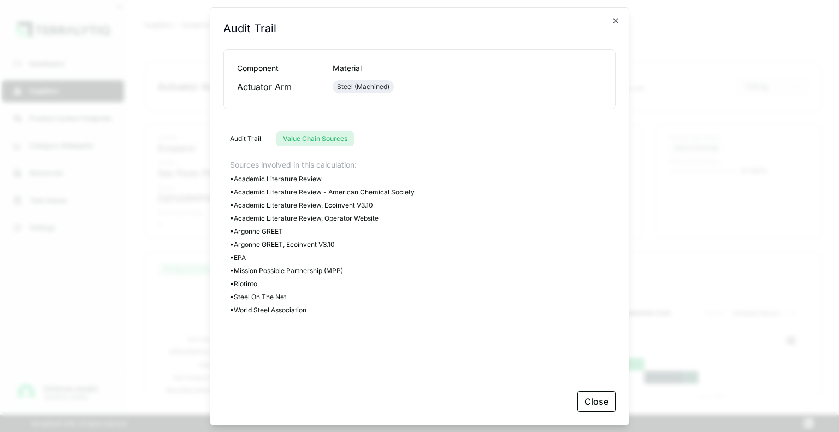
click at [319, 139] on button "Value Chain Sources" at bounding box center [315, 138] width 78 height 15
click at [611, 20] on icon "button" at bounding box center [615, 20] width 9 height 9
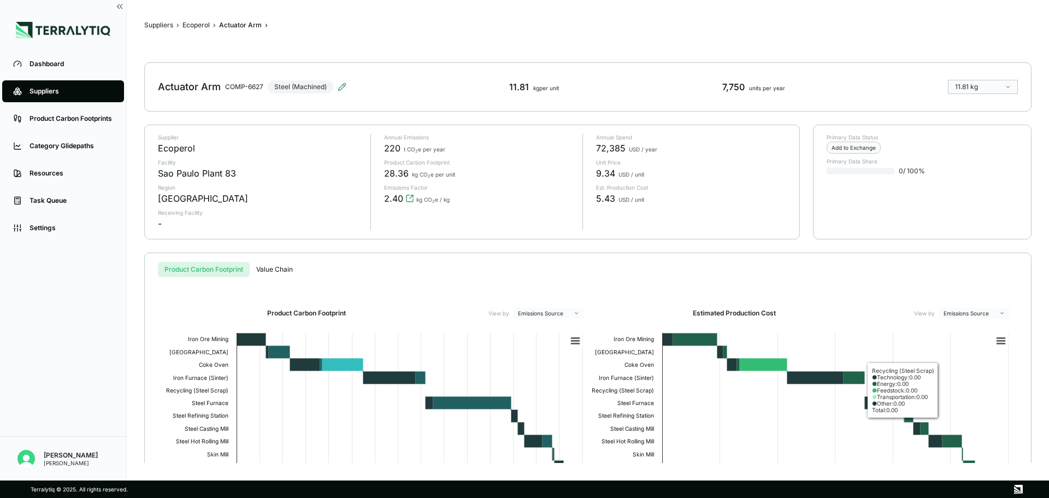
click at [756, 262] on div "Product Carbon Footprint Value Chain" at bounding box center [588, 269] width 860 height 15
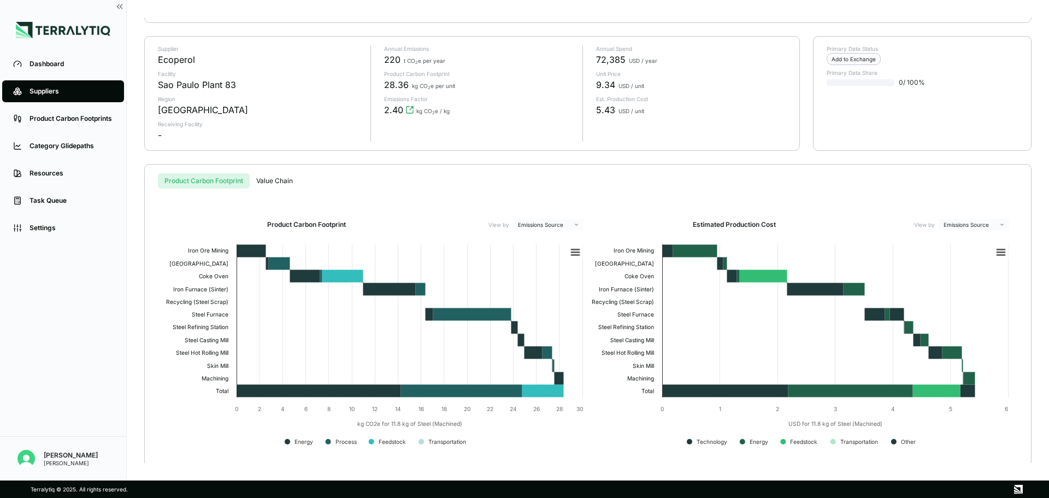
scroll to position [89, 0]
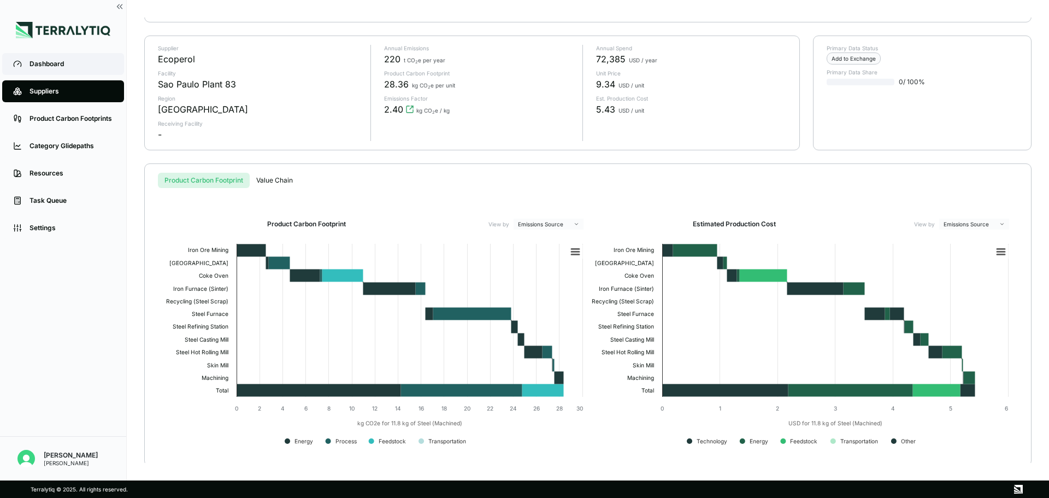
click at [79, 70] on link "Dashboard" at bounding box center [63, 64] width 122 height 22
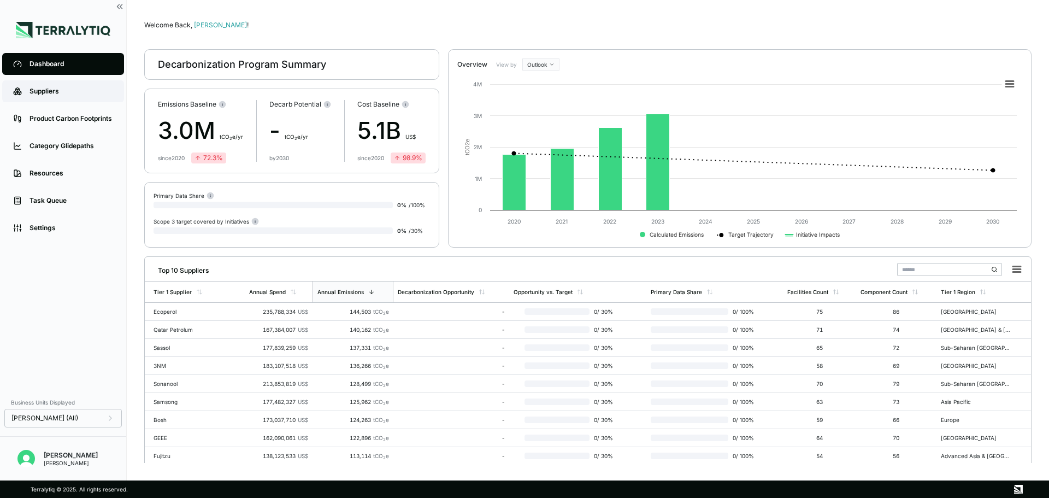
click at [81, 98] on link "Suppliers" at bounding box center [63, 91] width 122 height 22
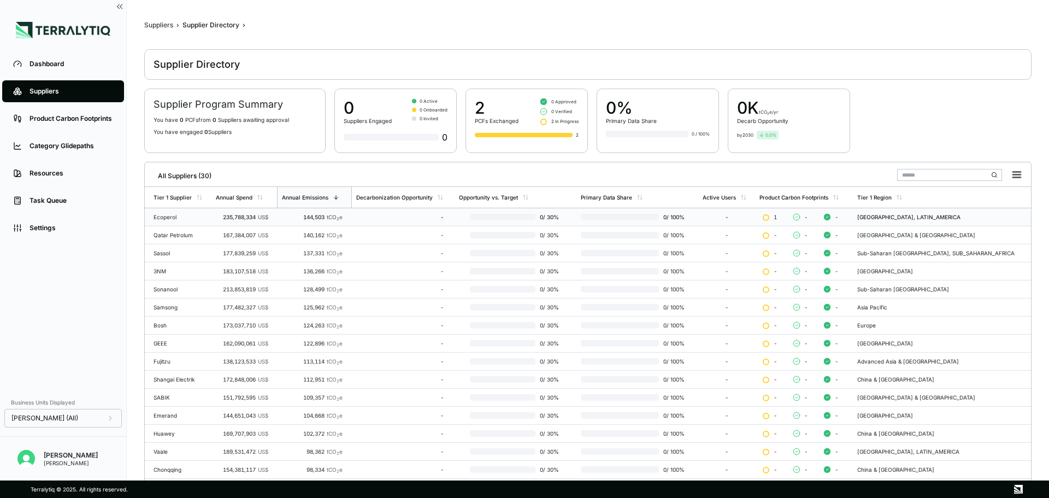
click at [198, 218] on div "Ecoperol" at bounding box center [180, 217] width 54 height 7
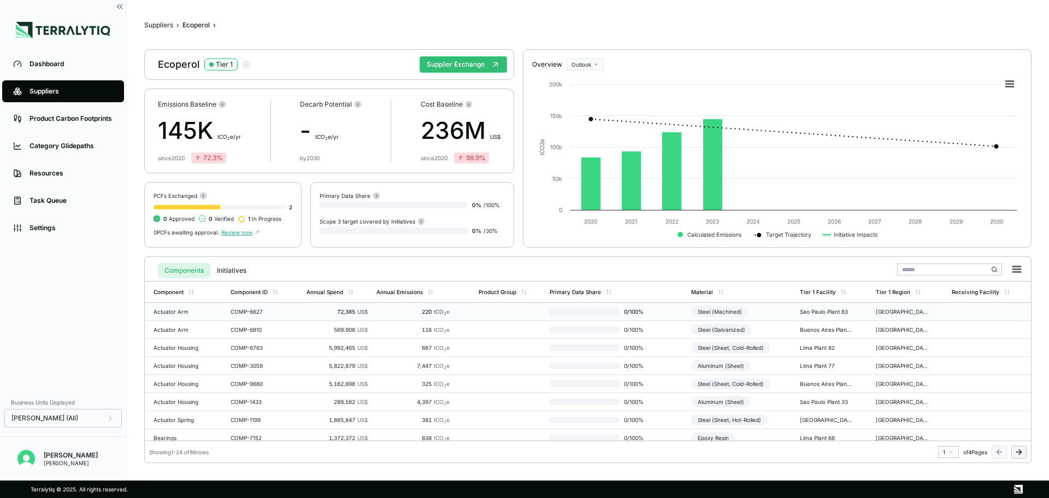
click at [198, 311] on div "Actuator Arm" at bounding box center [179, 311] width 52 height 7
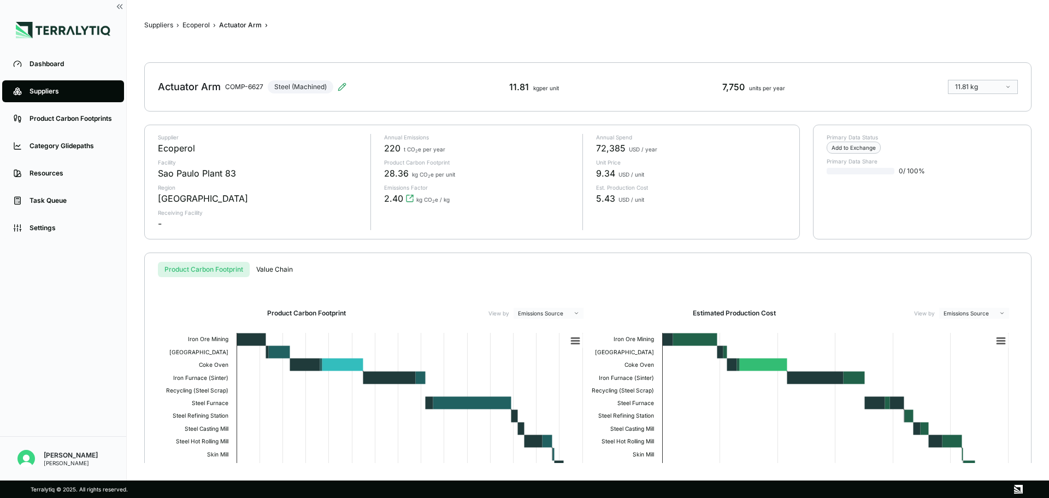
click at [198, 212] on p "Receiving Facility" at bounding box center [260, 212] width 204 height 7
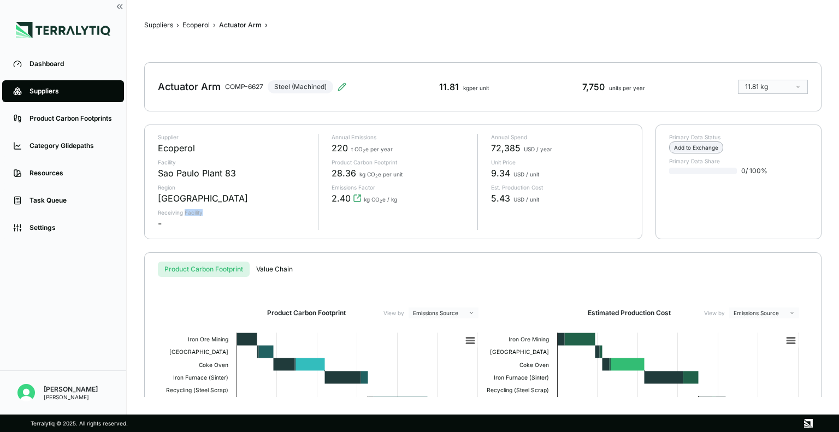
click at [717, 152] on div "Add to Exchange" at bounding box center [696, 147] width 54 height 12
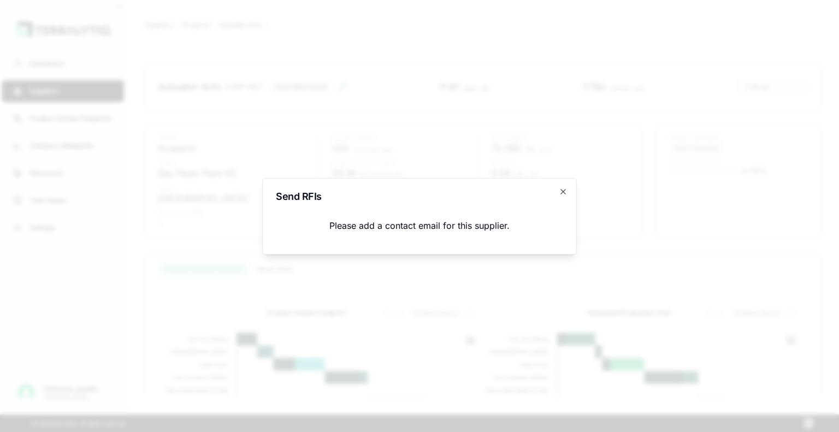
click at [570, 189] on div "Send RFIs Please add a contact email for this supplier. Close" at bounding box center [419, 216] width 315 height 76
click at [567, 192] on icon "button" at bounding box center [563, 191] width 9 height 9
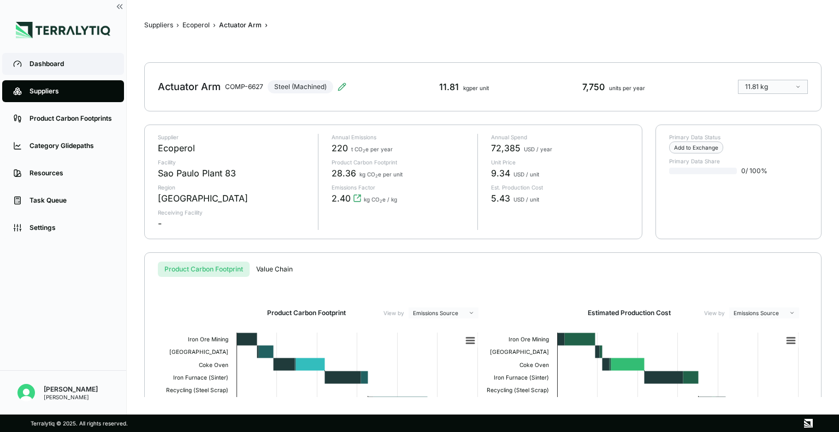
click at [84, 66] on div "Dashboard" at bounding box center [71, 64] width 84 height 9
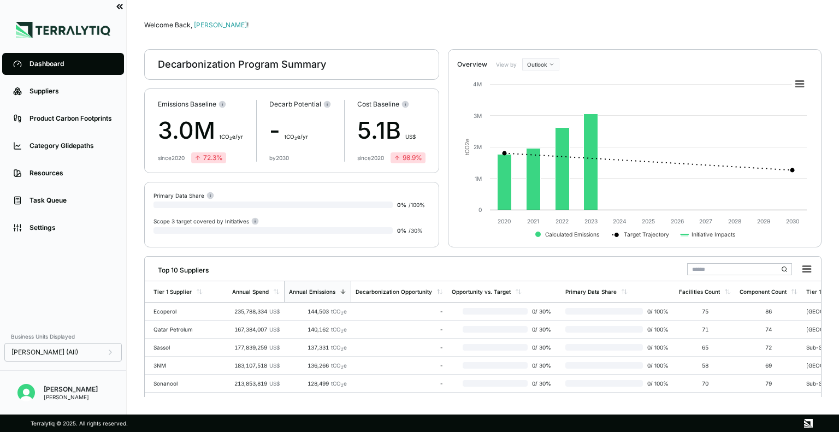
click at [122, 9] on icon at bounding box center [120, 7] width 10 height 10
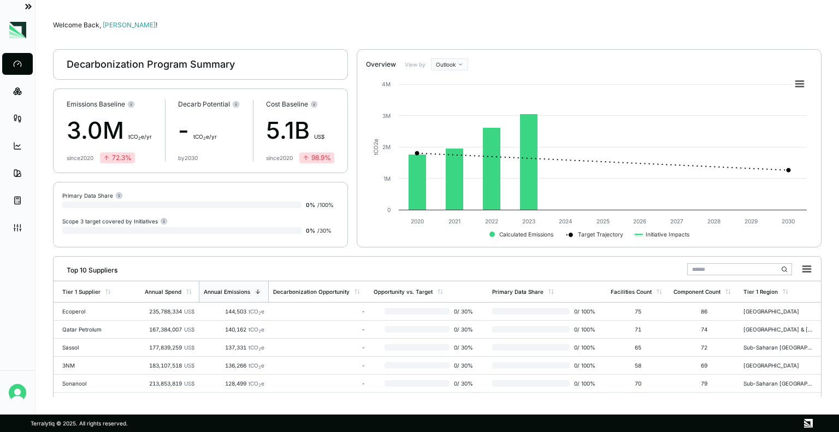
click at [23, 7] on div at bounding box center [28, 6] width 13 height 13
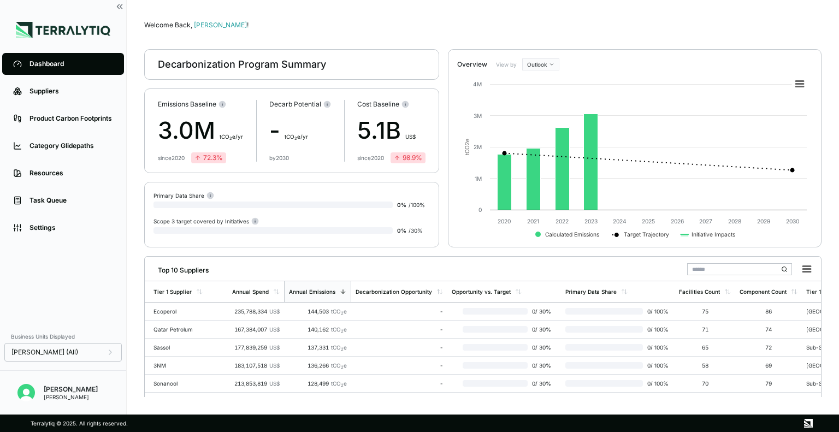
click at [528, 67] on html "Dashboard Suppliers Product Carbon Footprints Category Glidepaths Resources Tas…" at bounding box center [419, 216] width 839 height 432
click at [289, 65] on html "Dashboard Suppliers Product Carbon Footprints Category Glidepaths Resources Tas…" at bounding box center [419, 216] width 839 height 432
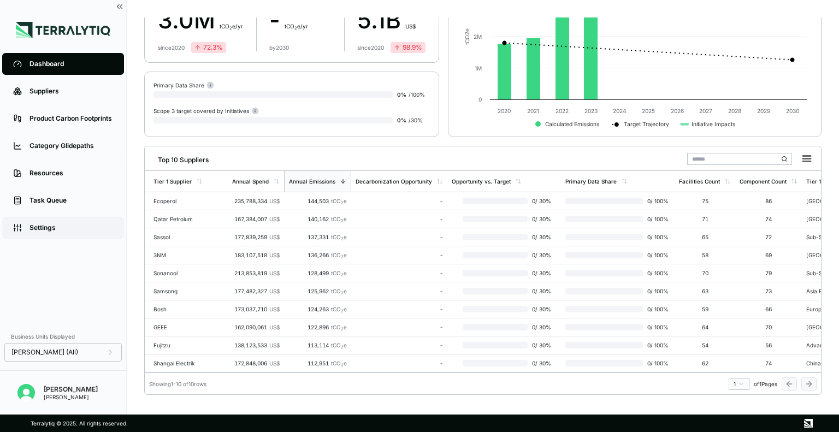
click at [82, 229] on div "Settings" at bounding box center [71, 227] width 84 height 9
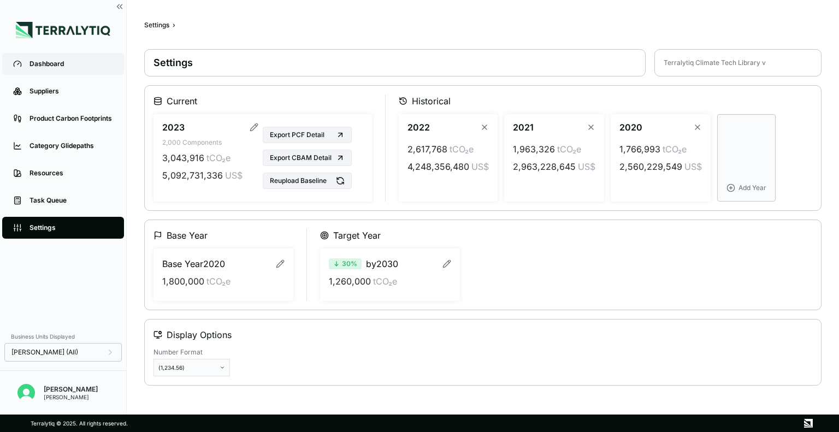
click at [19, 63] on icon at bounding box center [17, 64] width 9 height 9
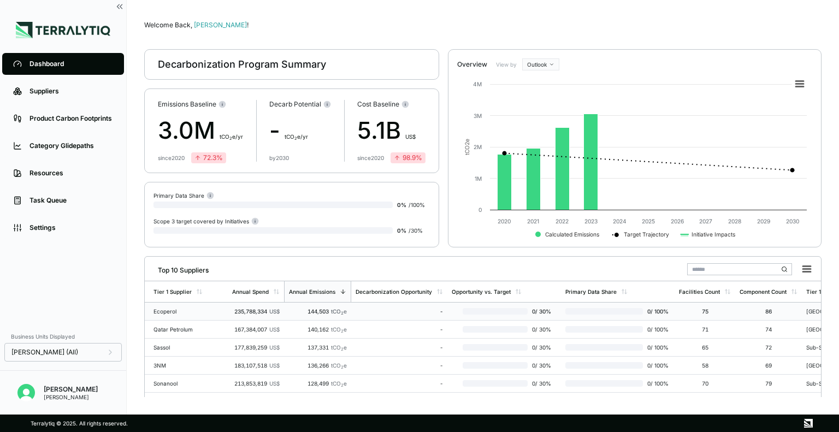
click at [169, 308] on div "Ecoperol" at bounding box center [188, 311] width 70 height 7
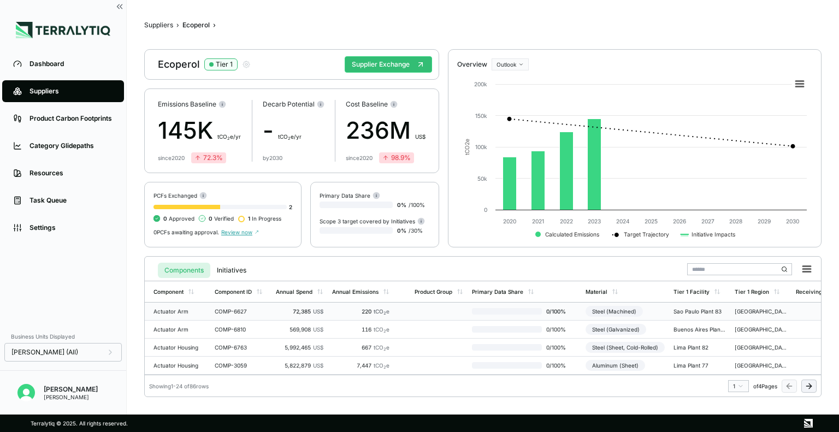
click at [176, 310] on div "Actuator Arm" at bounding box center [179, 311] width 52 height 7
click at [383, 69] on button "Supplier Exchange" at bounding box center [388, 64] width 87 height 16
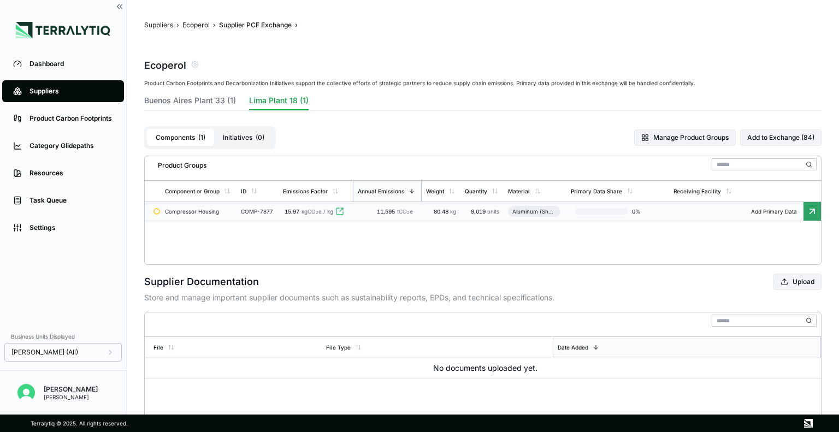
click at [237, 210] on td "COMP-7877" at bounding box center [257, 211] width 42 height 19
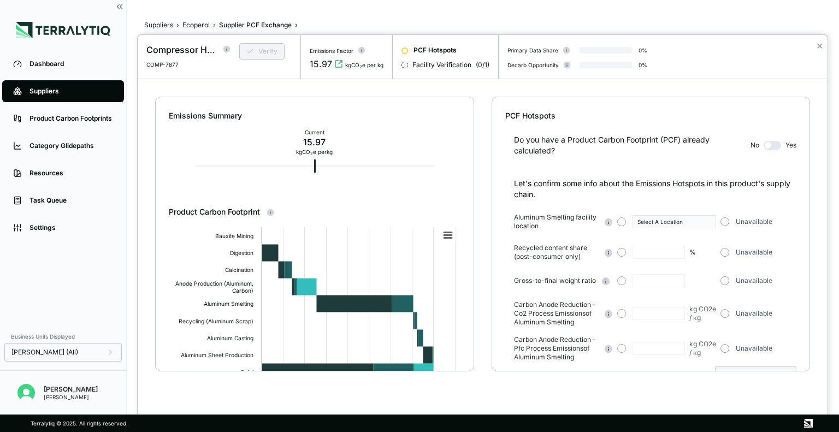
click at [445, 63] on span "Facility Verification" at bounding box center [441, 65] width 59 height 9
click at [273, 50] on div "Verify" at bounding box center [260, 55] width 61 height 25
click at [325, 165] on div "Current 15.97 kg CO 2 e per kg" at bounding box center [314, 166] width 239 height 2
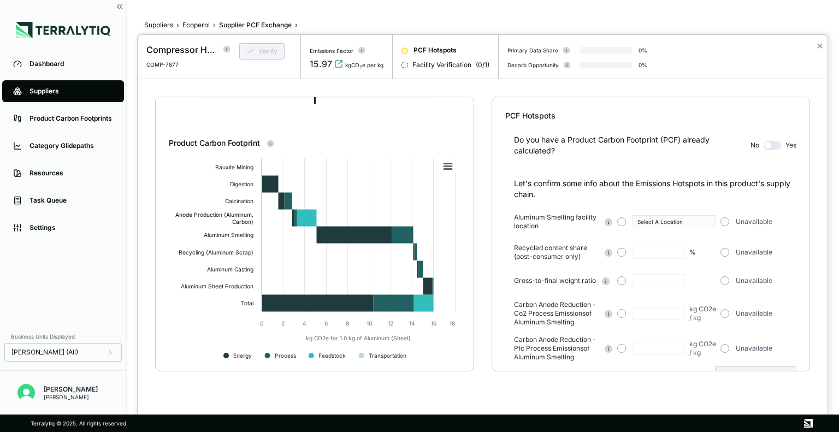
click at [273, 50] on div "Verify" at bounding box center [260, 55] width 61 height 25
click at [227, 49] on rect at bounding box center [226, 50] width 1 height 2
click at [190, 54] on div "Compressor Housing" at bounding box center [181, 49] width 70 height 13
click at [264, 98] on div "Compressor Housing" at bounding box center [259, 99] width 63 height 7
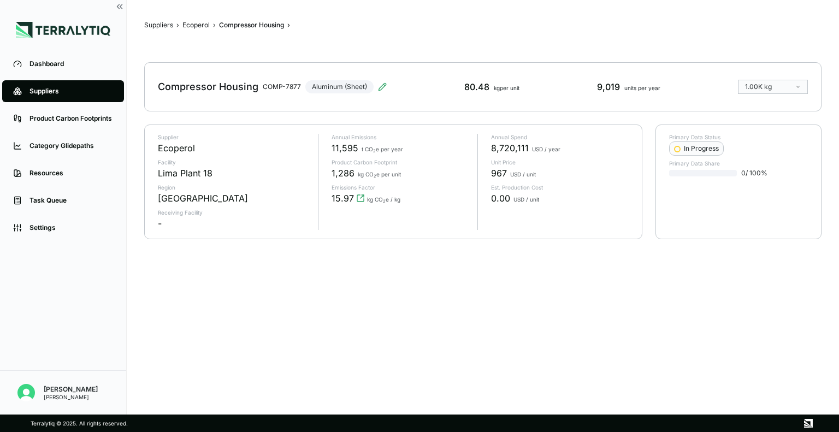
click at [264, 98] on div "Compressor Housing COMP-7877 Aluminum (Sheet)" at bounding box center [272, 87] width 229 height 31
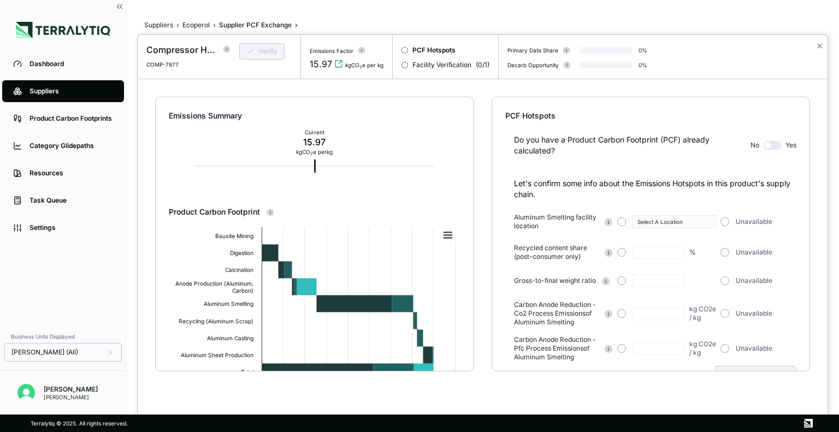
click at [407, 65] on div "Facility Verification ( 0 / 1 )" at bounding box center [445, 65] width 88 height 9
